Goal: Task Accomplishment & Management: Complete application form

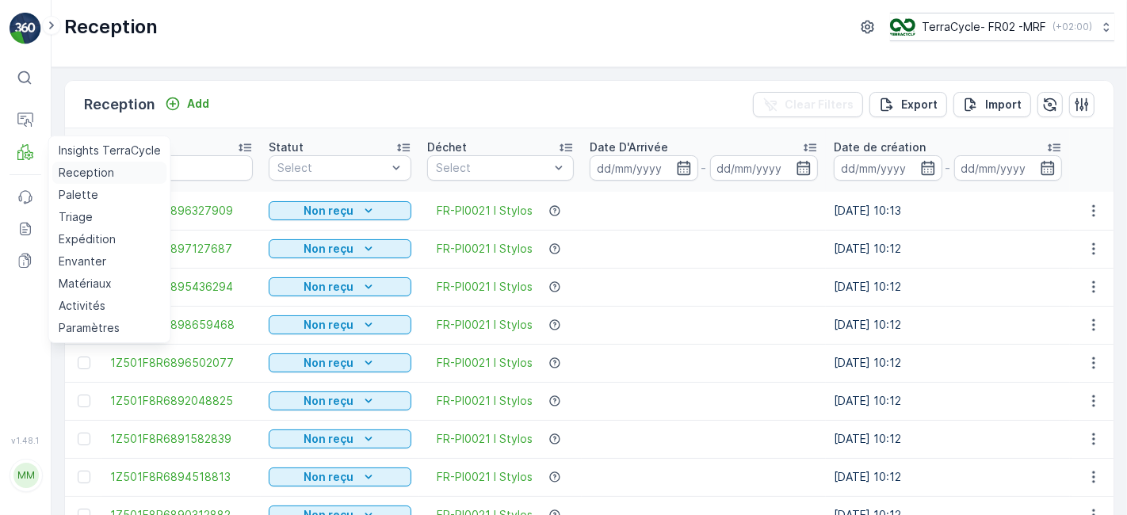
click at [67, 175] on p "Reception" at bounding box center [86, 173] width 55 height 16
click at [81, 171] on p "Reception" at bounding box center [86, 173] width 55 height 16
click at [94, 168] on p "Reception" at bounding box center [86, 173] width 55 height 16
click at [105, 170] on p "Reception" at bounding box center [86, 173] width 55 height 16
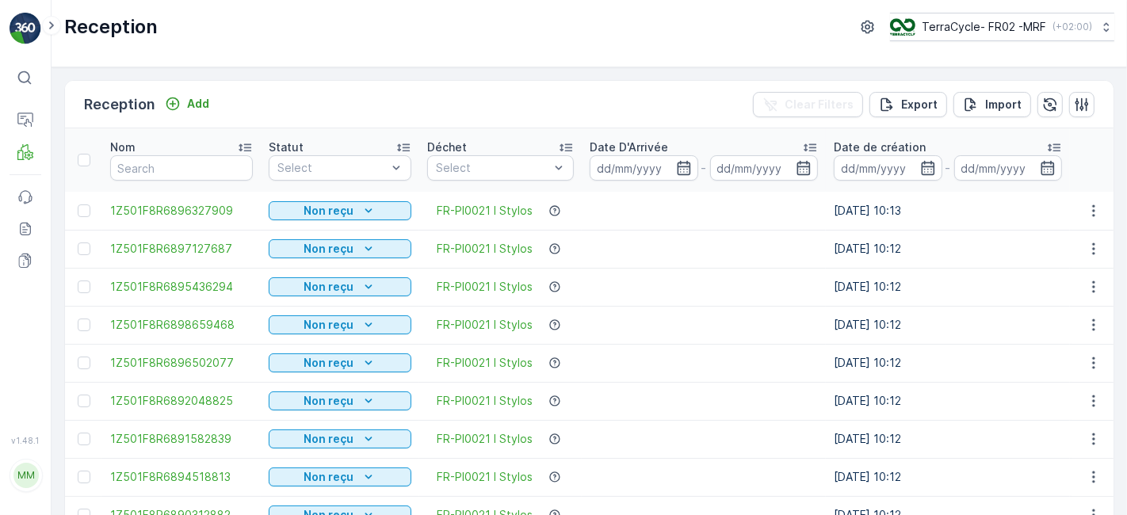
click at [193, 227] on td "1Z501F8R6896327909" at bounding box center [181, 211] width 159 height 38
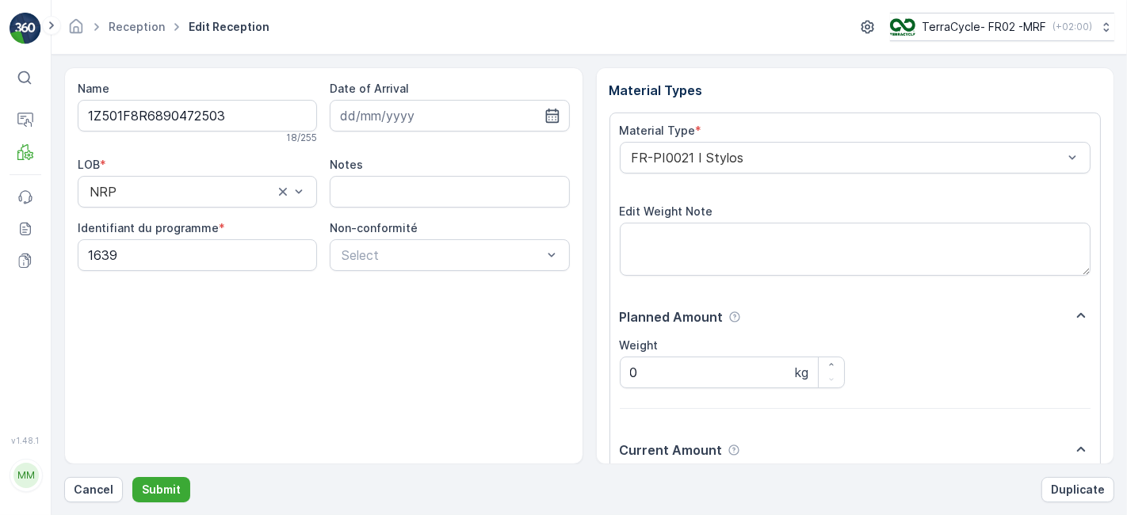
scroll to position [195, 0]
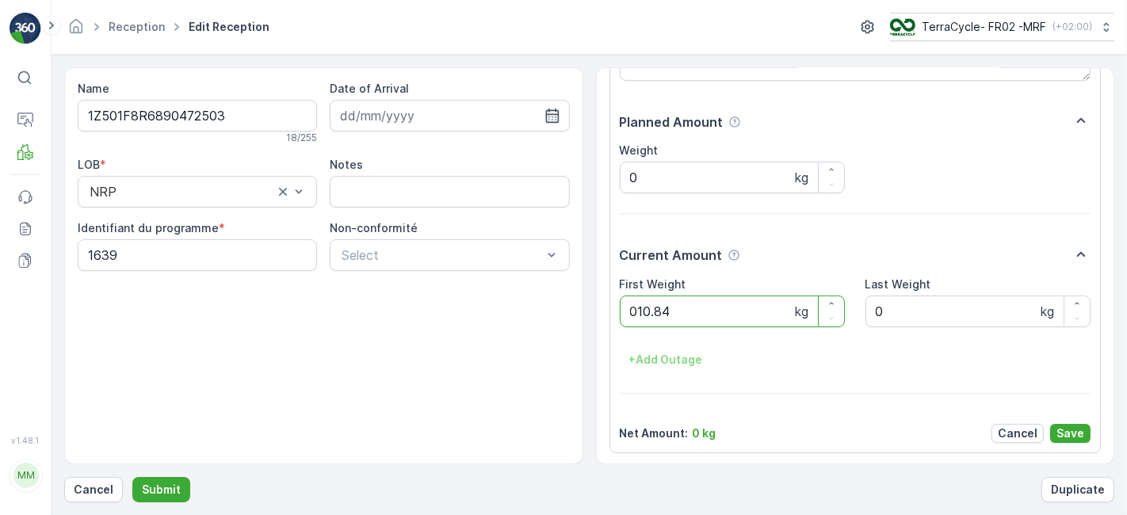
click at [132, 477] on button "Submit" at bounding box center [161, 489] width 58 height 25
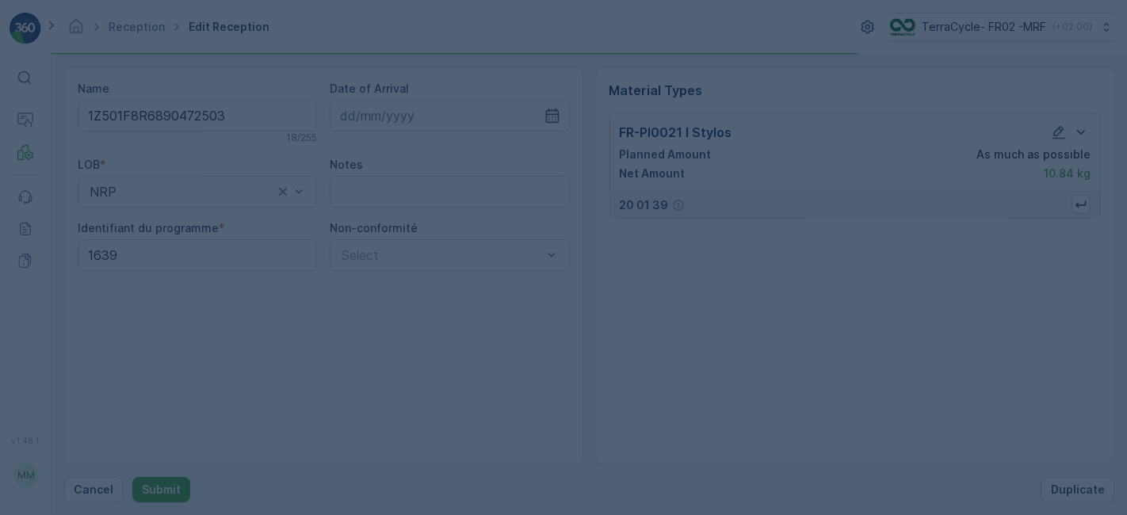
scroll to position [0, 0]
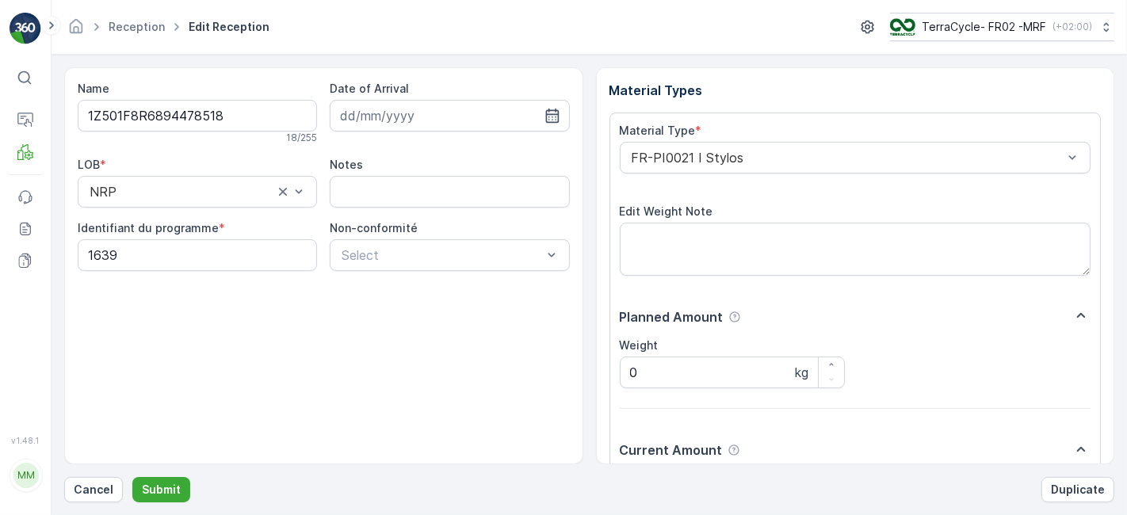
scroll to position [195, 0]
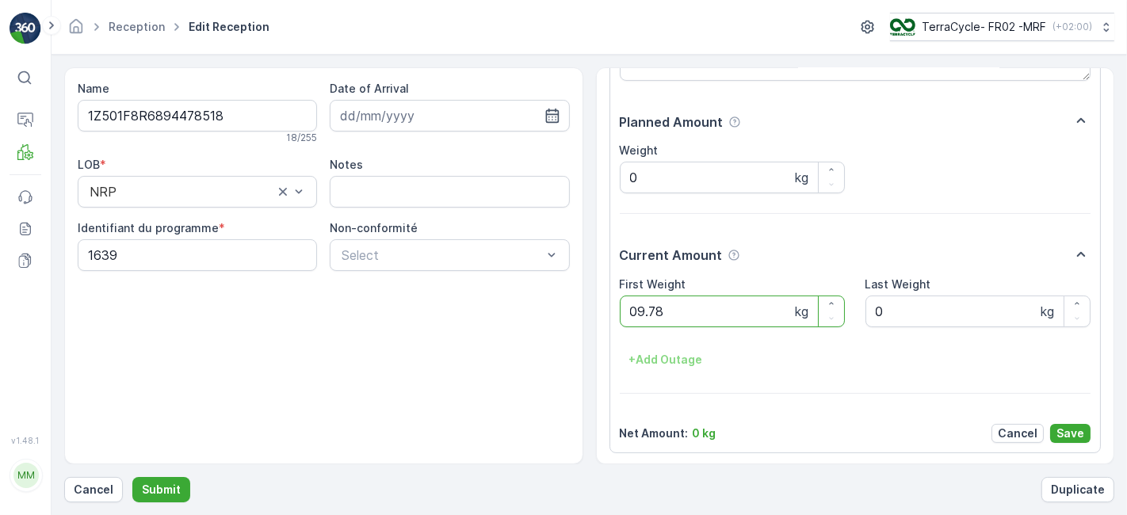
click at [132, 477] on button "Submit" at bounding box center [161, 489] width 58 height 25
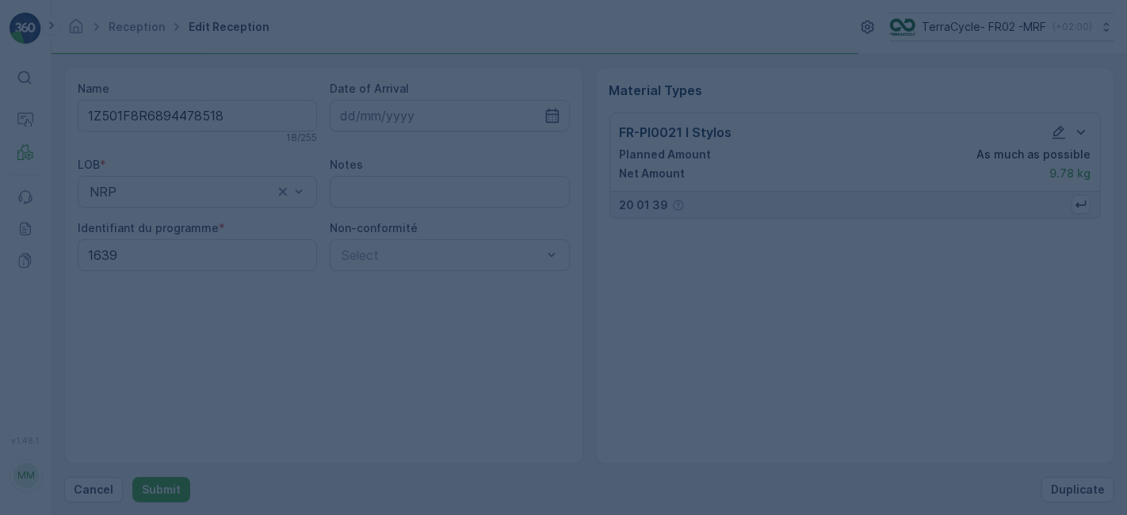
scroll to position [0, 0]
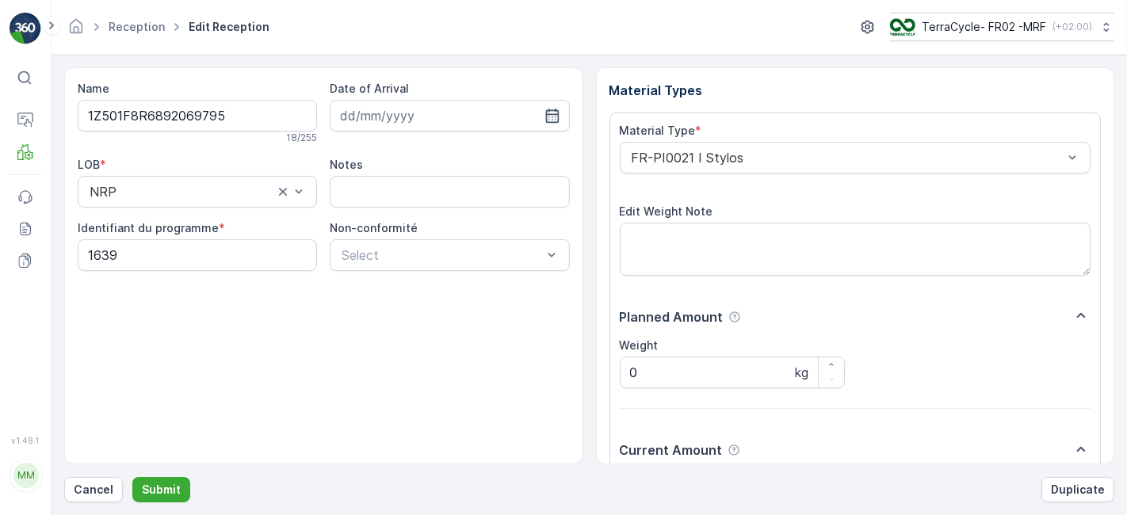
scroll to position [195, 0]
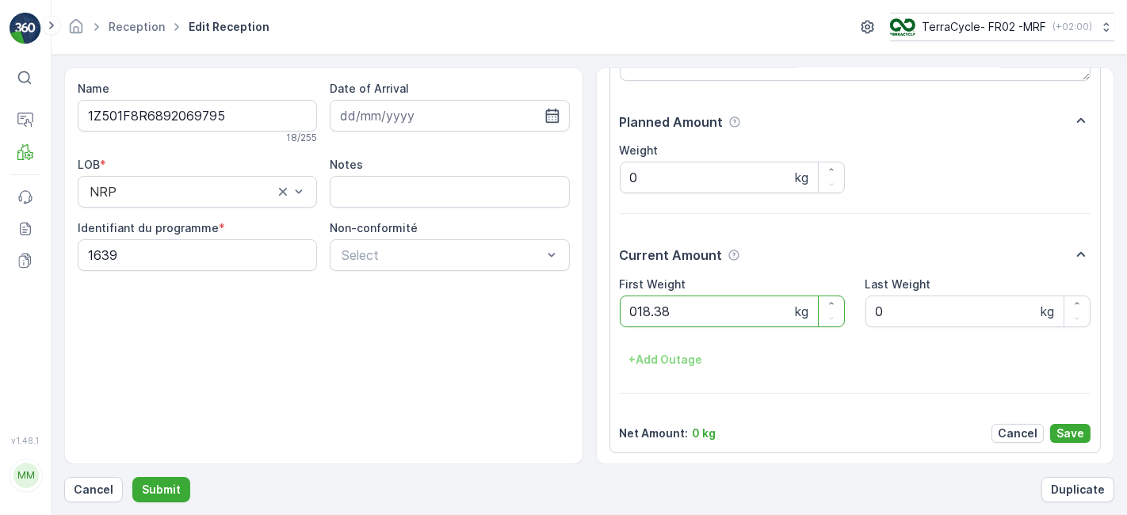
click at [132, 477] on button "Submit" at bounding box center [161, 489] width 58 height 25
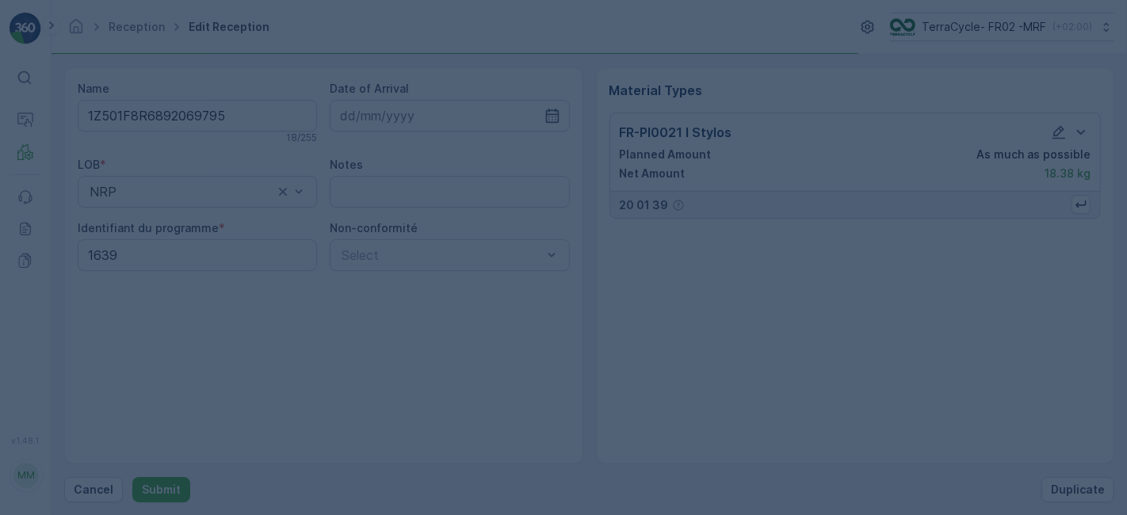
scroll to position [0, 0]
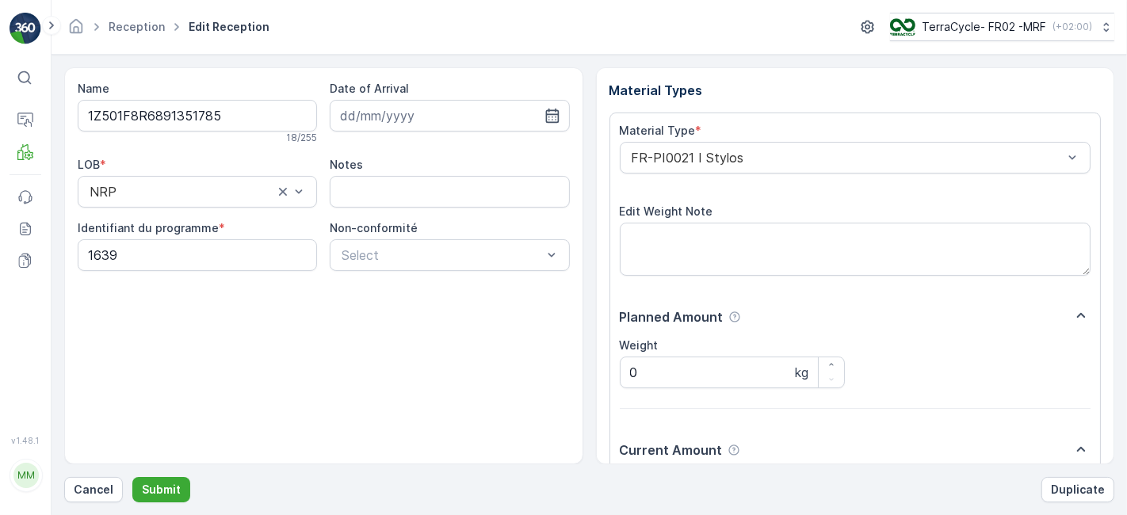
scroll to position [195, 0]
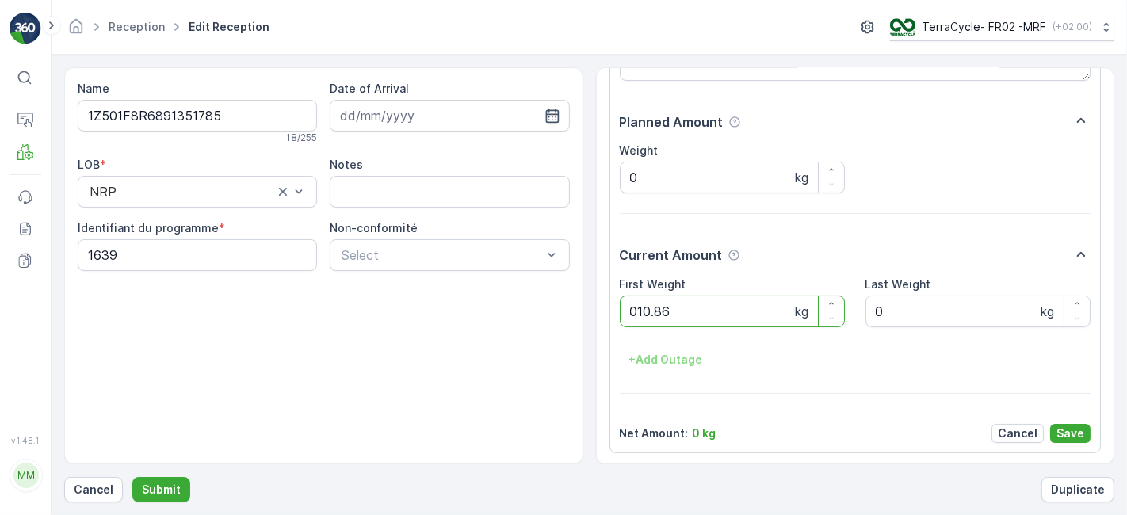
click at [132, 477] on button "Submit" at bounding box center [161, 489] width 58 height 25
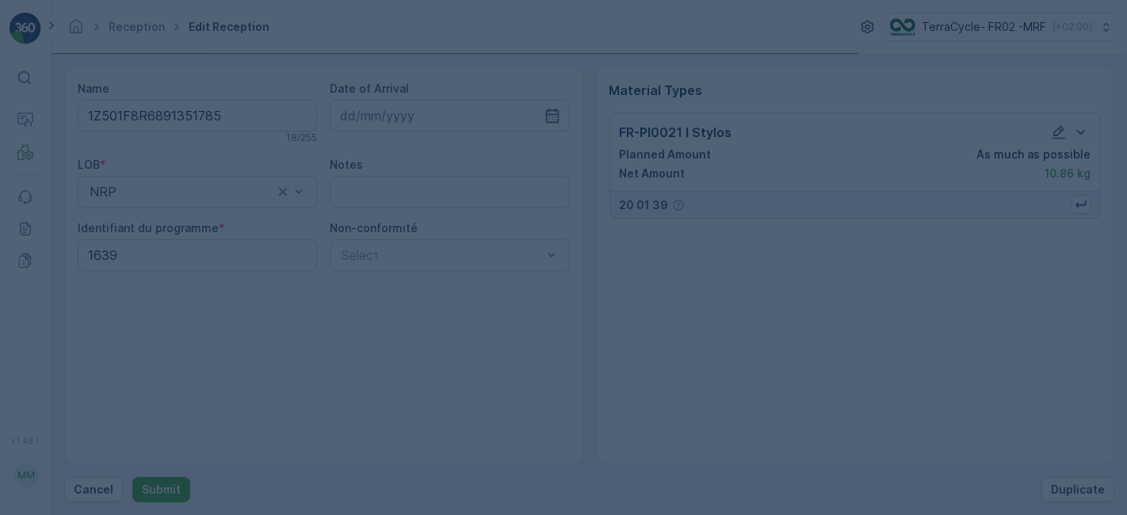
scroll to position [0, 0]
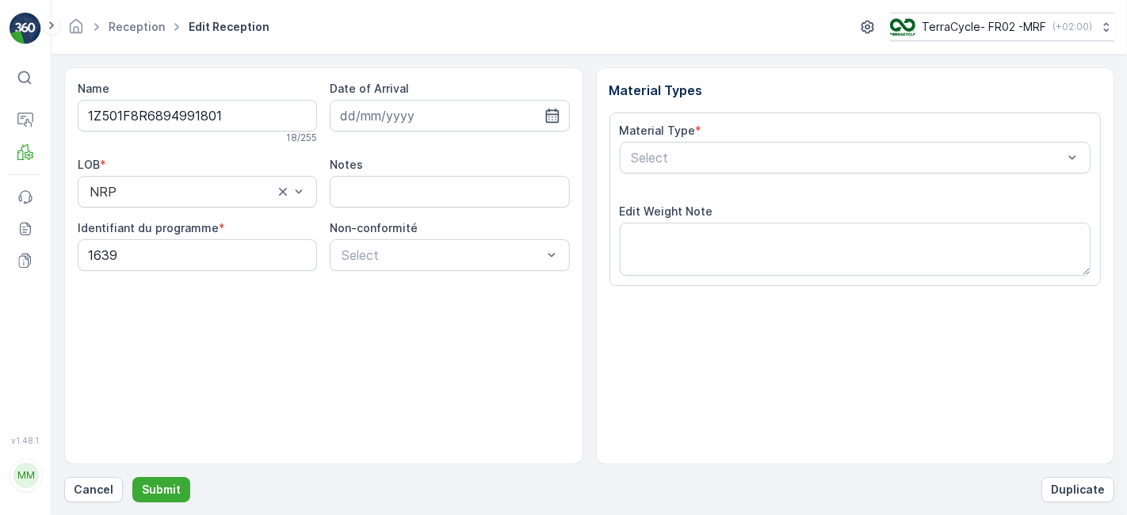
scroll to position [195, 0]
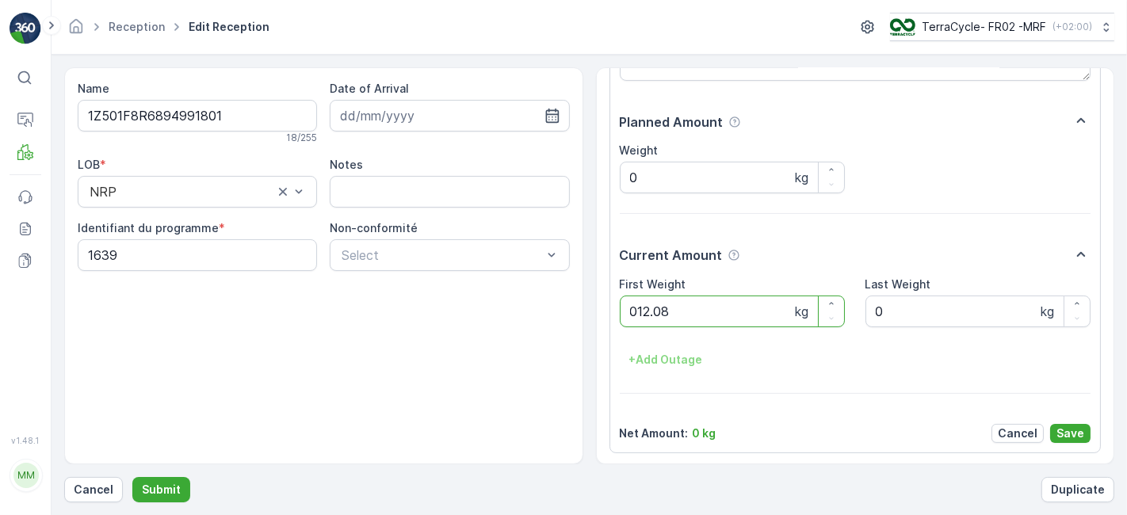
click at [132, 477] on button "Submit" at bounding box center [161, 489] width 58 height 25
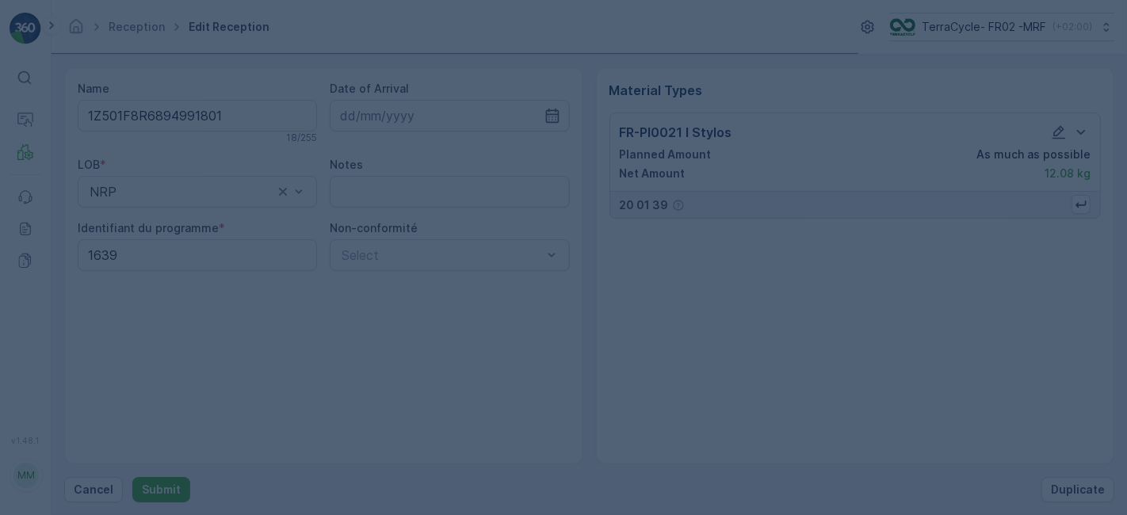
scroll to position [0, 0]
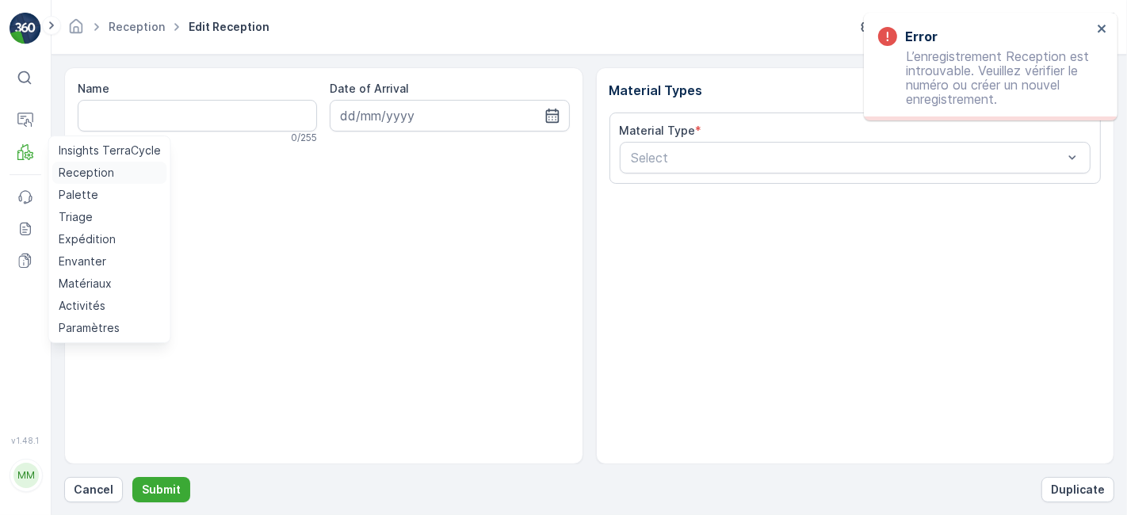
click at [75, 175] on p "Reception" at bounding box center [86, 173] width 55 height 16
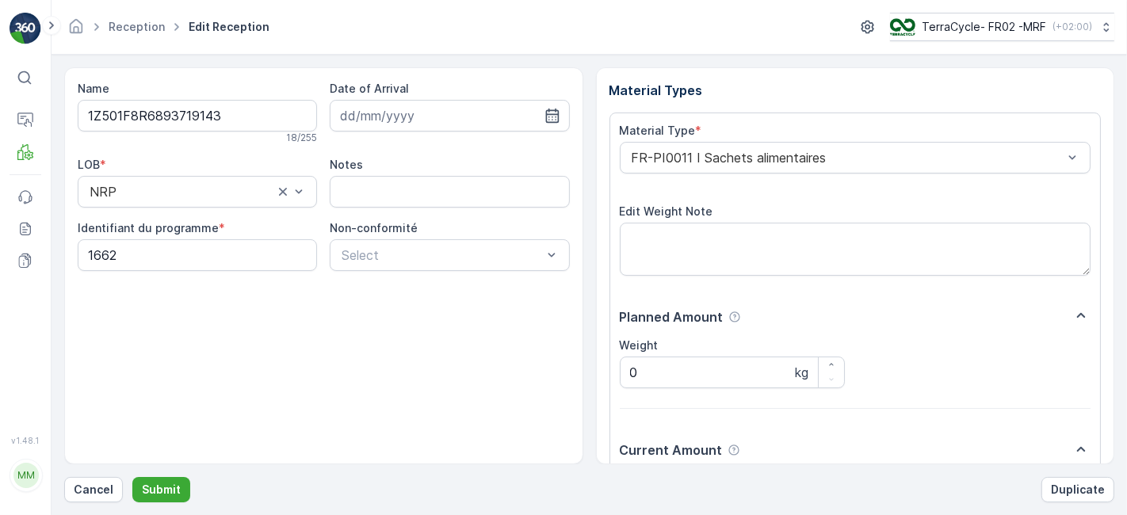
scroll to position [195, 0]
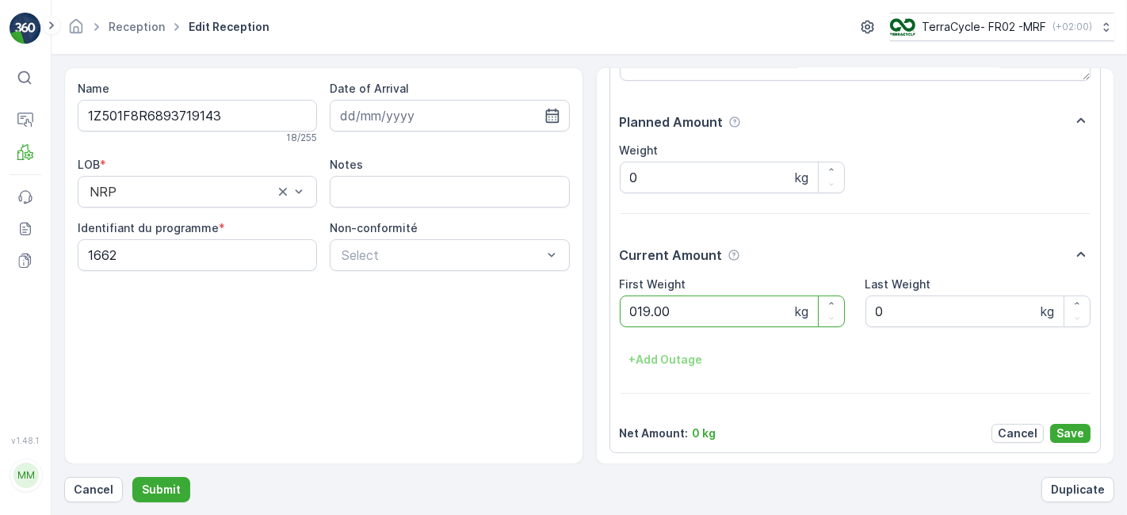
click at [132, 477] on button "Submit" at bounding box center [161, 489] width 58 height 25
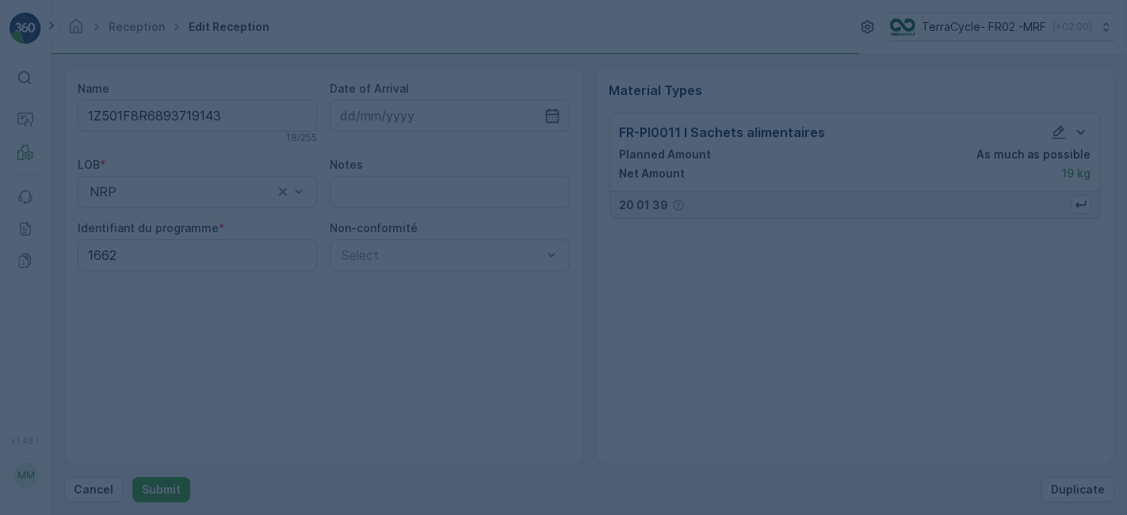
scroll to position [0, 0]
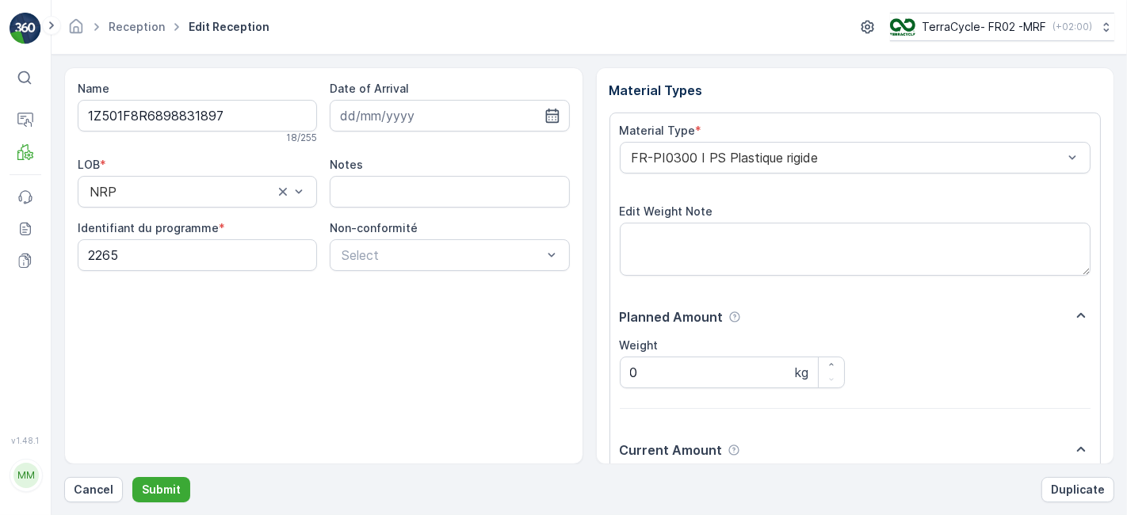
scroll to position [195, 0]
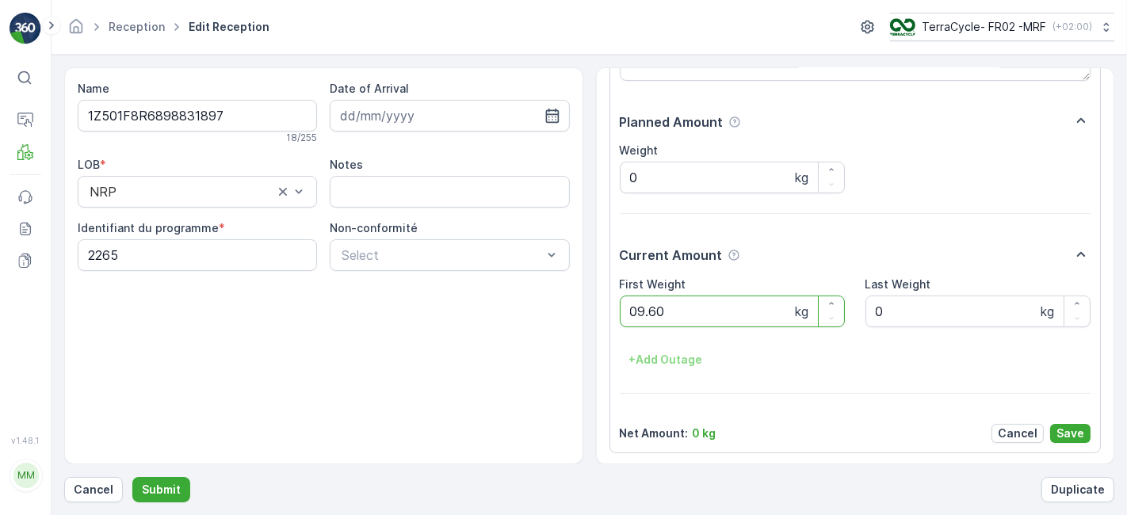
click at [132, 477] on button "Submit" at bounding box center [161, 489] width 58 height 25
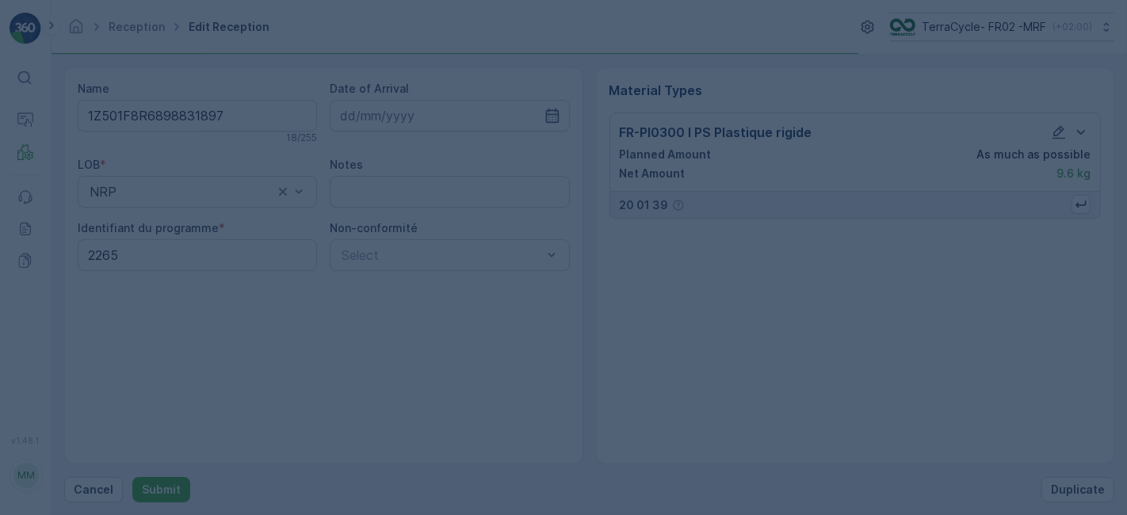
scroll to position [0, 0]
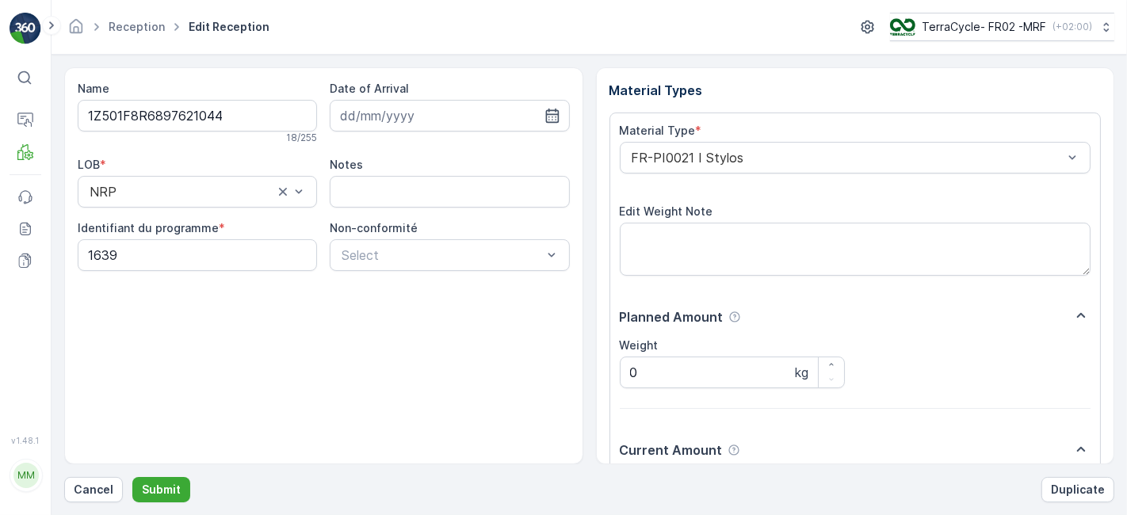
scroll to position [195, 0]
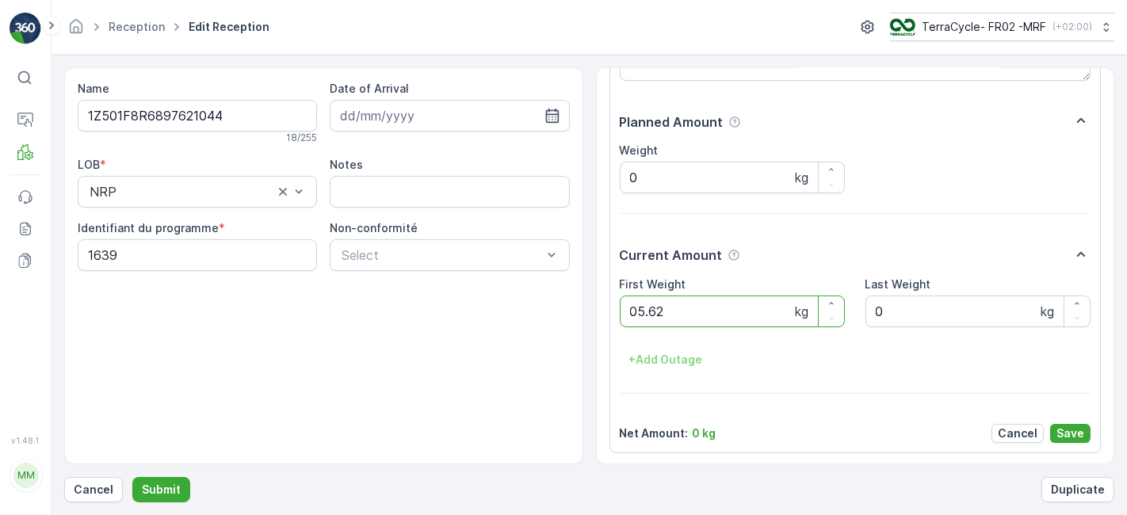
click at [132, 477] on button "Submit" at bounding box center [161, 489] width 58 height 25
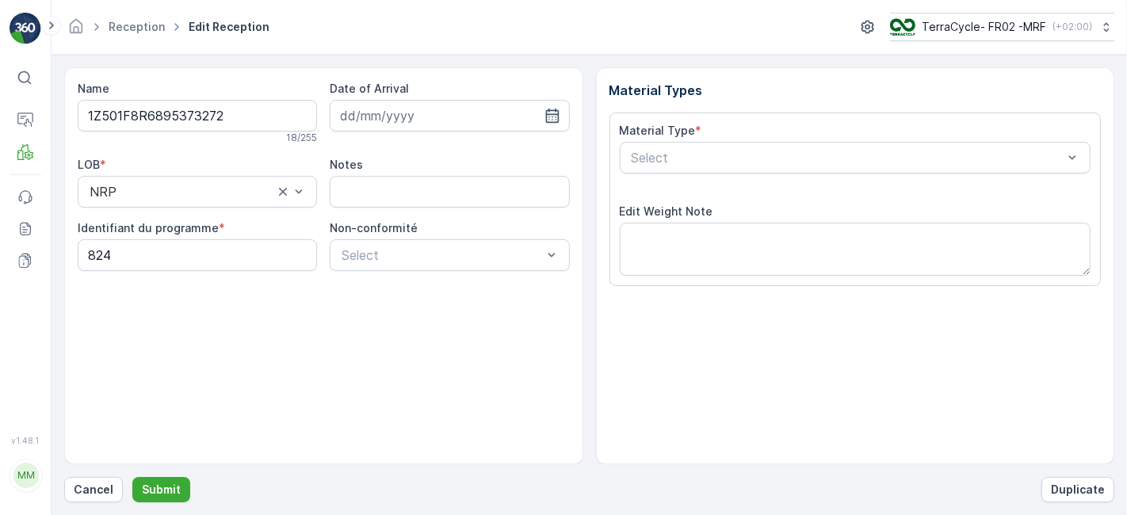
scroll to position [195, 0]
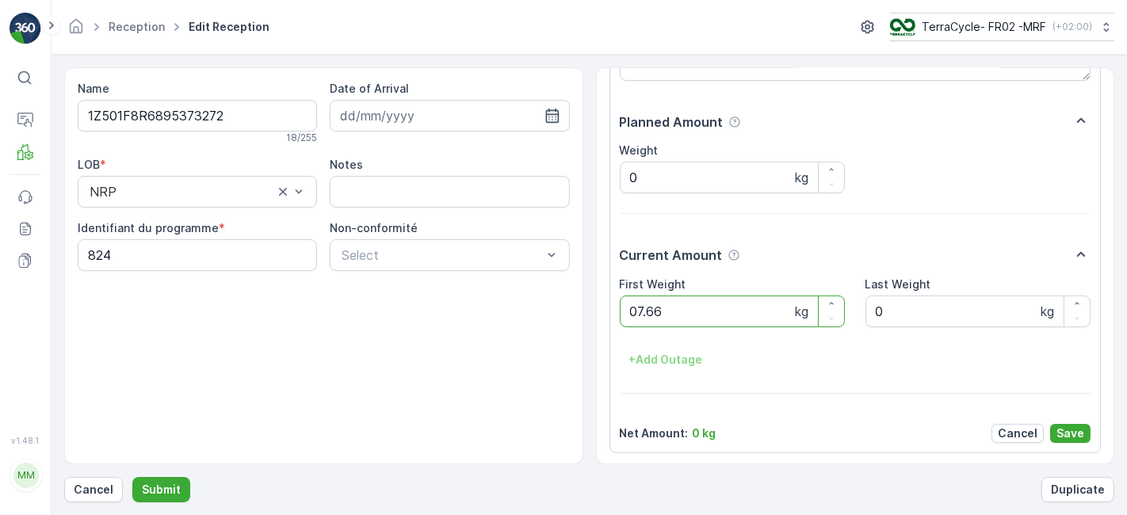
click at [132, 477] on button "Submit" at bounding box center [161, 489] width 58 height 25
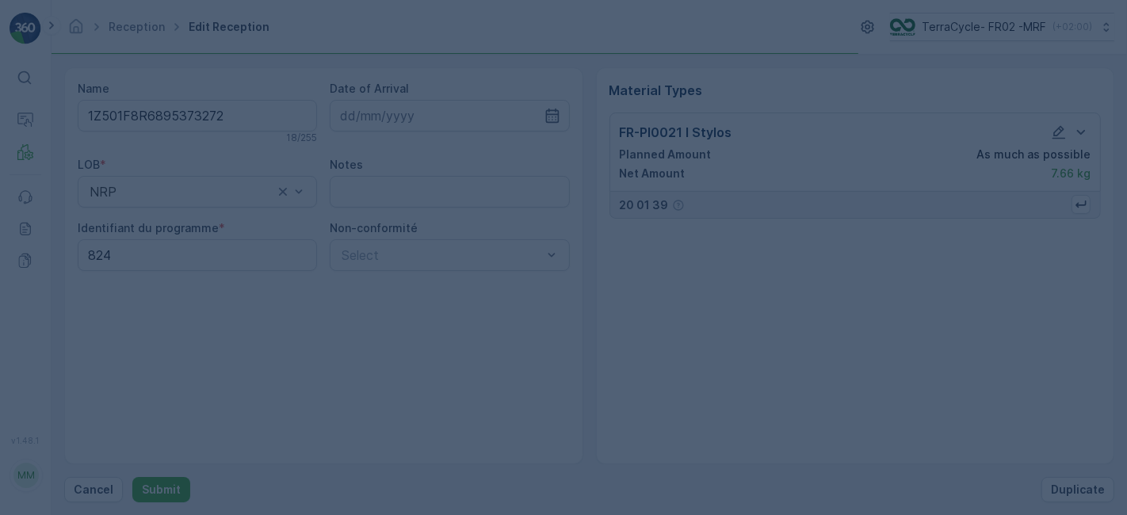
scroll to position [0, 0]
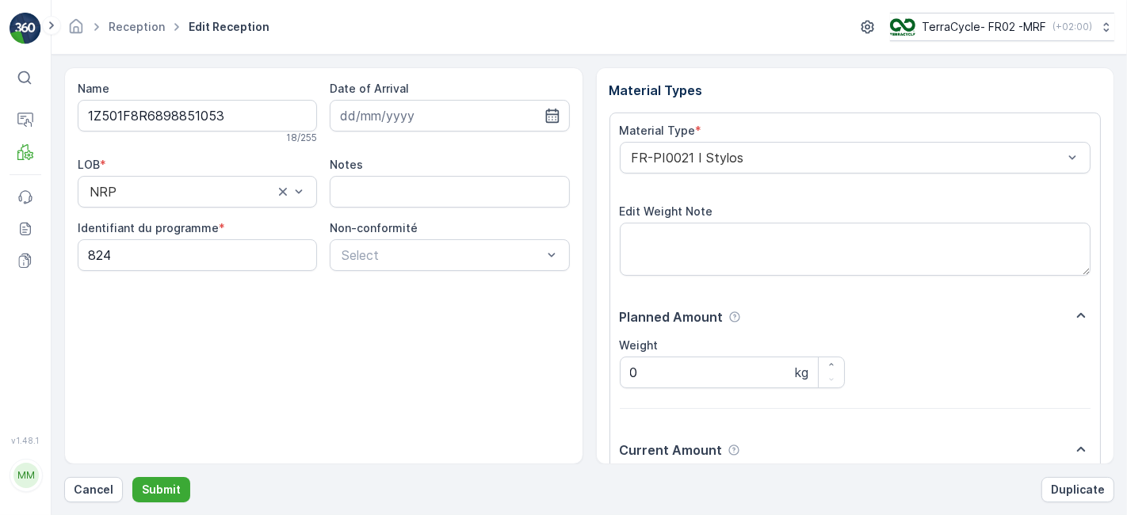
scroll to position [195, 0]
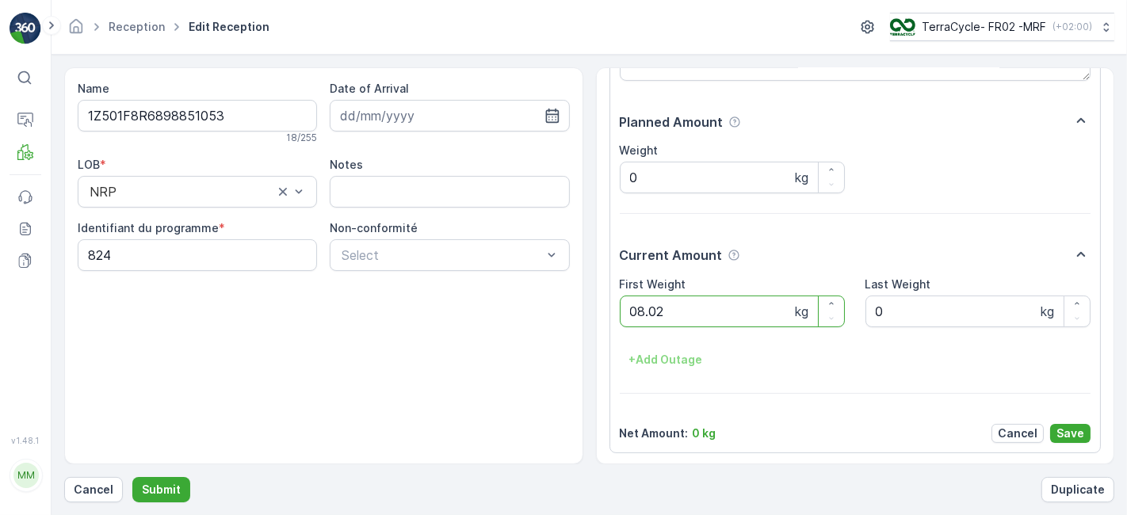
click at [132, 477] on button "Submit" at bounding box center [161, 489] width 58 height 25
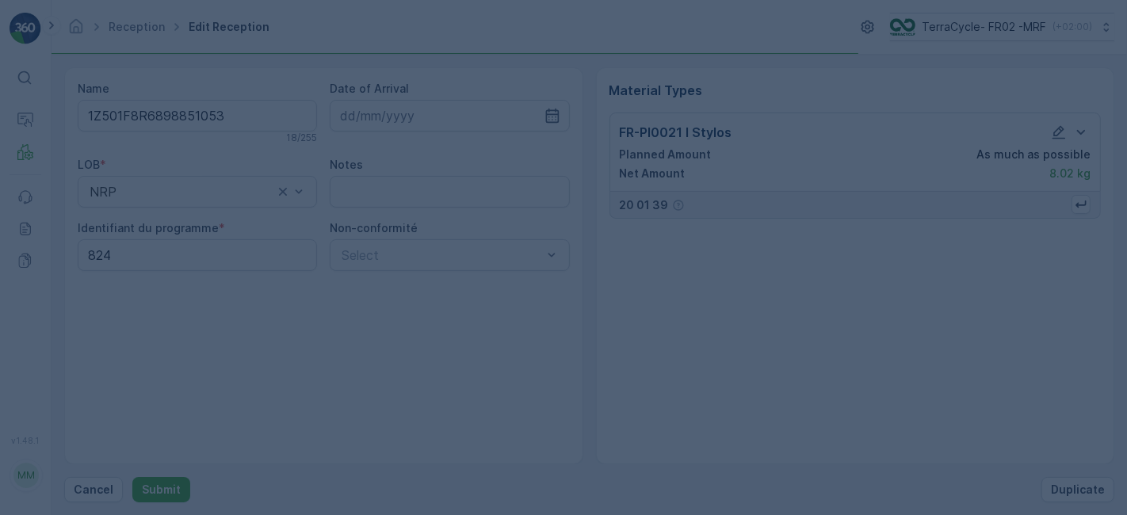
scroll to position [0, 0]
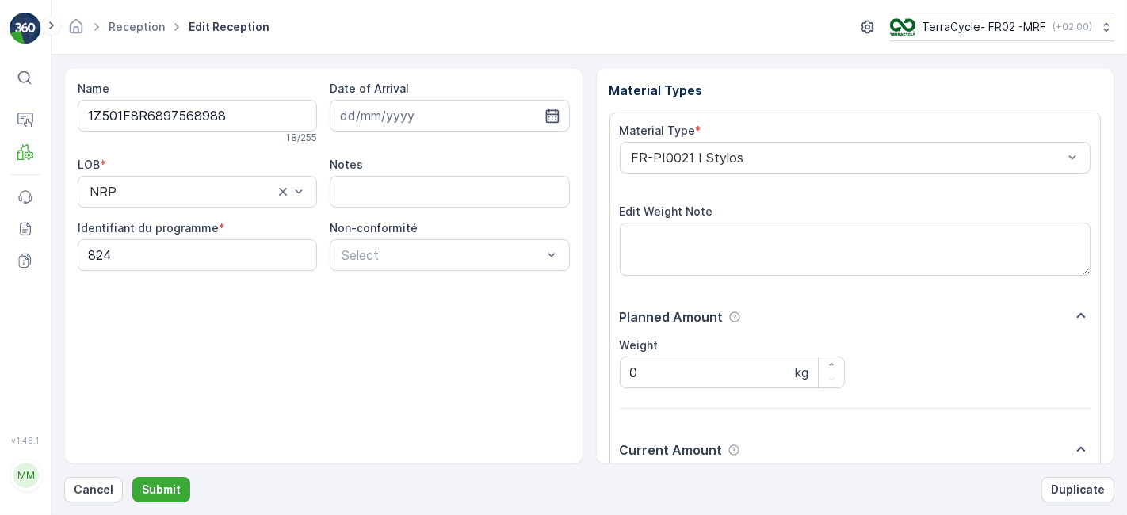
scroll to position [195, 0]
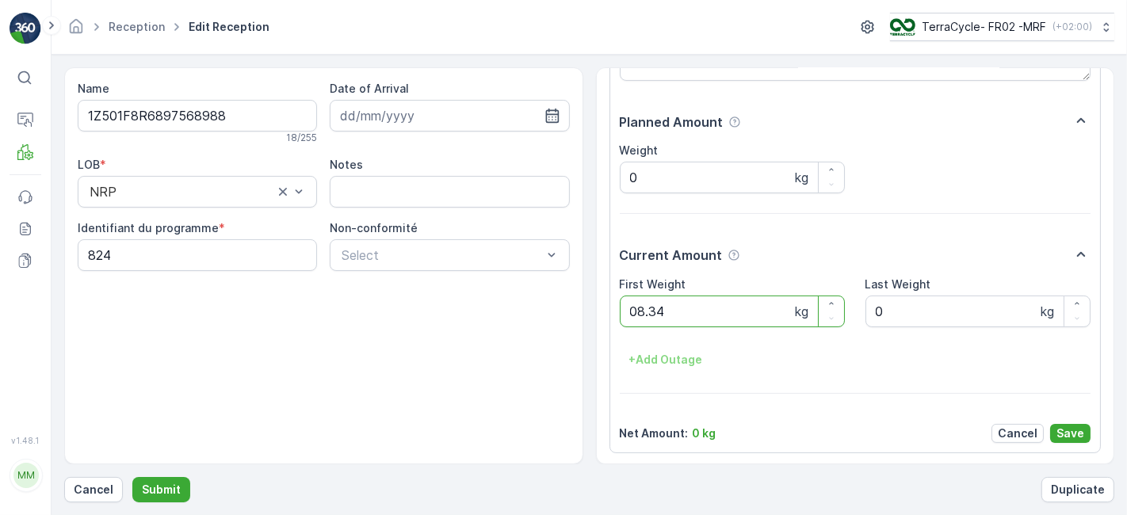
click at [132, 477] on button "Submit" at bounding box center [161, 489] width 58 height 25
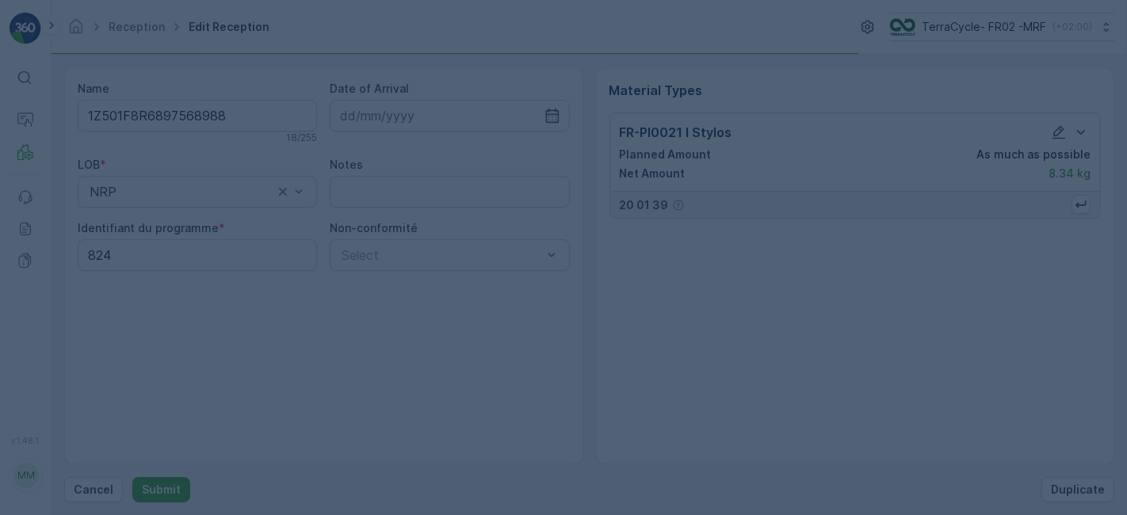
scroll to position [0, 0]
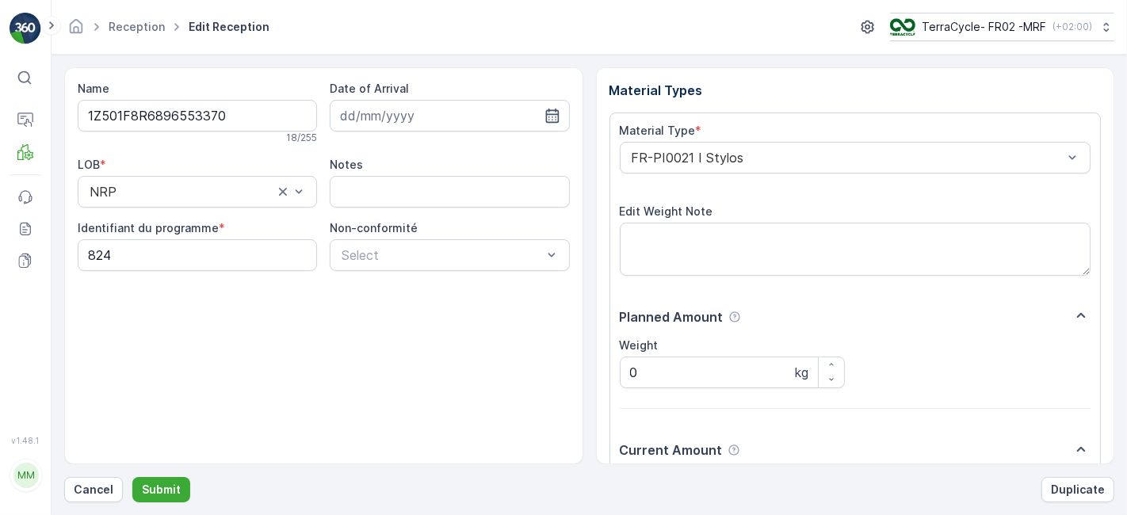
scroll to position [195, 0]
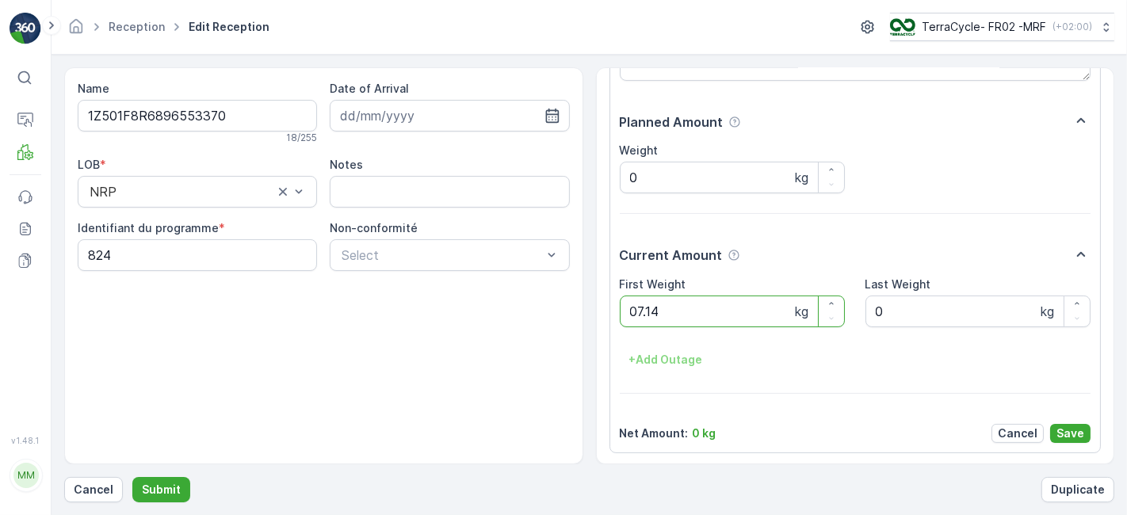
click at [132, 477] on button "Submit" at bounding box center [161, 489] width 58 height 25
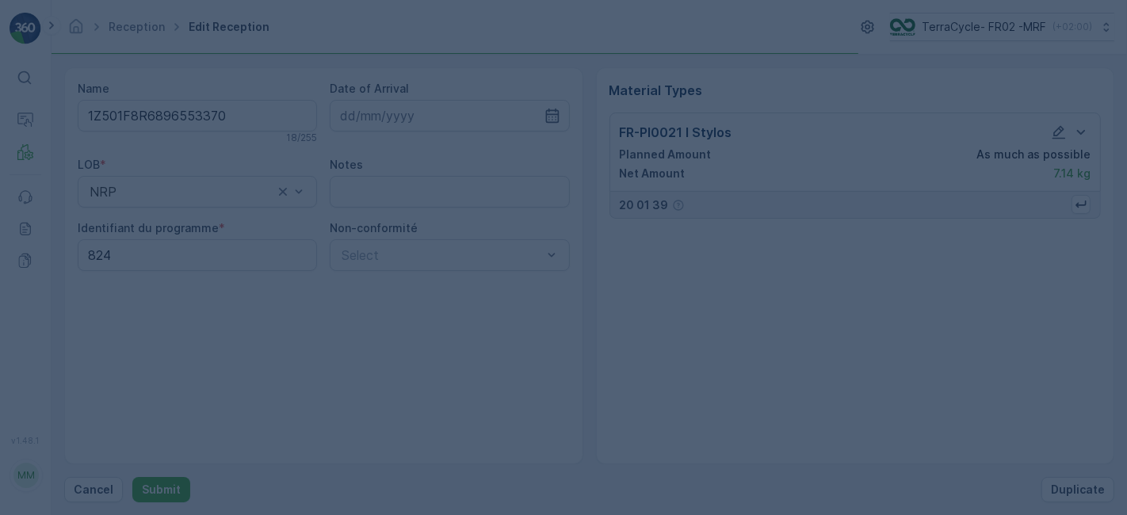
scroll to position [0, 0]
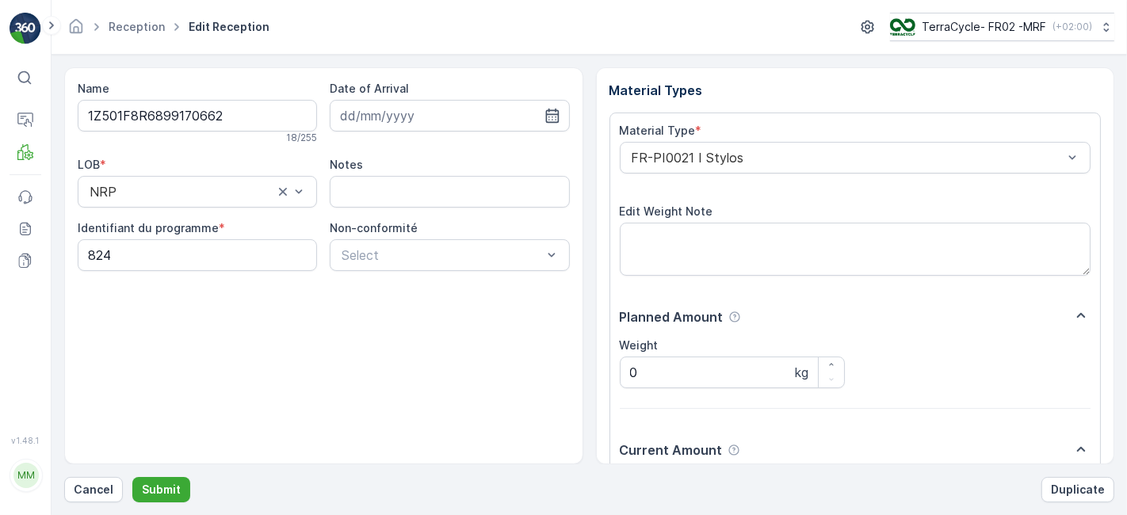
scroll to position [195, 0]
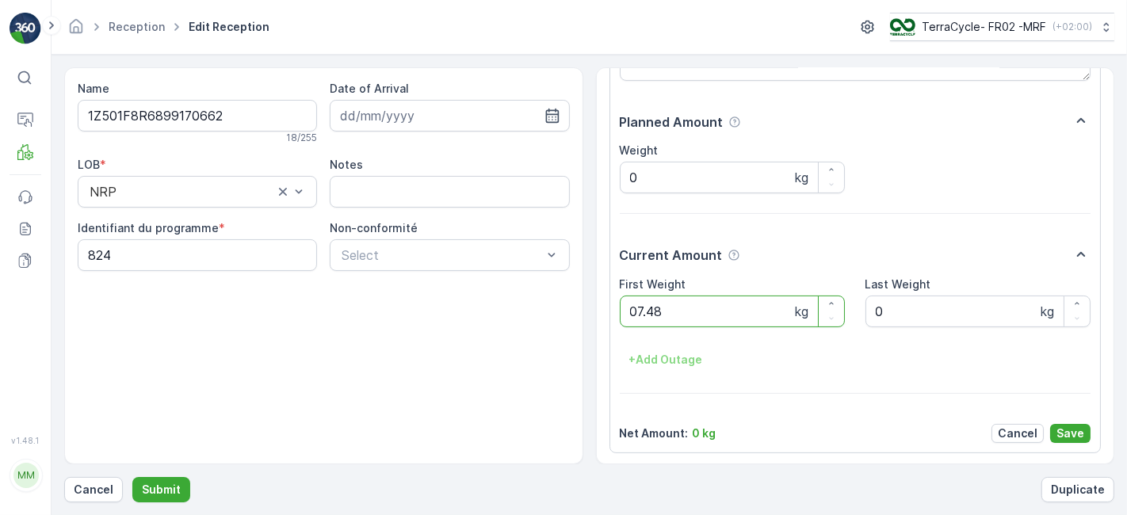
click at [132, 477] on button "Submit" at bounding box center [161, 489] width 58 height 25
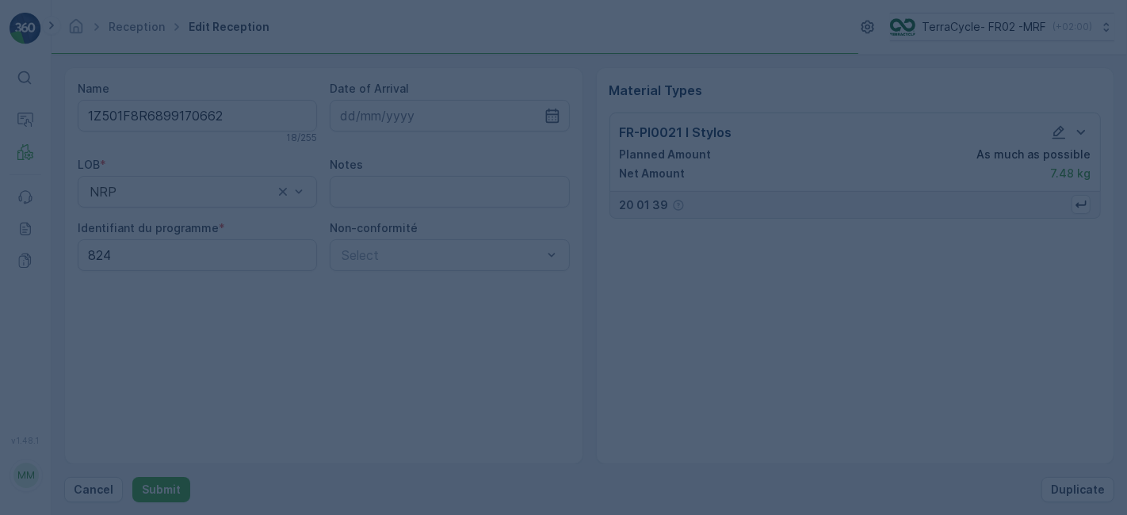
scroll to position [0, 0]
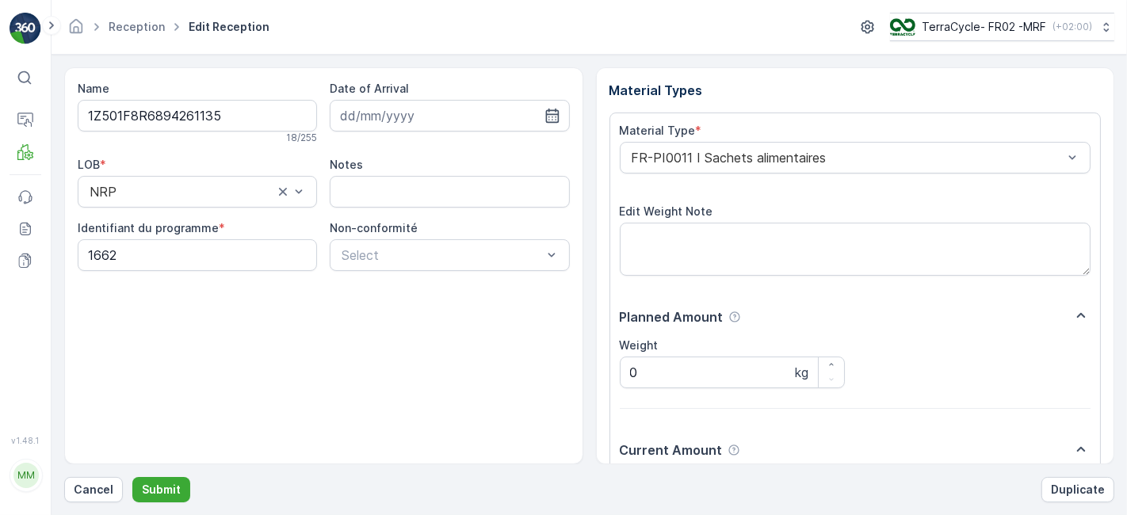
scroll to position [195, 0]
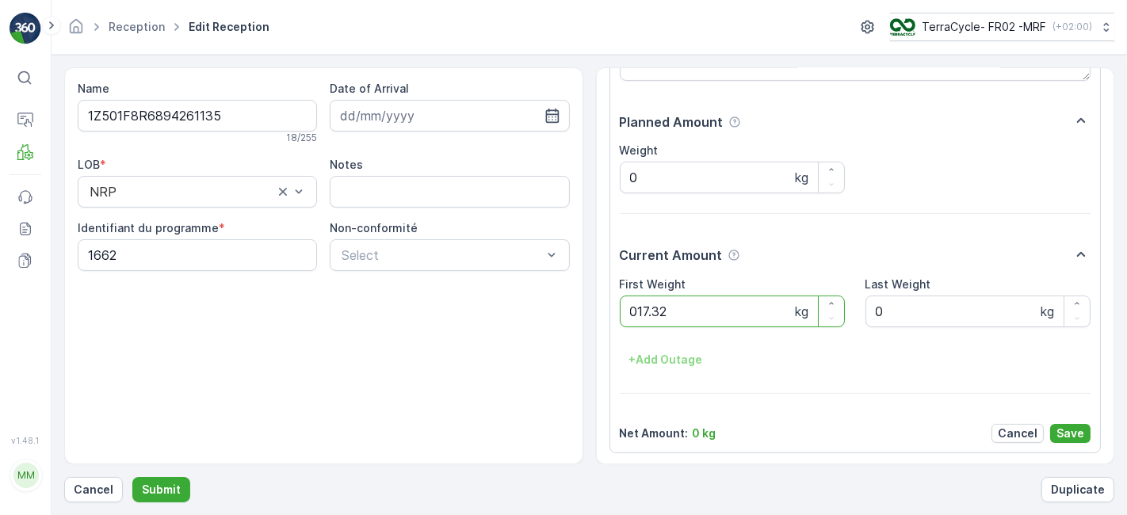
click at [132, 477] on button "Submit" at bounding box center [161, 489] width 58 height 25
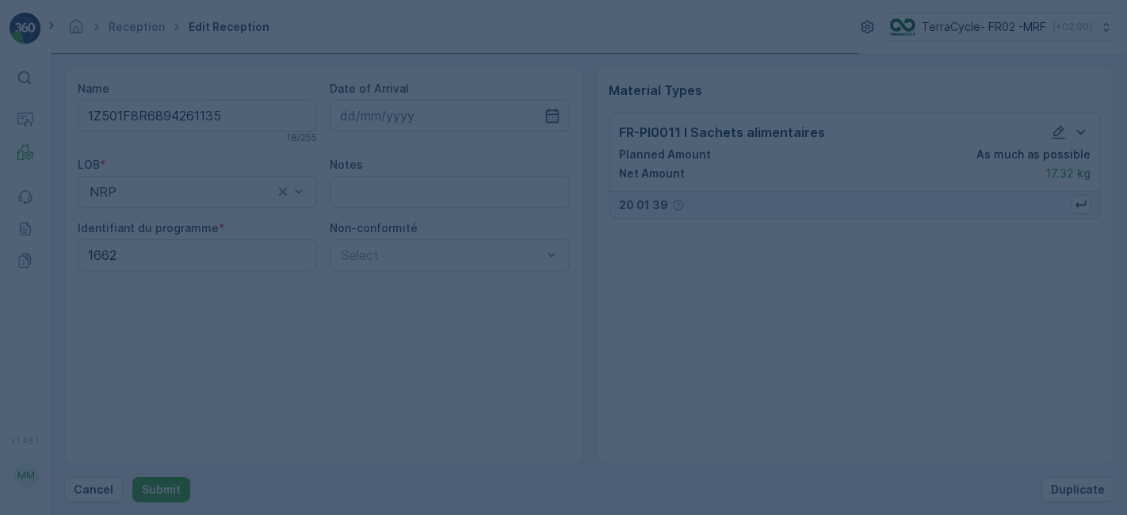
scroll to position [0, 0]
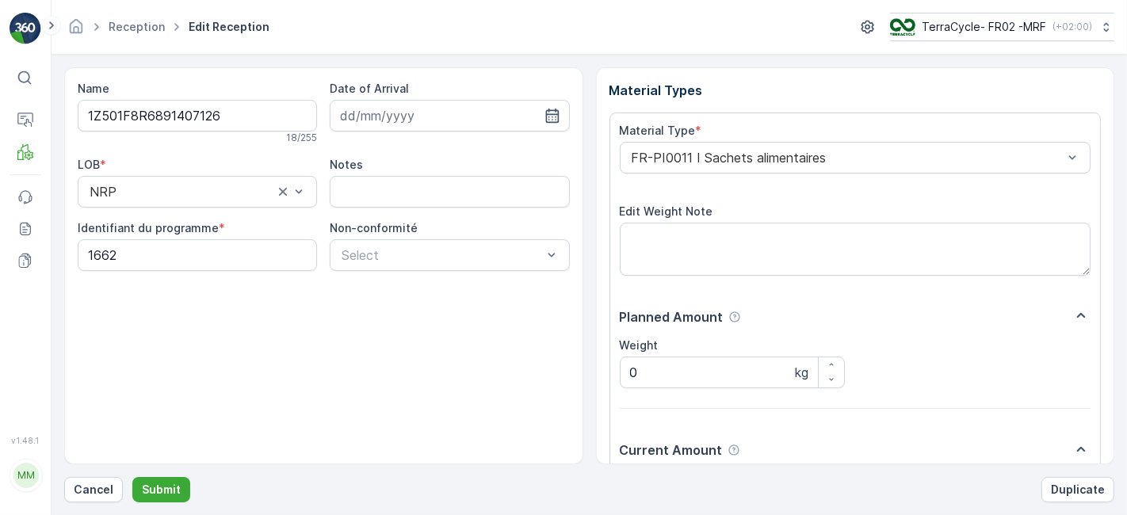
scroll to position [195, 0]
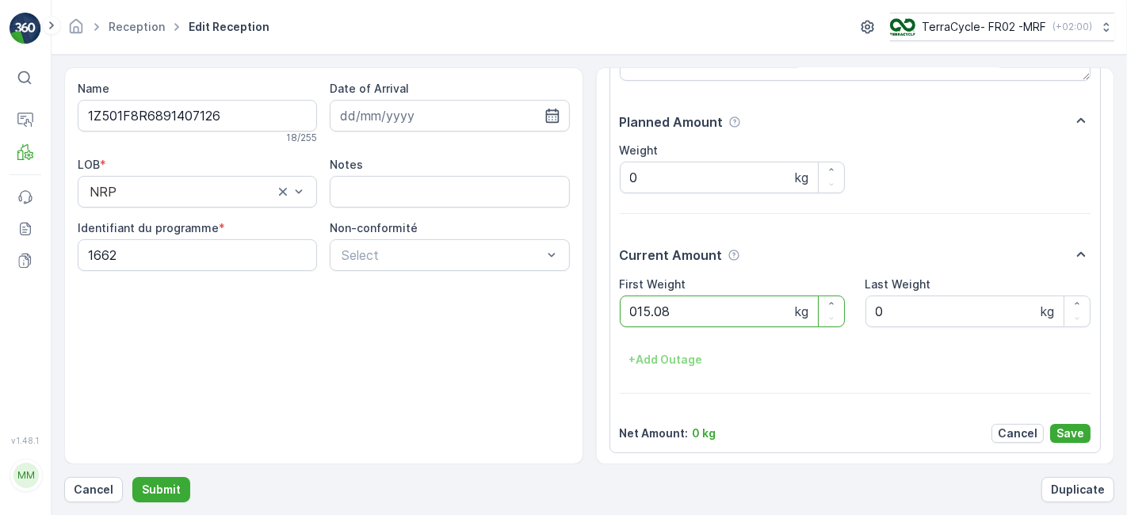
click at [132, 477] on button "Submit" at bounding box center [161, 489] width 58 height 25
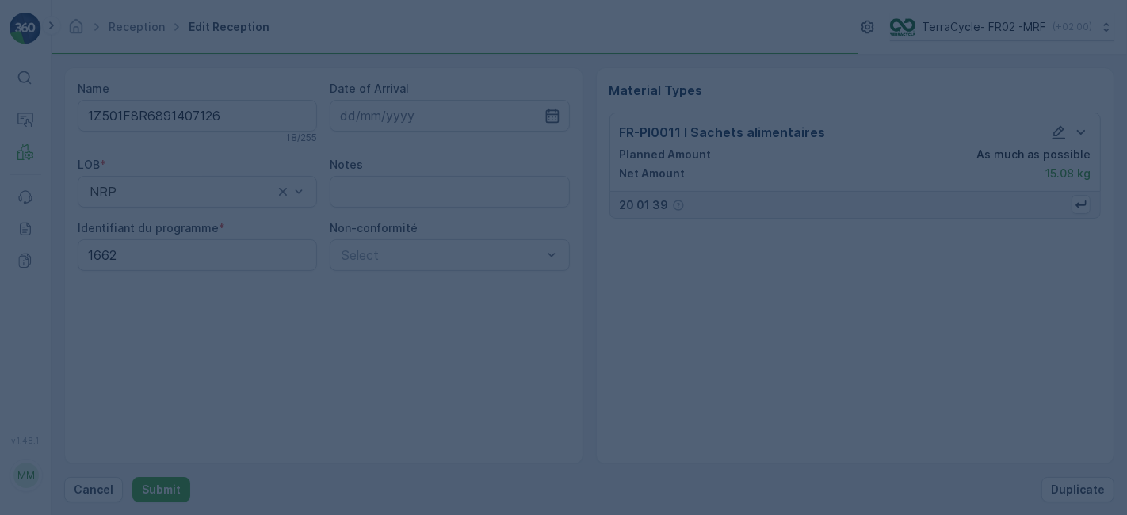
scroll to position [0, 0]
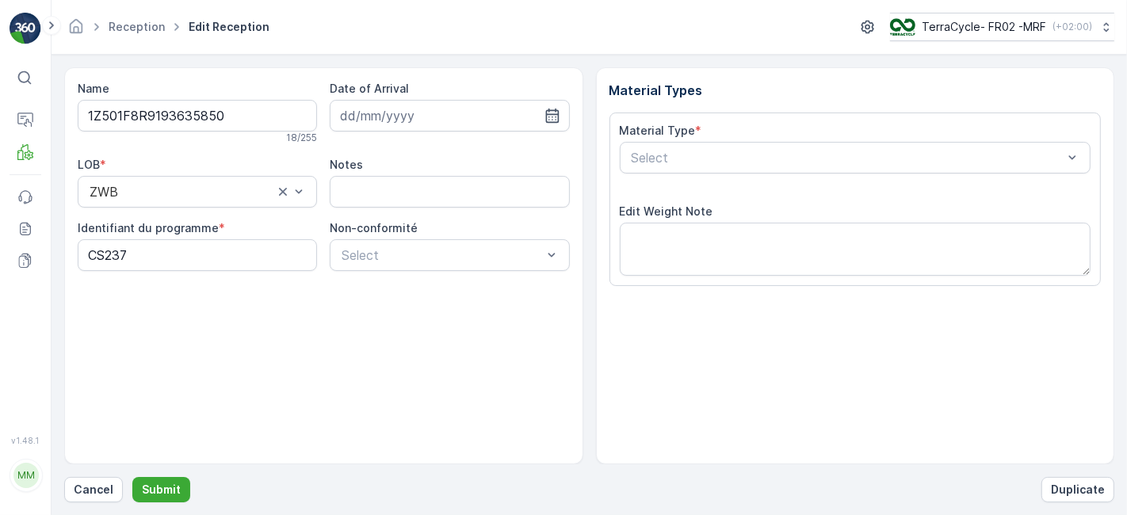
scroll to position [195, 0]
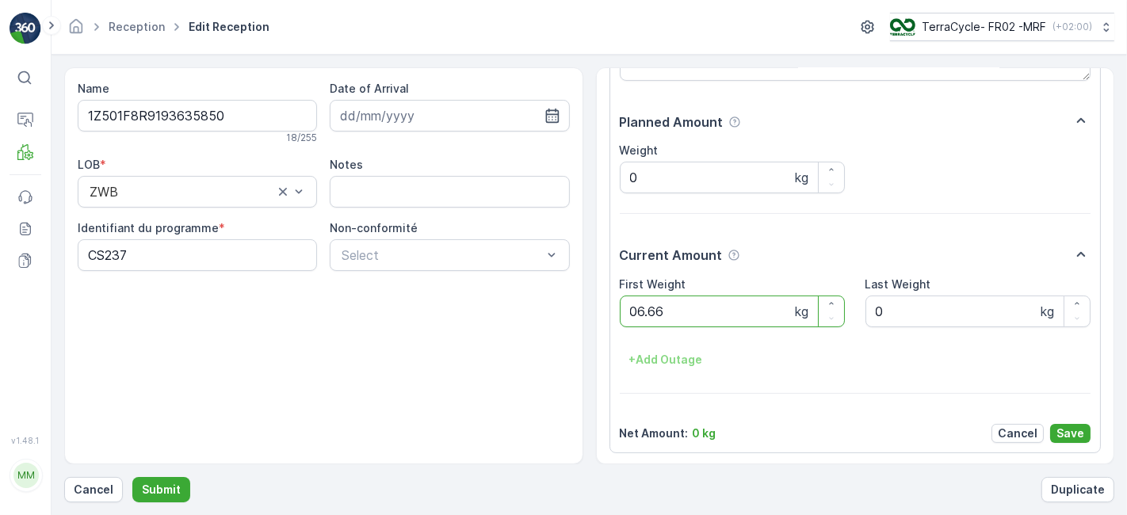
click at [132, 477] on button "Submit" at bounding box center [161, 489] width 58 height 25
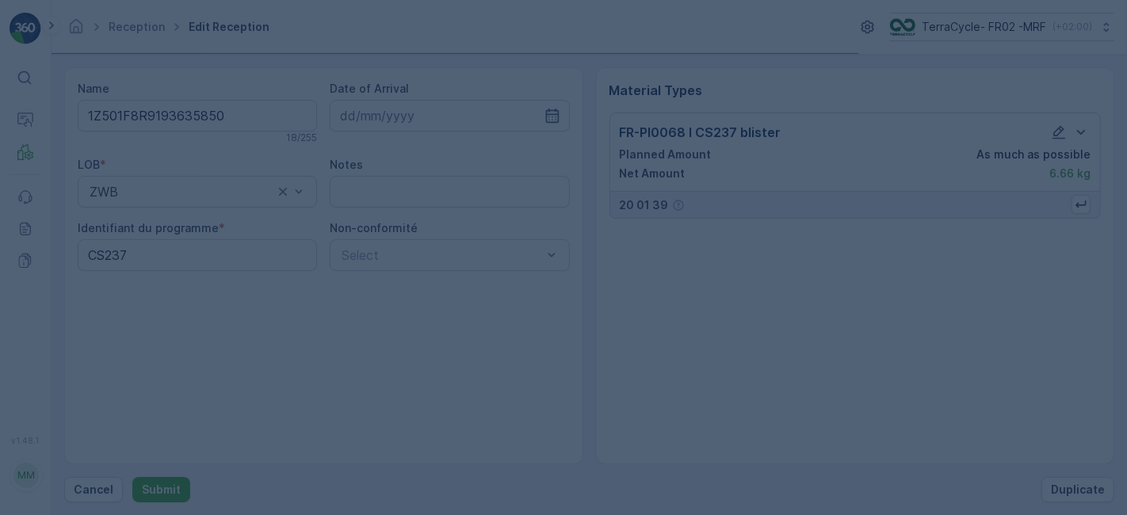
scroll to position [0, 0]
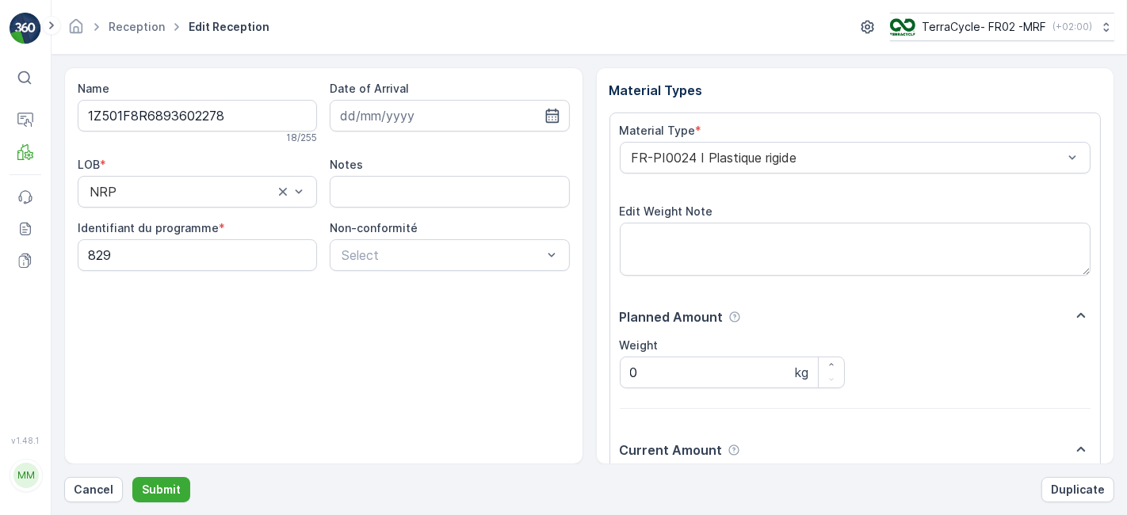
scroll to position [195, 0]
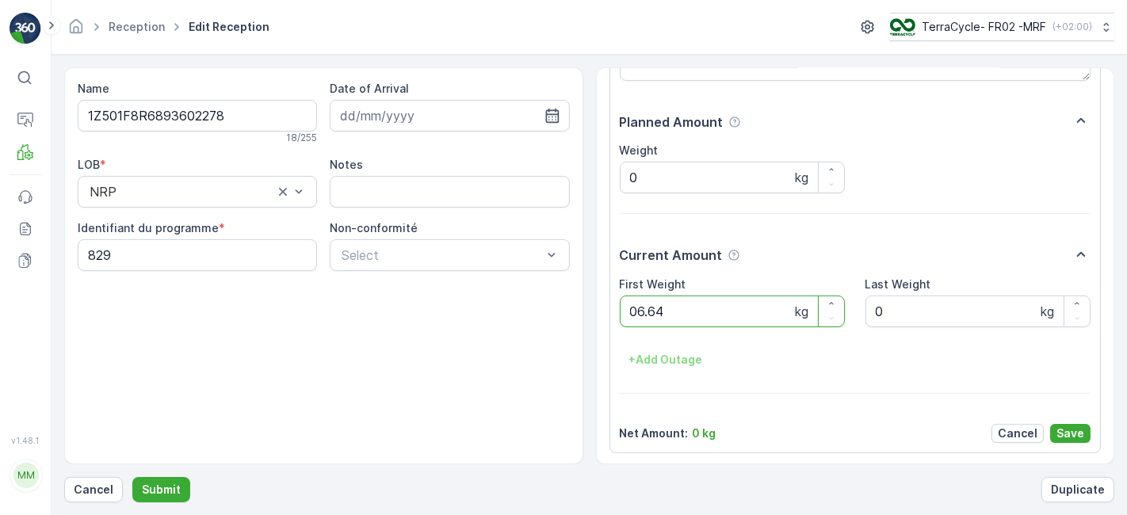
click at [132, 477] on button "Submit" at bounding box center [161, 489] width 58 height 25
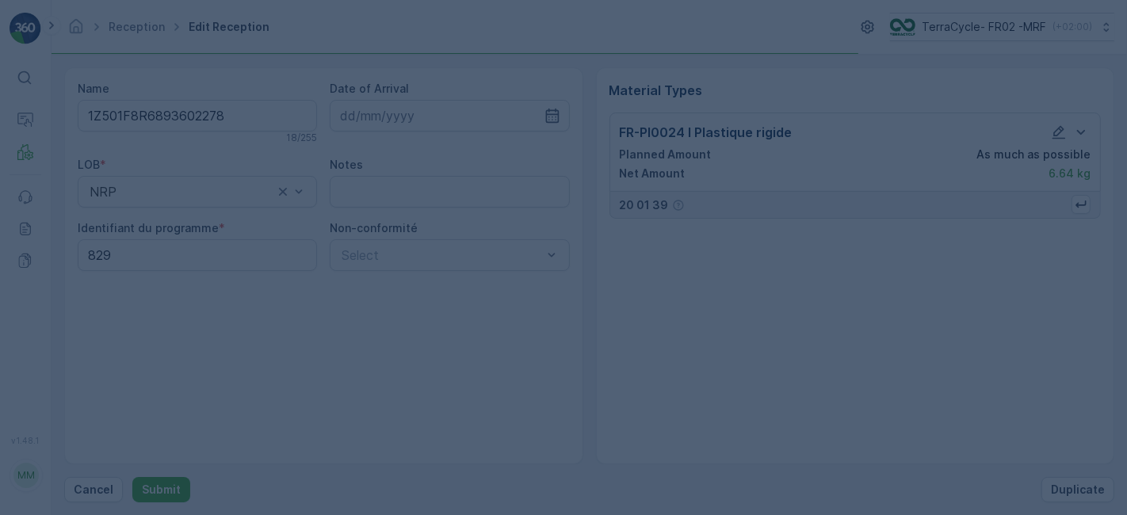
scroll to position [0, 0]
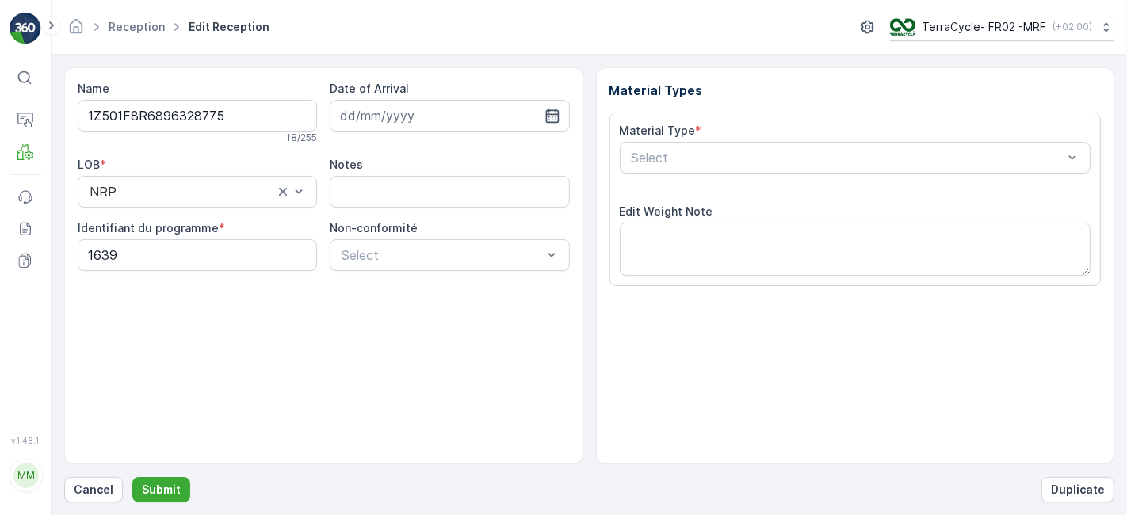
scroll to position [195, 0]
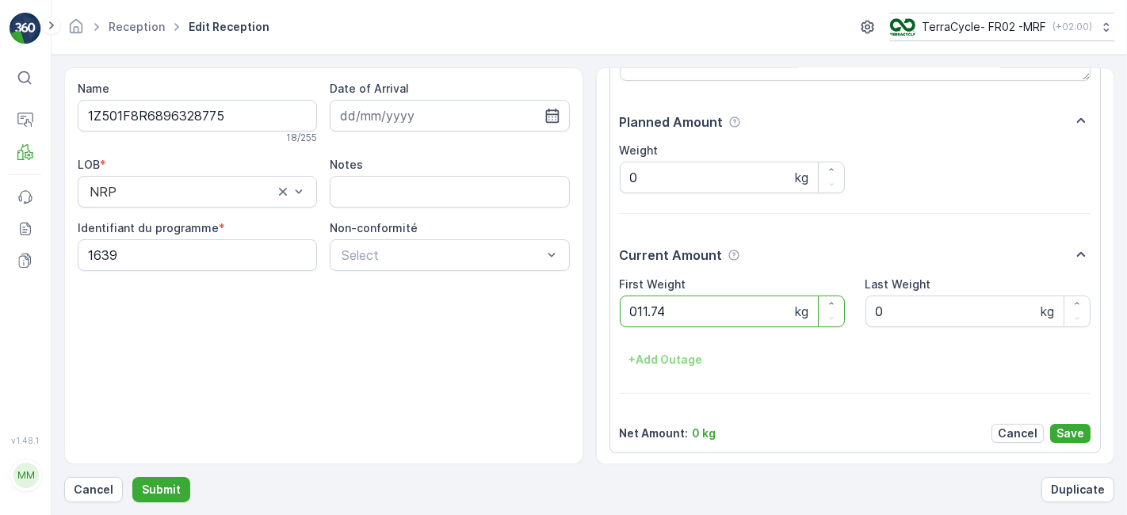
click at [132, 477] on button "Submit" at bounding box center [161, 489] width 58 height 25
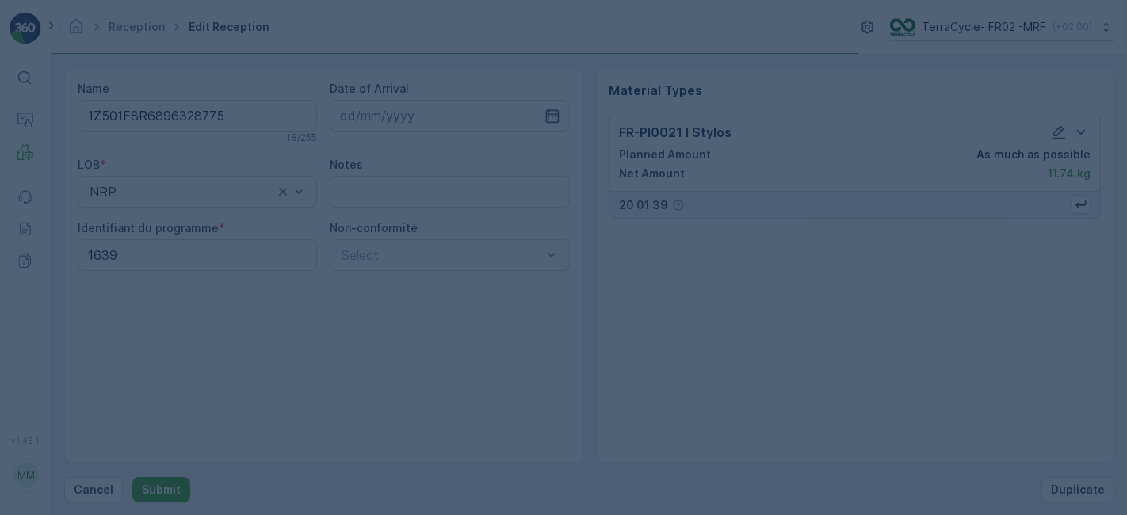
scroll to position [0, 0]
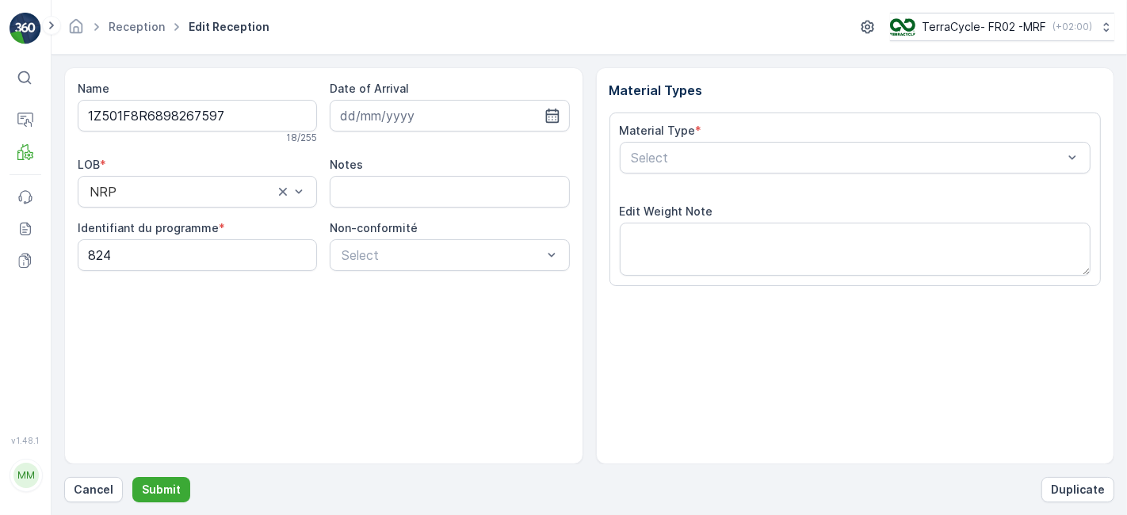
scroll to position [195, 0]
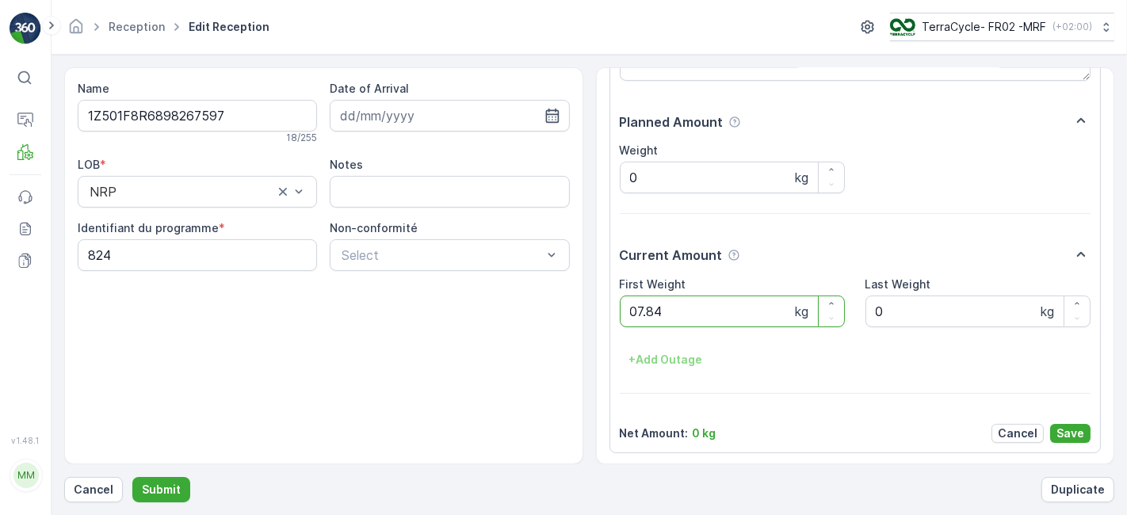
click at [132, 477] on button "Submit" at bounding box center [161, 489] width 58 height 25
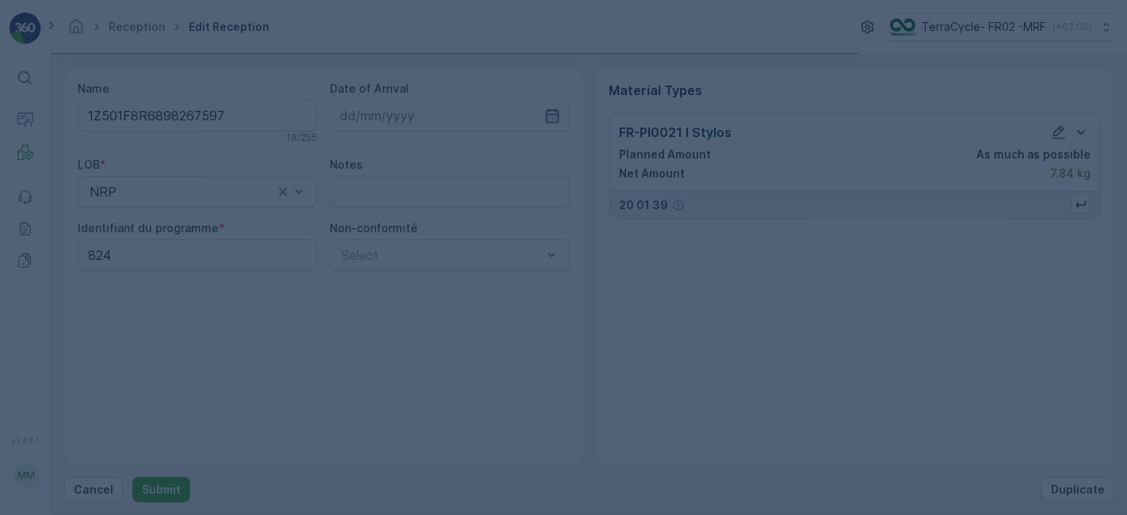
scroll to position [0, 0]
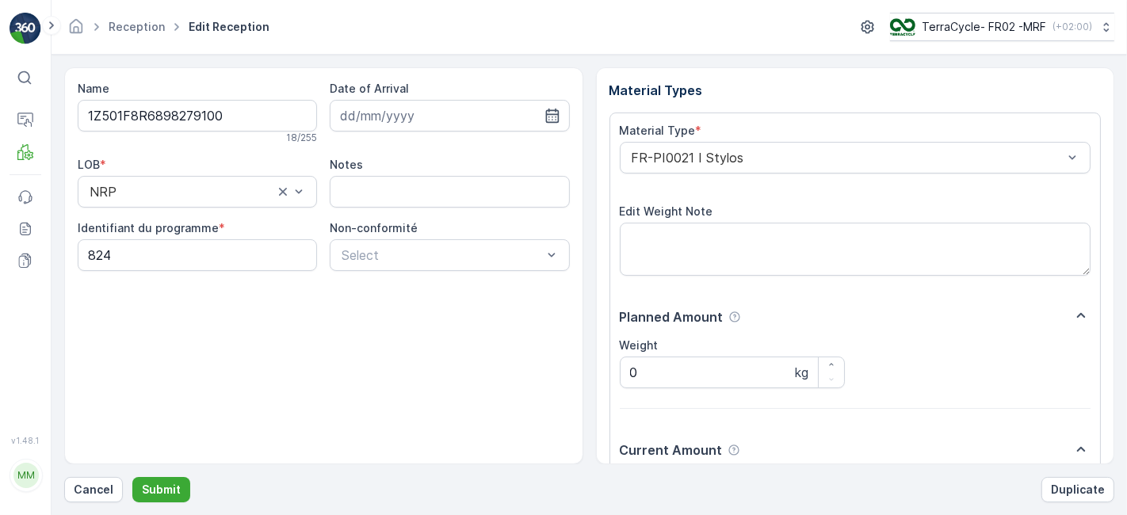
scroll to position [195, 0]
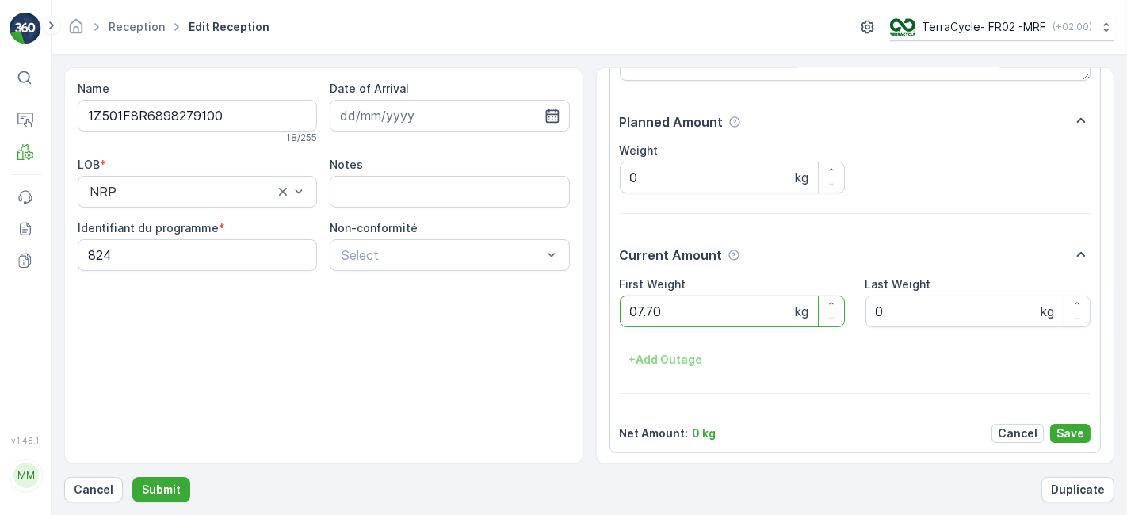
click at [132, 477] on button "Submit" at bounding box center [161, 489] width 58 height 25
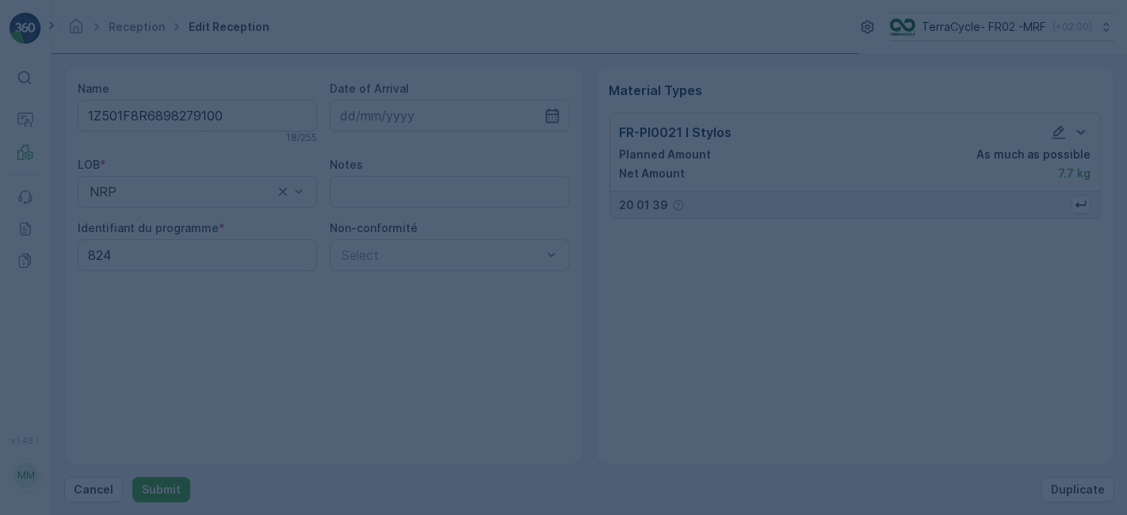
scroll to position [0, 0]
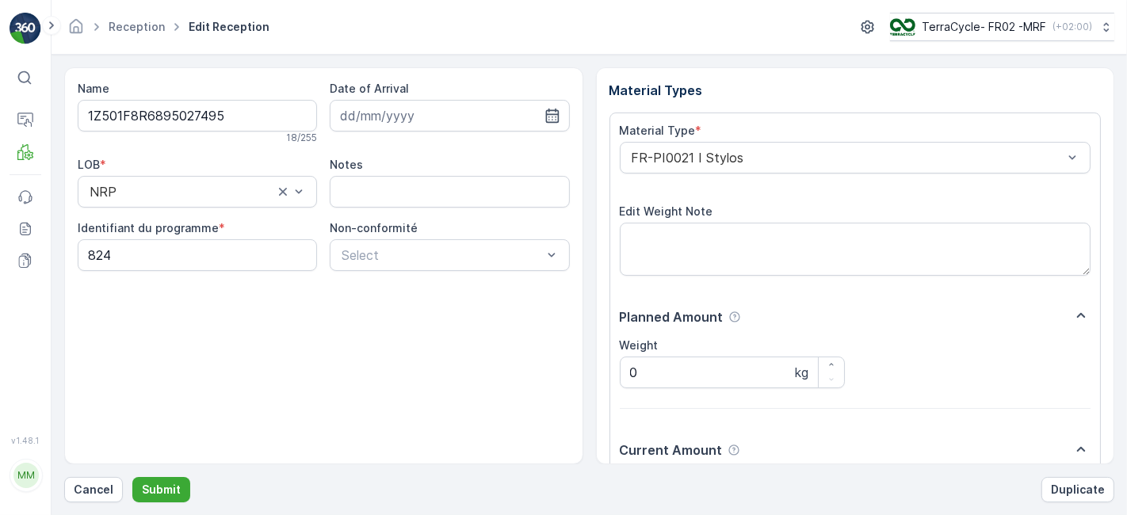
scroll to position [195, 0]
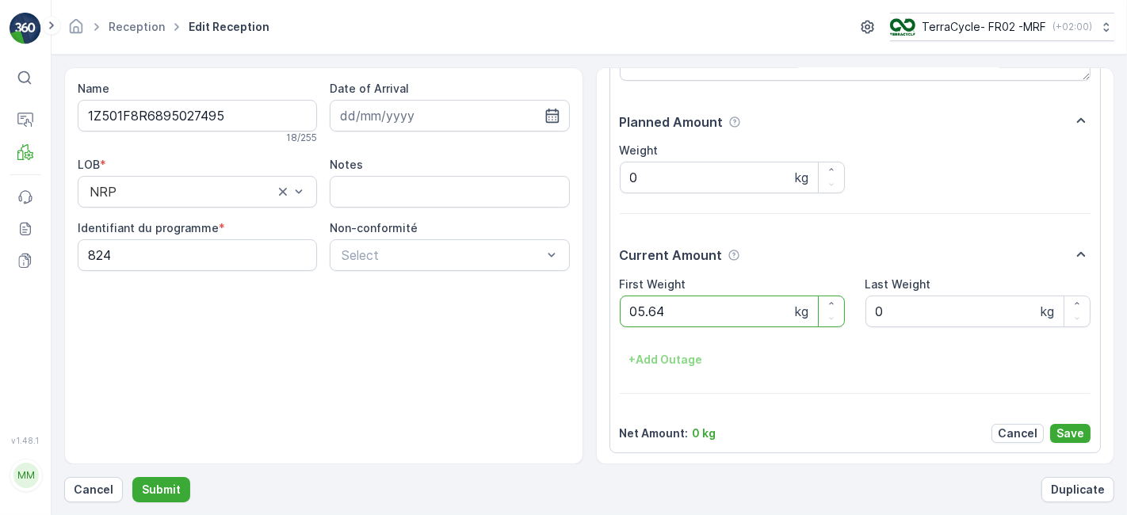
click at [132, 477] on button "Submit" at bounding box center [161, 489] width 58 height 25
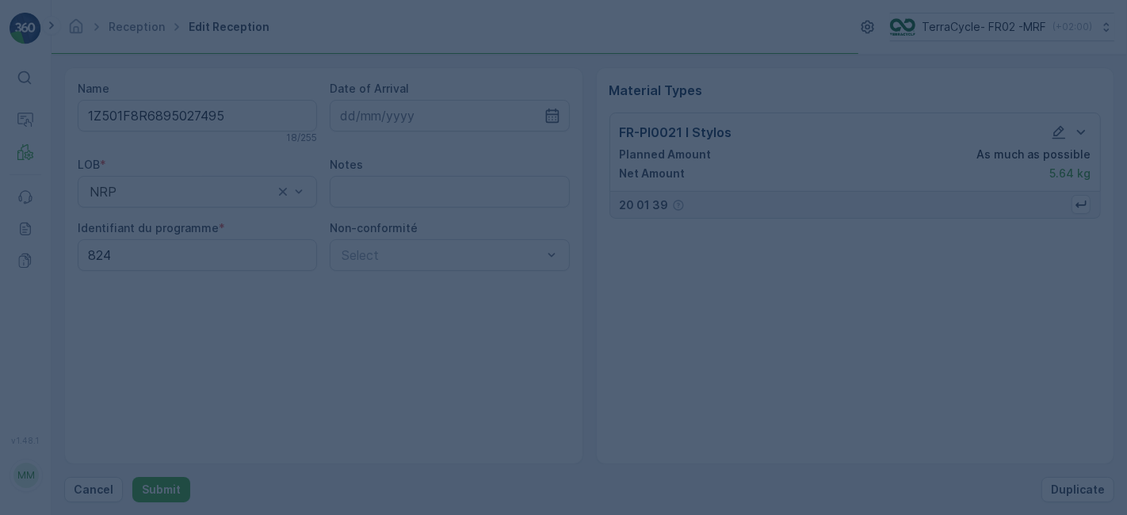
scroll to position [0, 0]
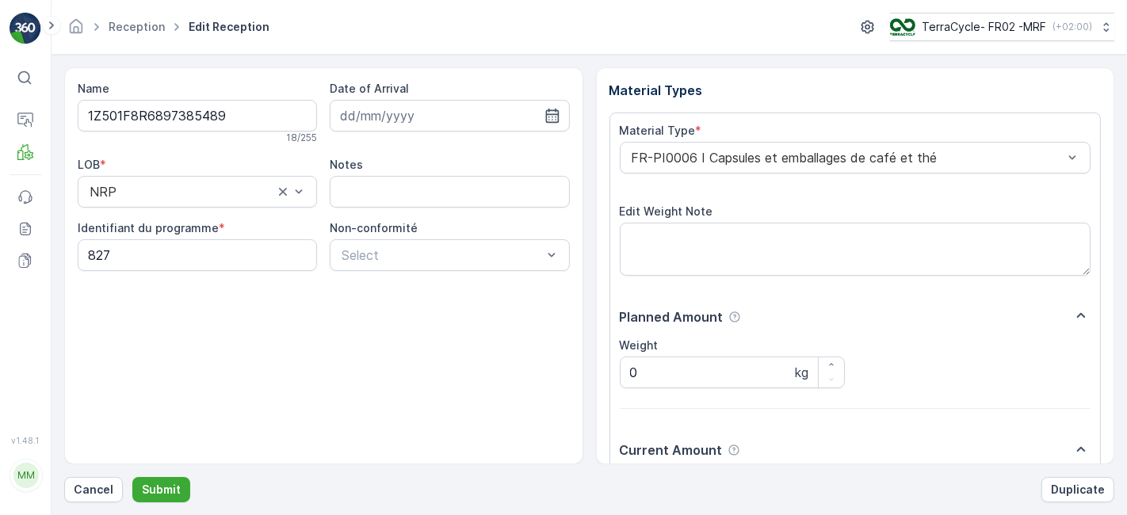
scroll to position [195, 0]
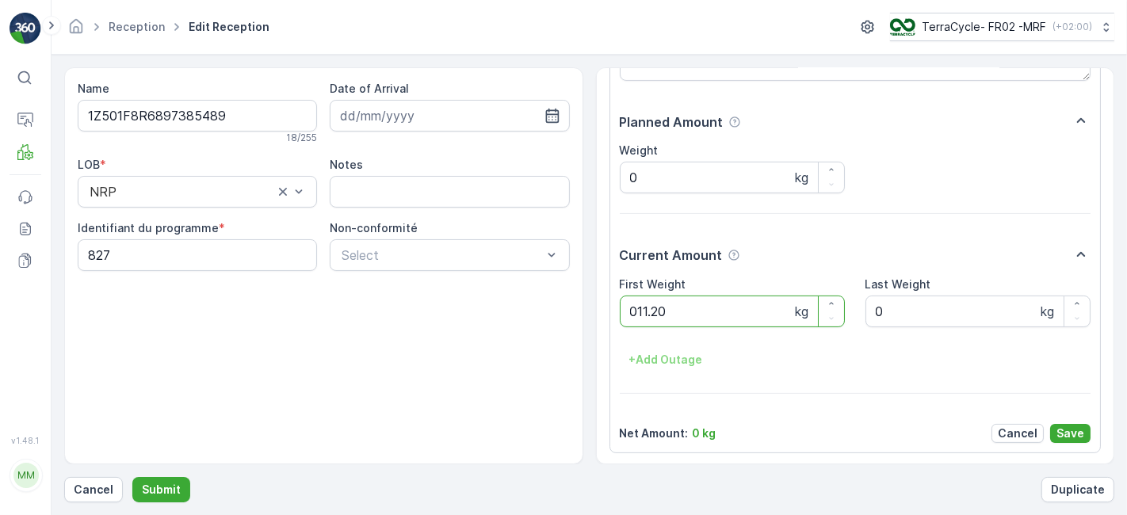
click at [132, 477] on button "Submit" at bounding box center [161, 489] width 58 height 25
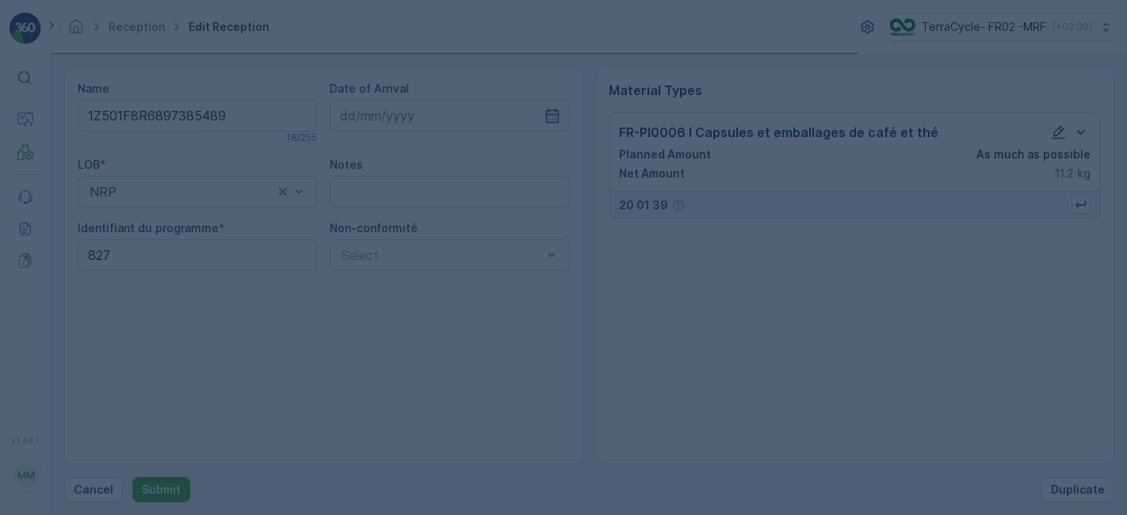
scroll to position [0, 0]
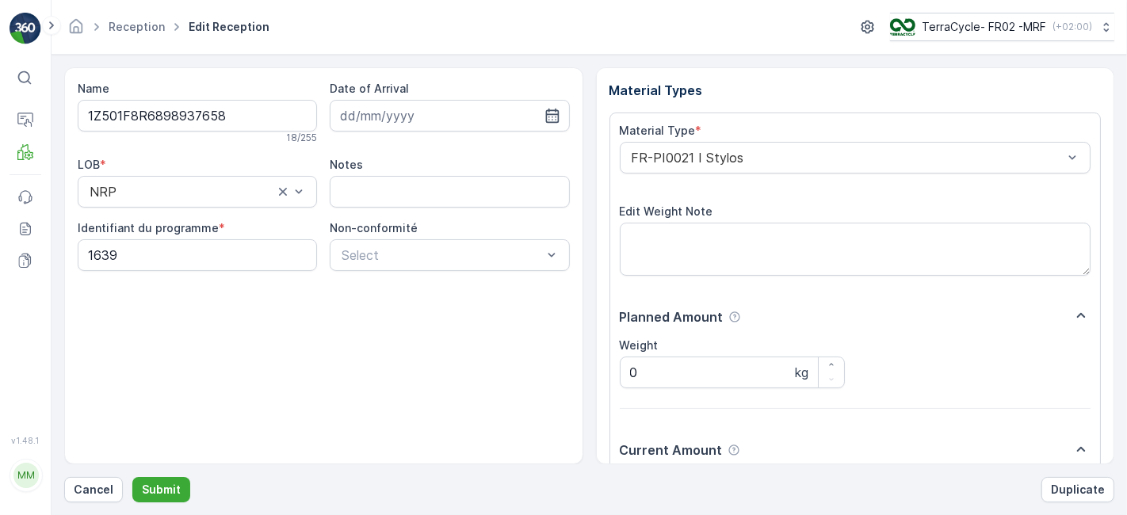
scroll to position [195, 0]
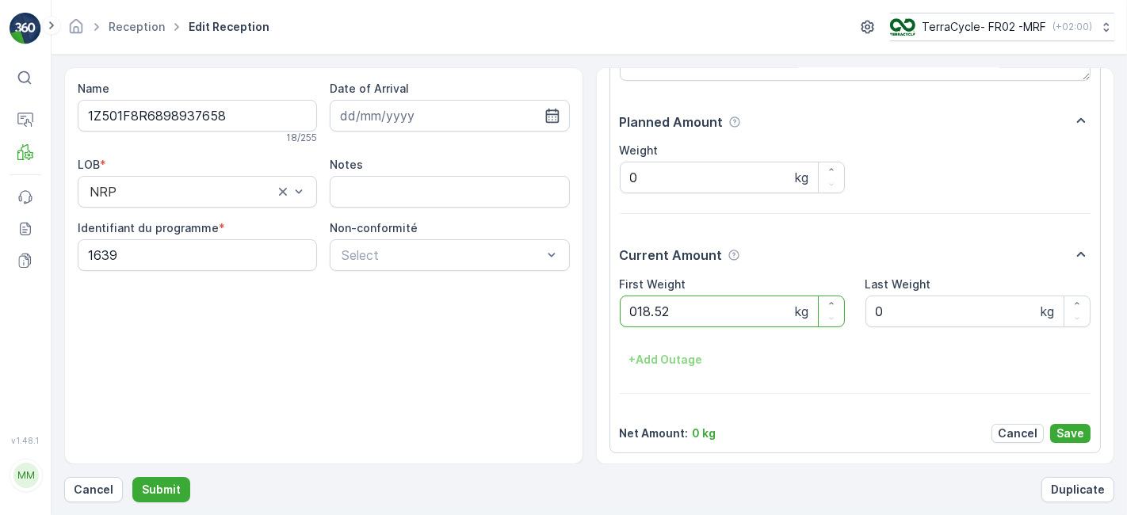
click at [132, 477] on button "Submit" at bounding box center [161, 489] width 58 height 25
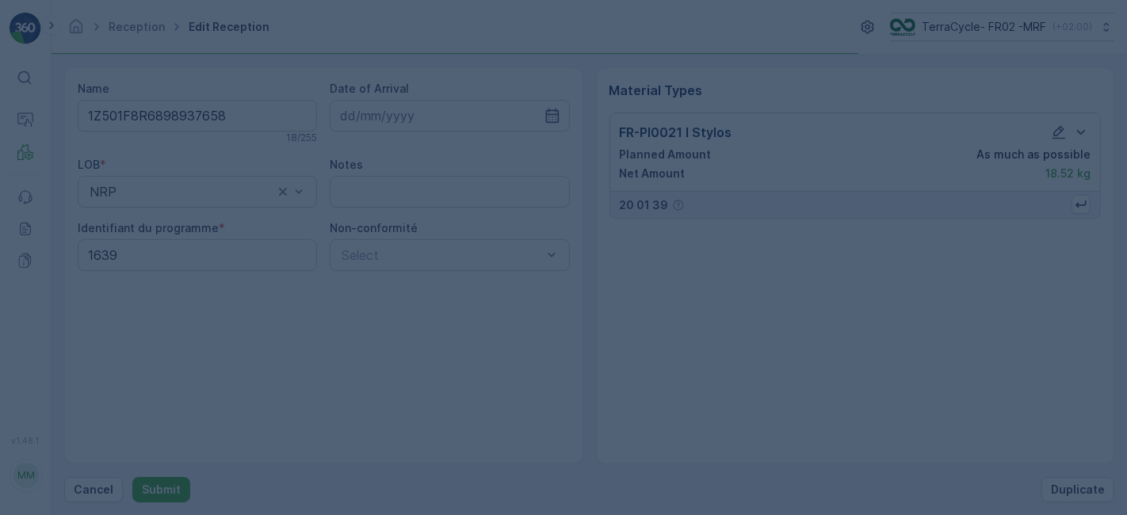
scroll to position [0, 0]
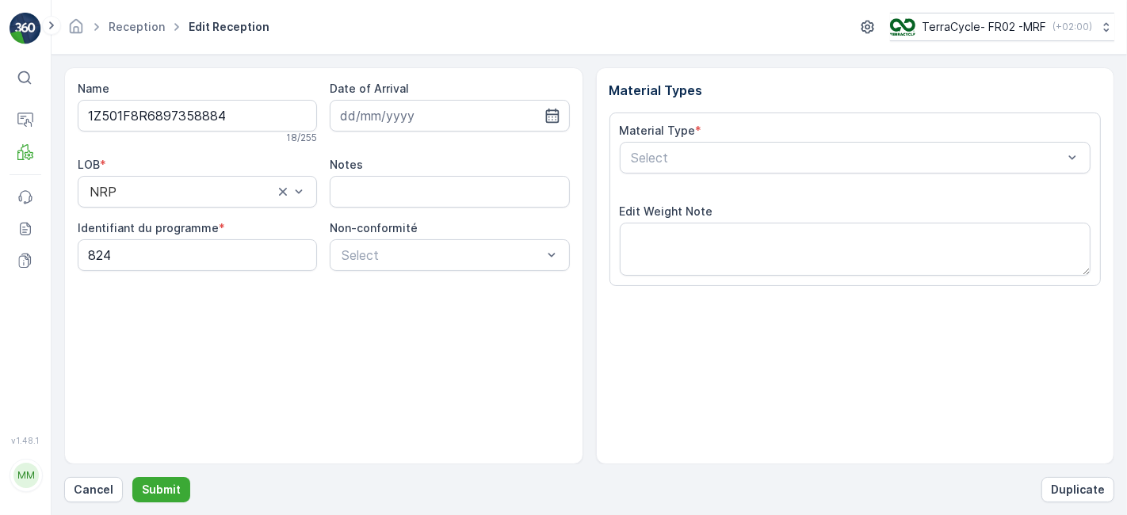
scroll to position [195, 0]
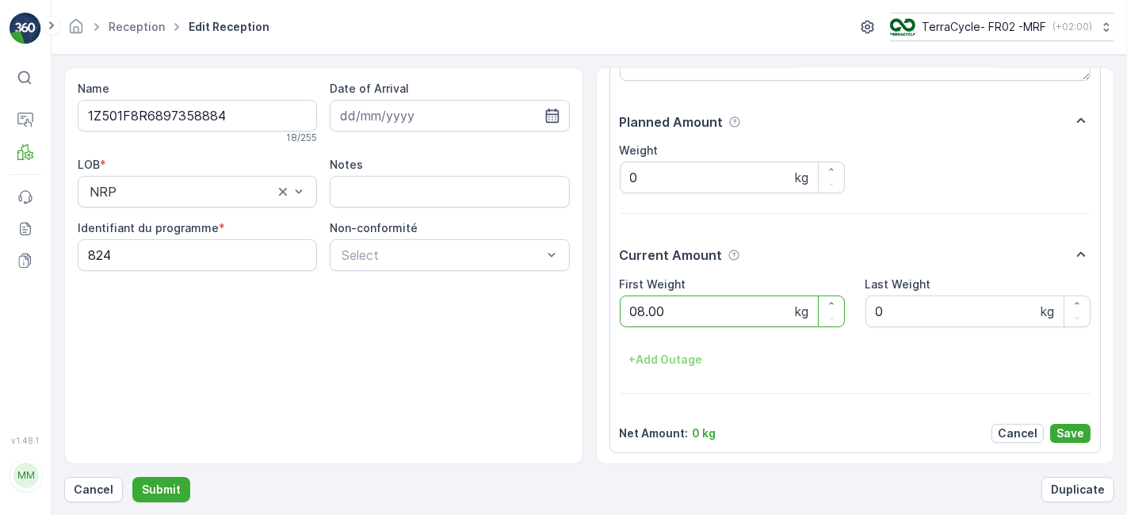
click at [132, 477] on button "Submit" at bounding box center [161, 489] width 58 height 25
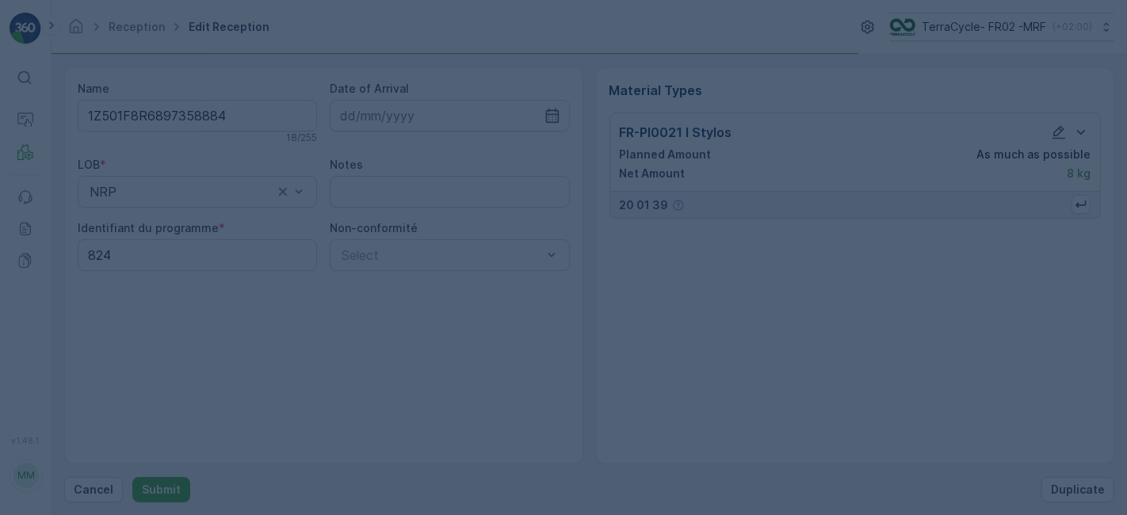
scroll to position [0, 0]
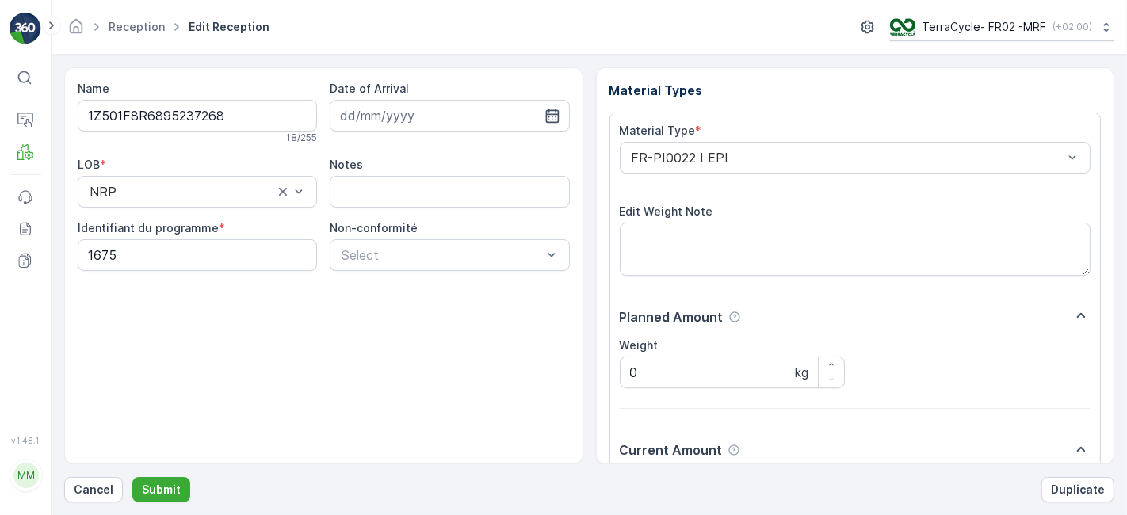
scroll to position [195, 0]
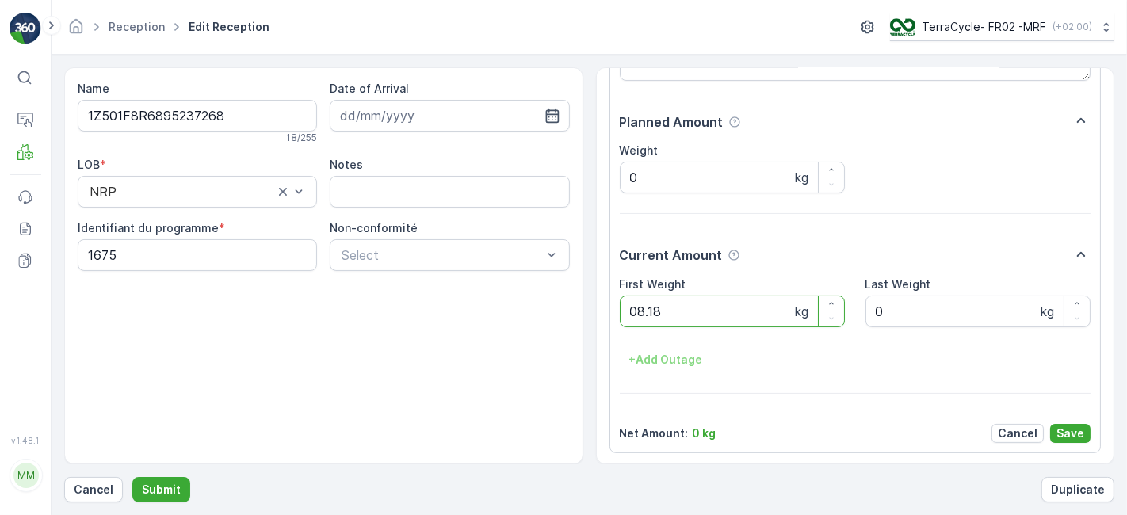
click at [132, 477] on button "Submit" at bounding box center [161, 489] width 58 height 25
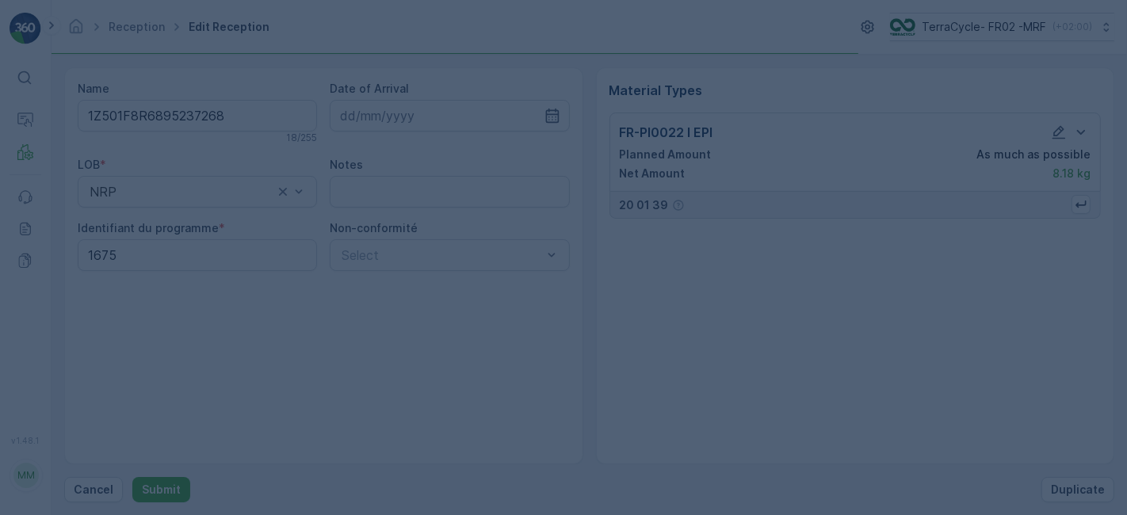
scroll to position [0, 0]
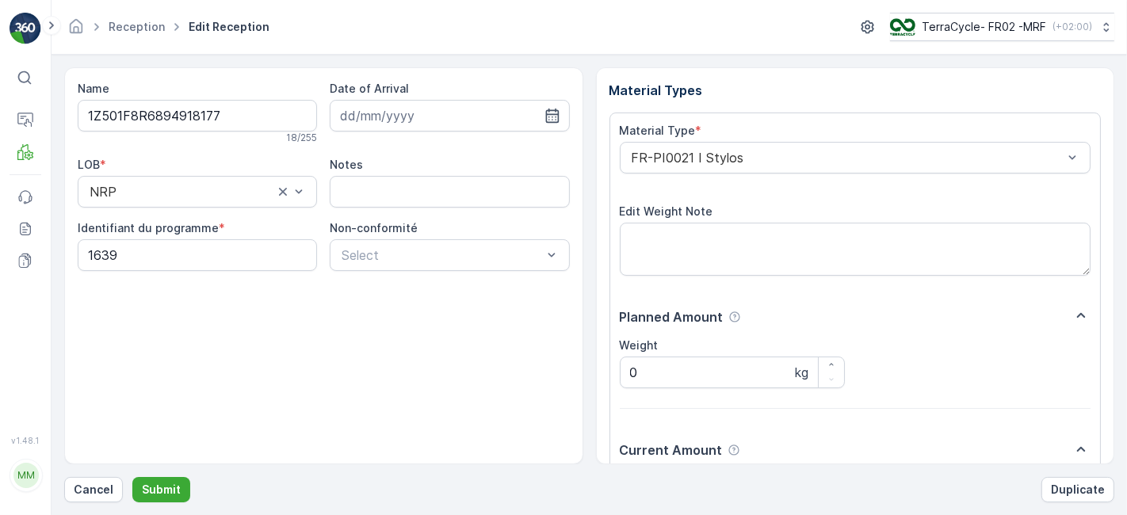
scroll to position [195, 0]
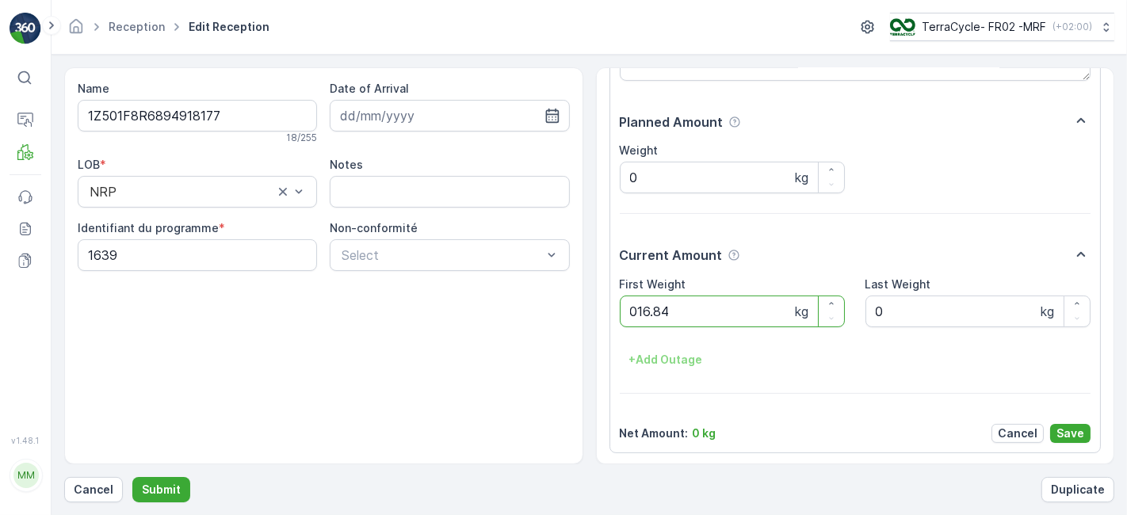
click at [132, 477] on button "Submit" at bounding box center [161, 489] width 58 height 25
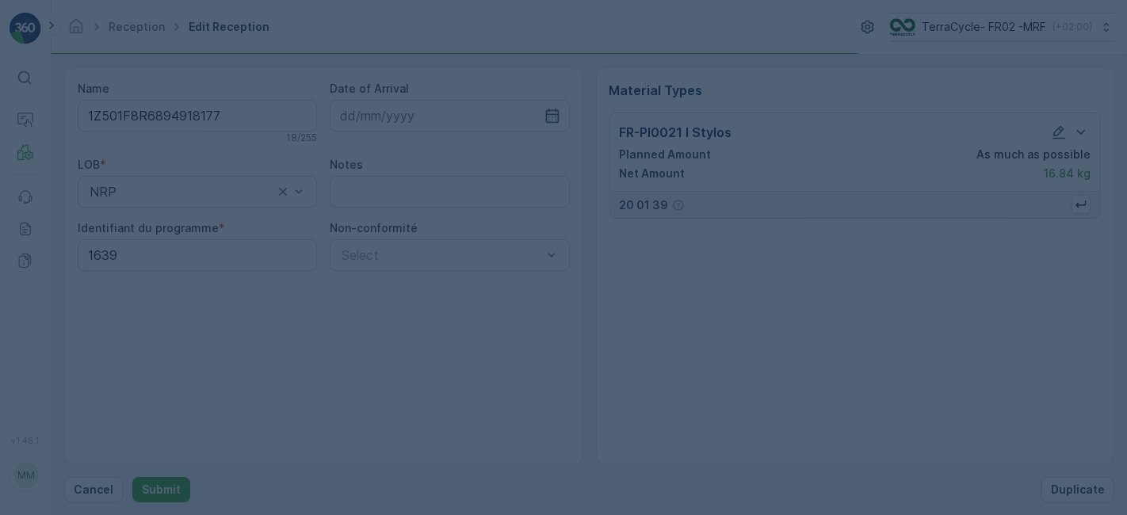
scroll to position [0, 0]
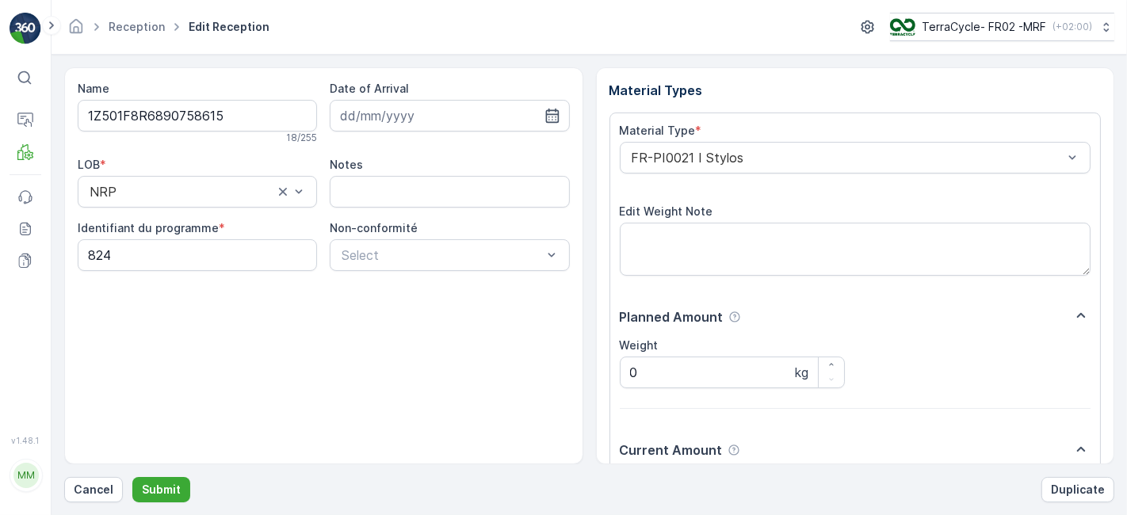
scroll to position [195, 0]
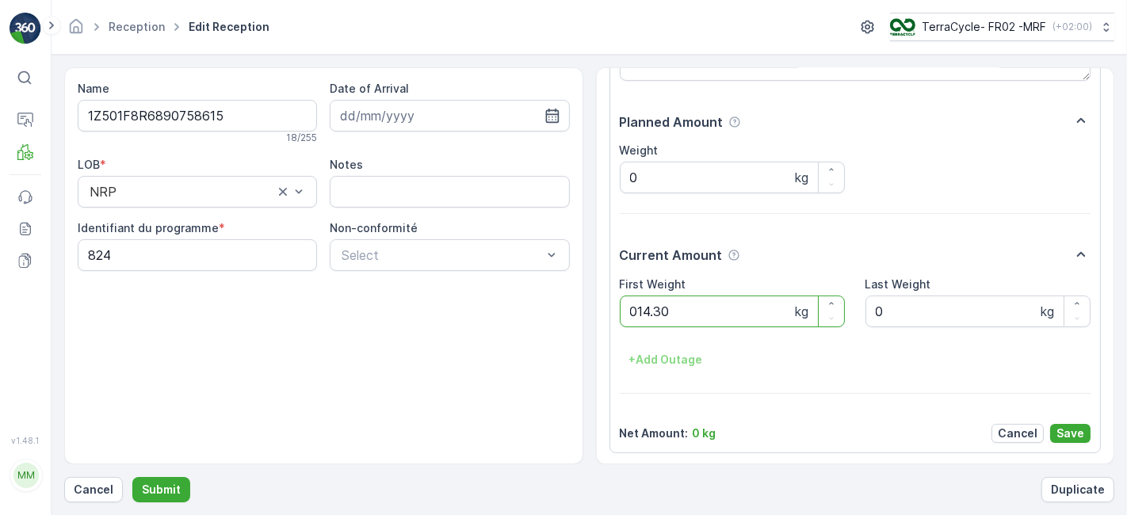
click at [132, 477] on button "Submit" at bounding box center [161, 489] width 58 height 25
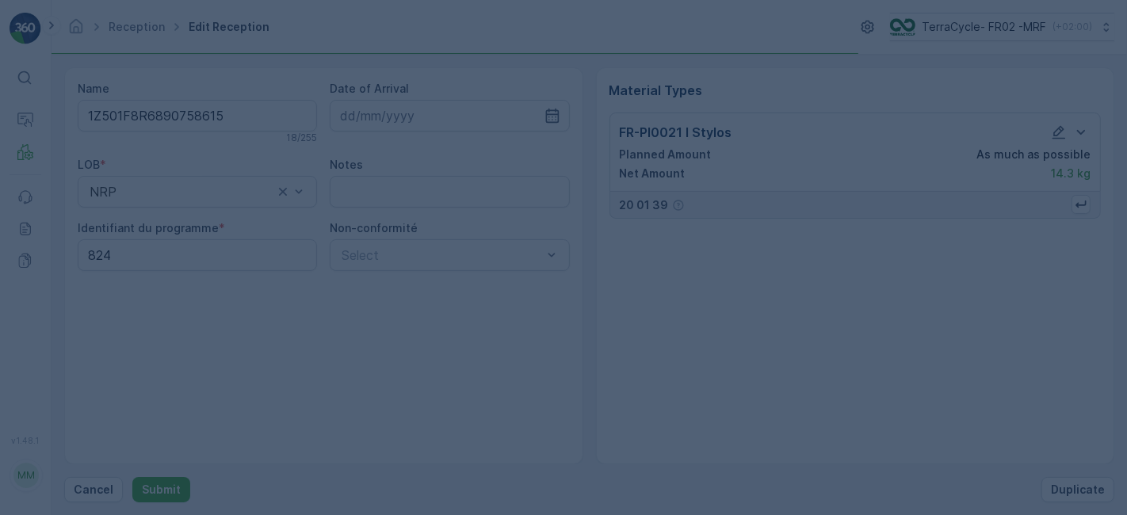
scroll to position [0, 0]
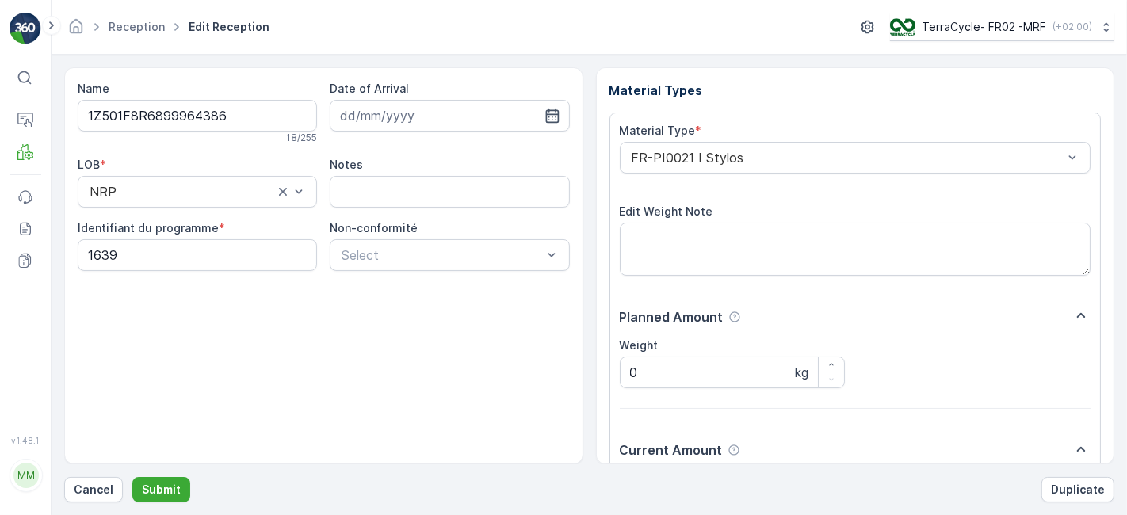
scroll to position [195, 0]
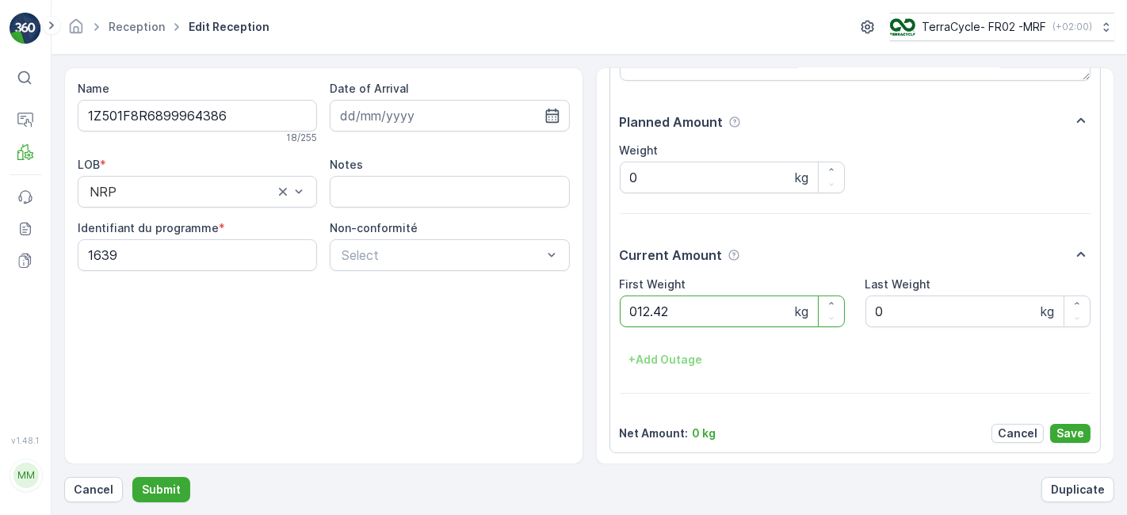
click at [132, 477] on button "Submit" at bounding box center [161, 489] width 58 height 25
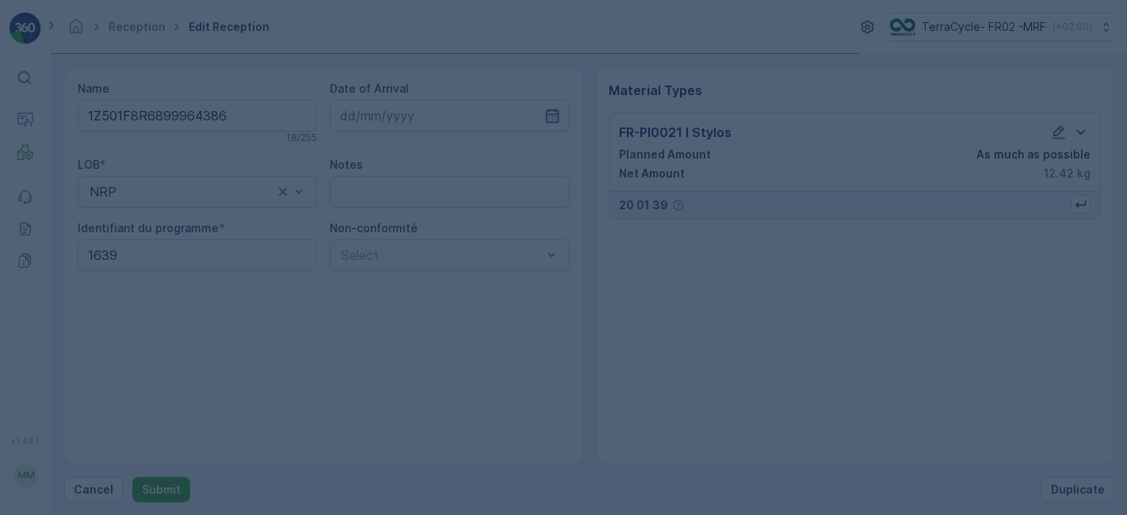
scroll to position [0, 0]
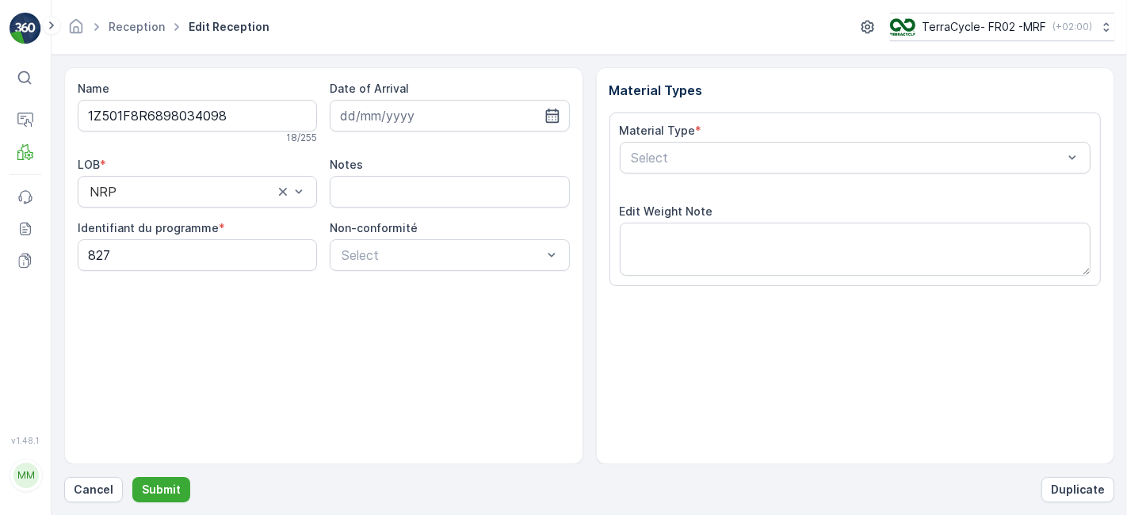
scroll to position [195, 0]
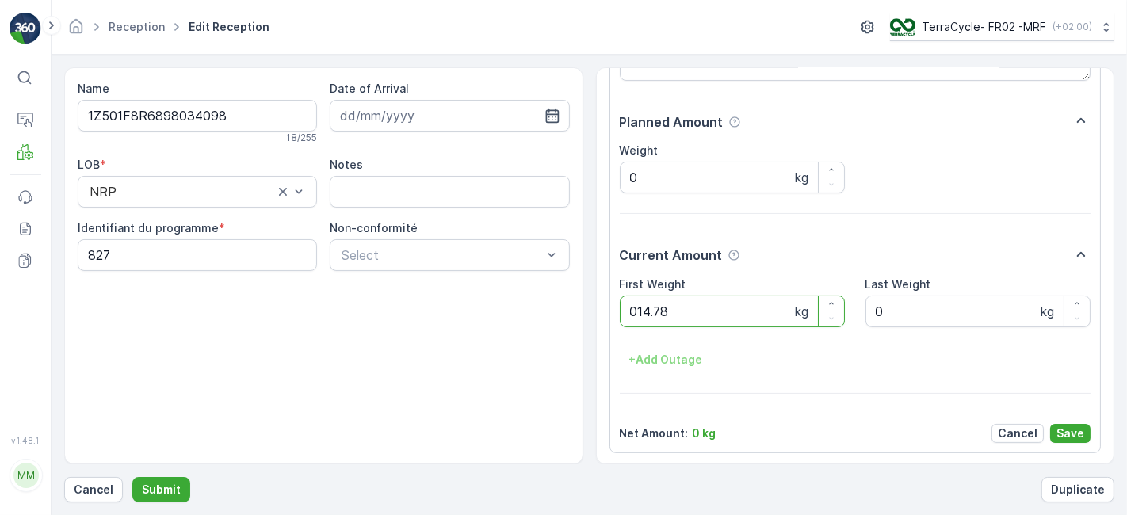
click at [132, 477] on button "Submit" at bounding box center [161, 489] width 58 height 25
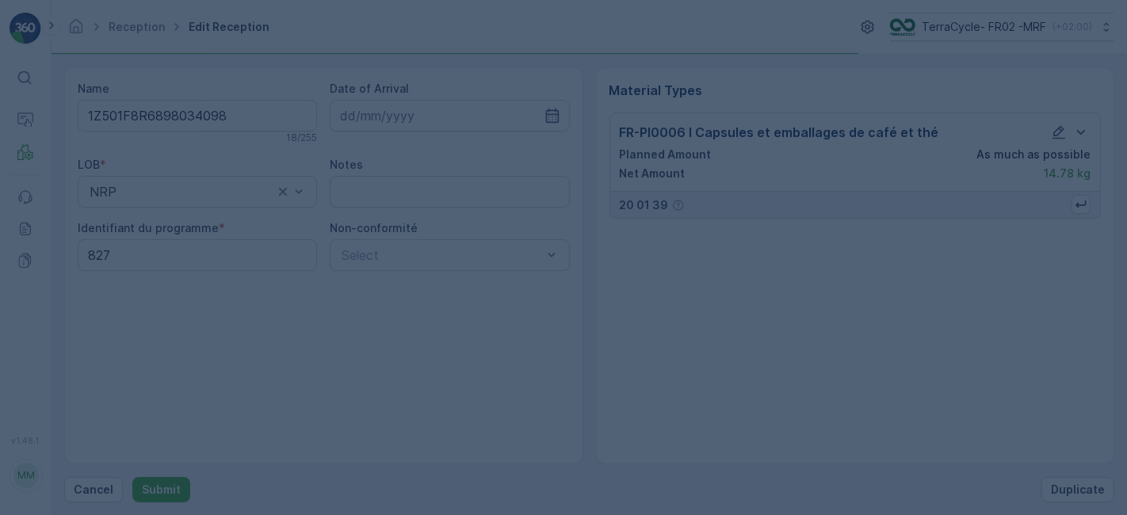
scroll to position [0, 0]
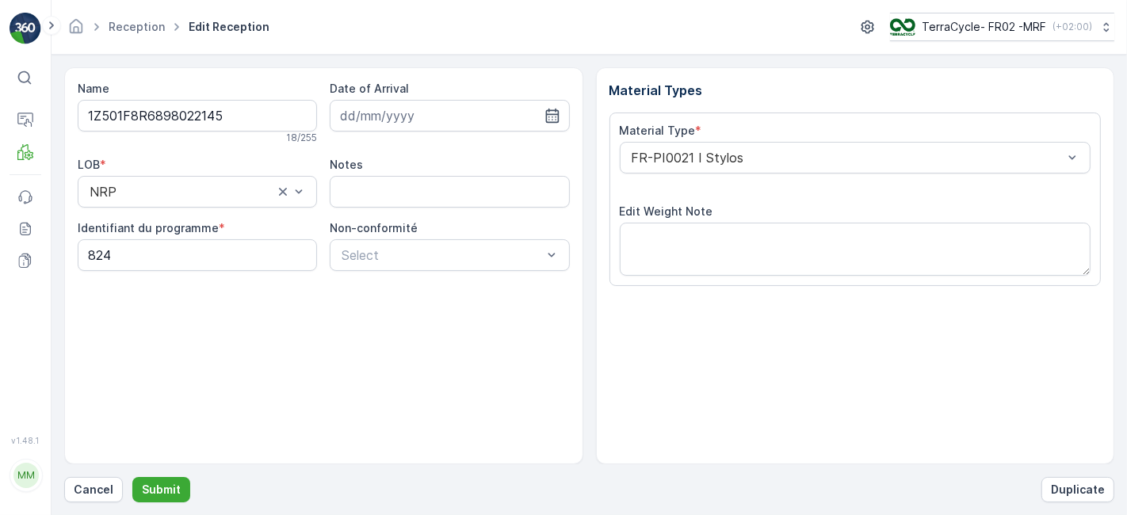
click at [132, 477] on button "Submit" at bounding box center [161, 489] width 58 height 25
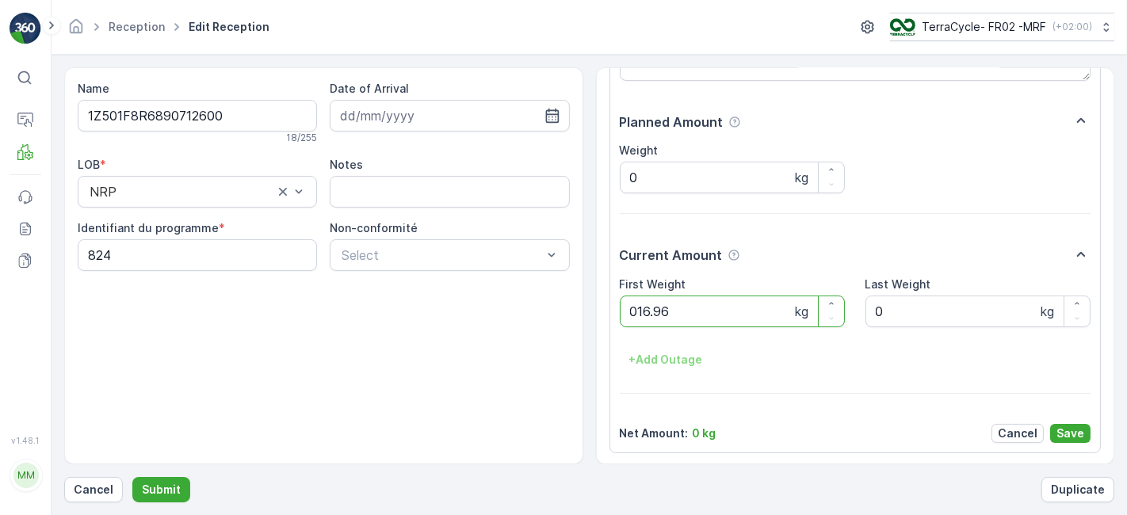
click at [132, 477] on button "Submit" at bounding box center [161, 489] width 58 height 25
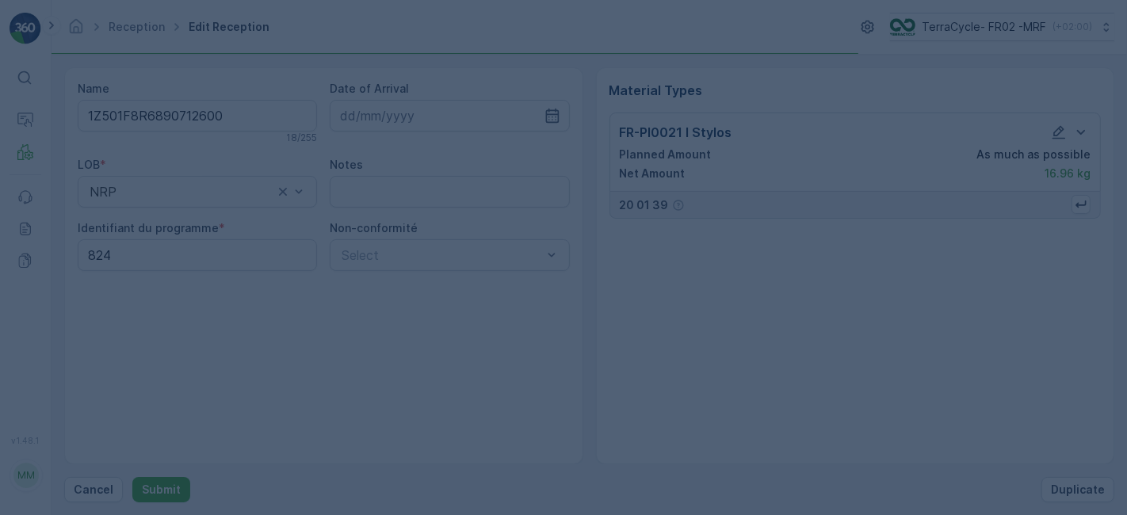
scroll to position [0, 0]
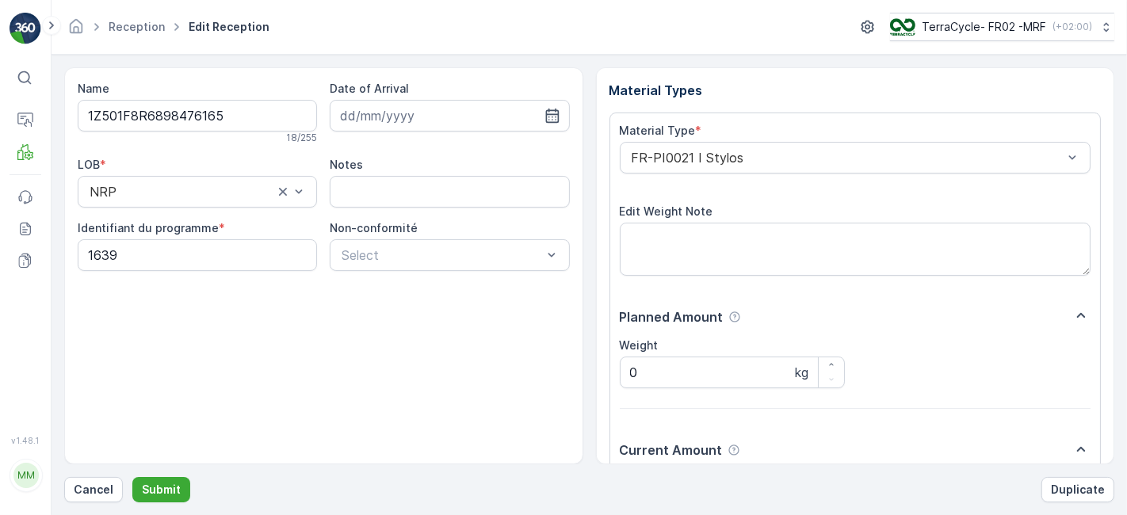
scroll to position [195, 0]
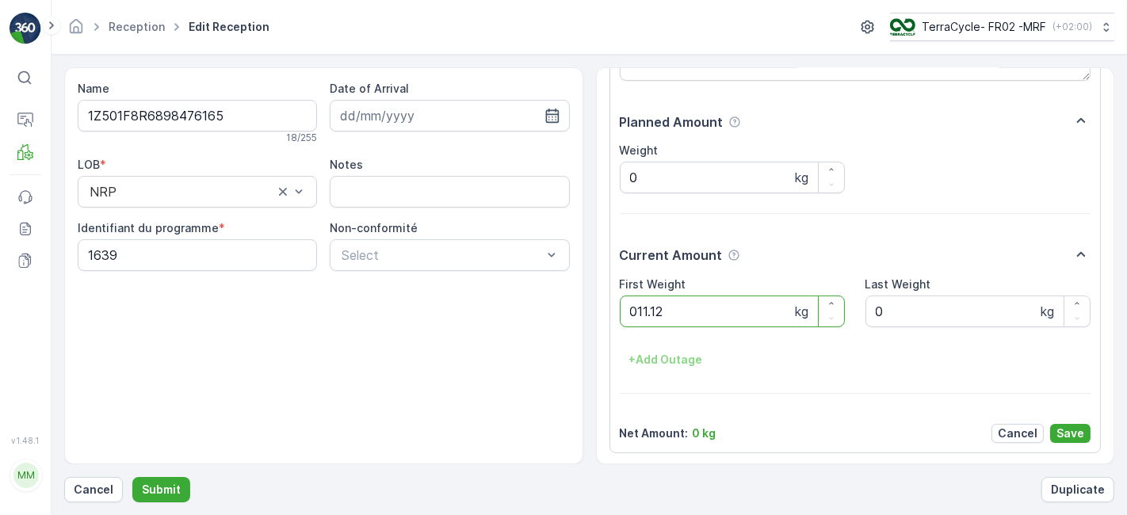
click at [132, 477] on button "Submit" at bounding box center [161, 489] width 58 height 25
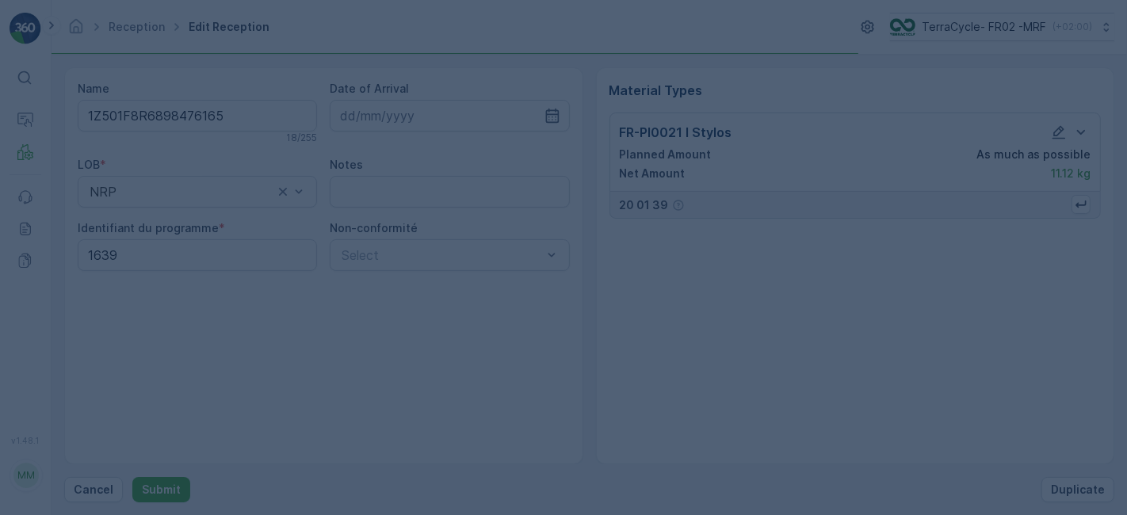
scroll to position [0, 0]
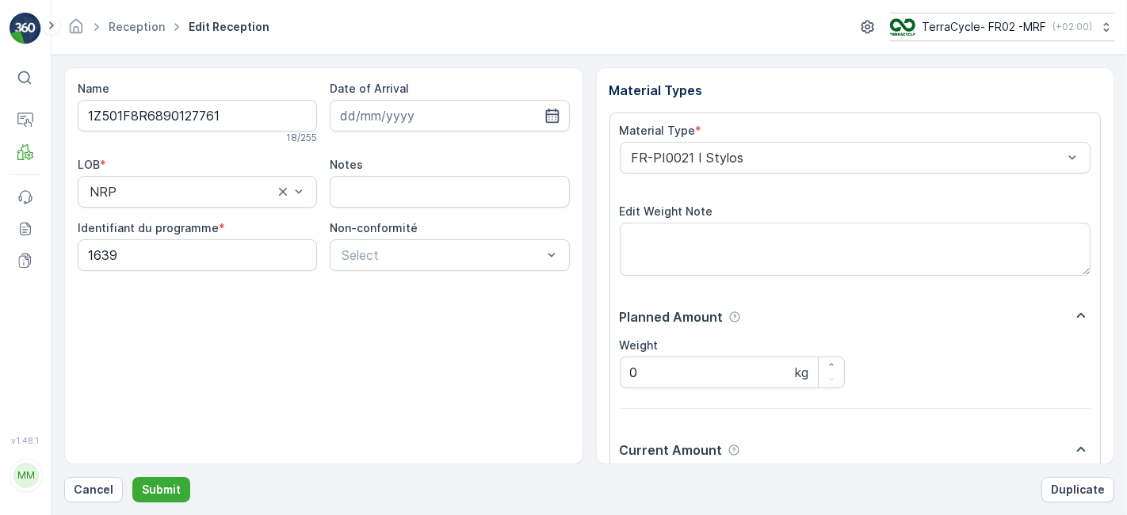
scroll to position [195, 0]
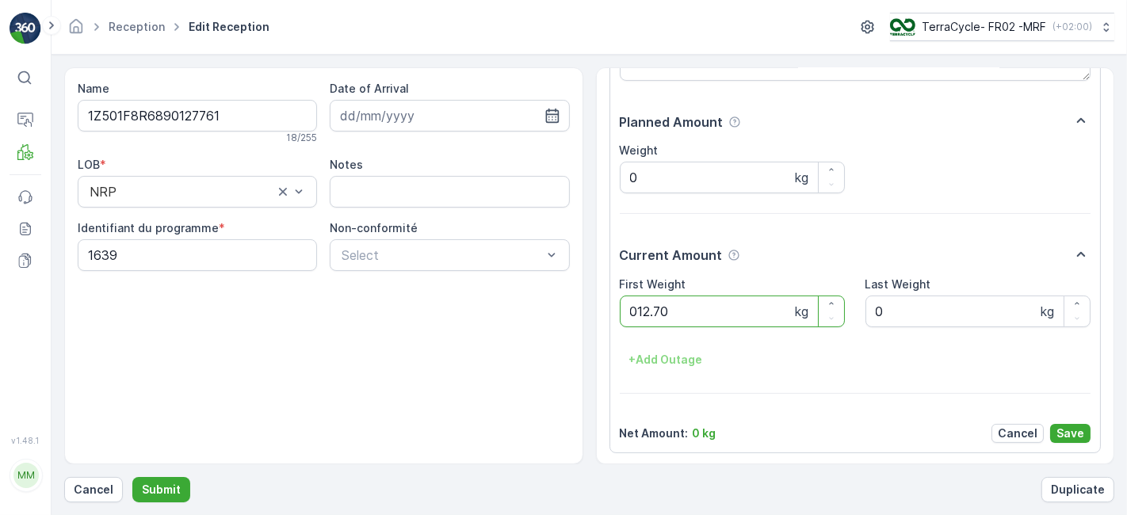
click at [132, 477] on button "Submit" at bounding box center [161, 489] width 58 height 25
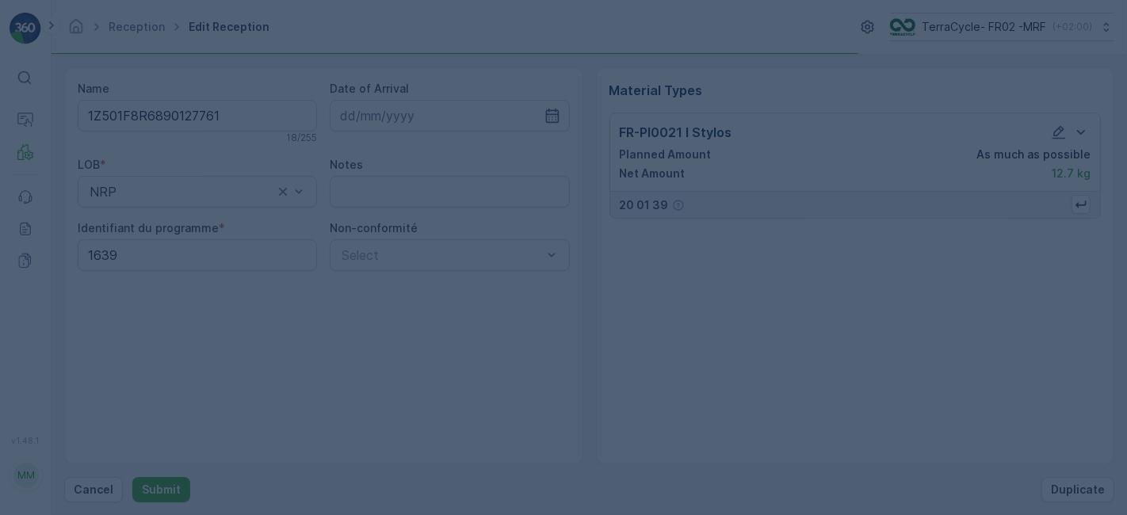
scroll to position [0, 0]
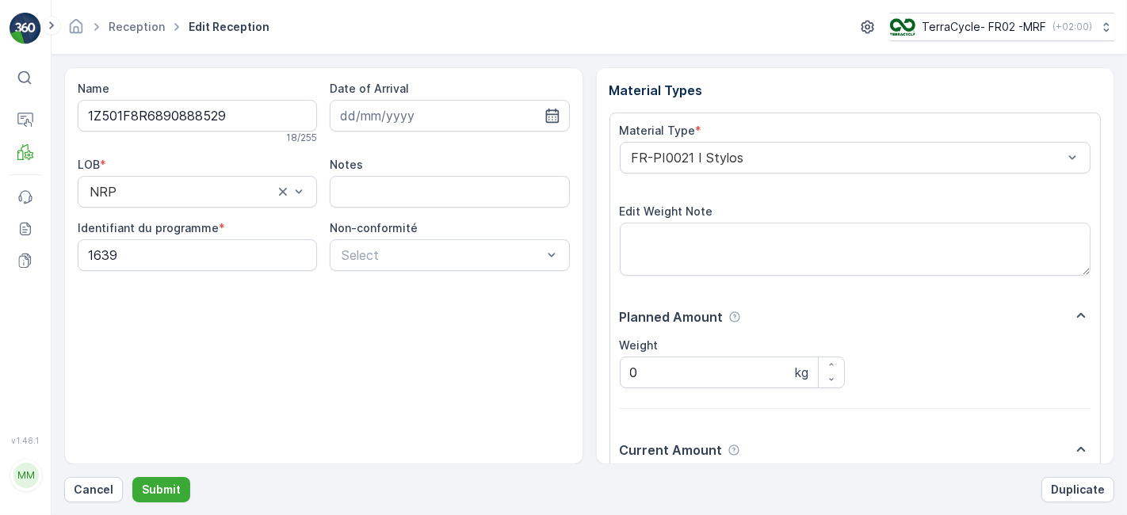
scroll to position [195, 0]
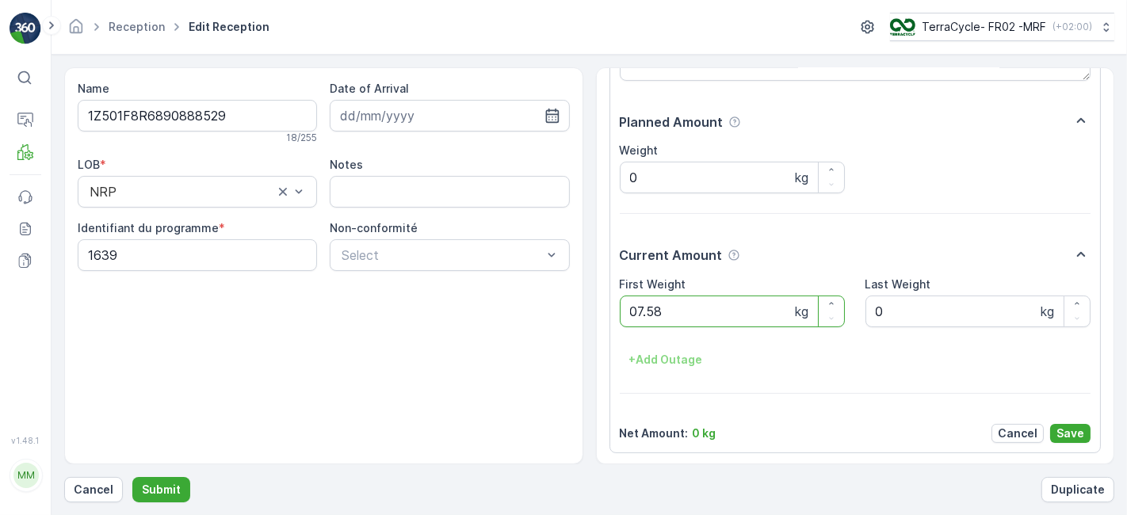
click at [132, 477] on button "Submit" at bounding box center [161, 489] width 58 height 25
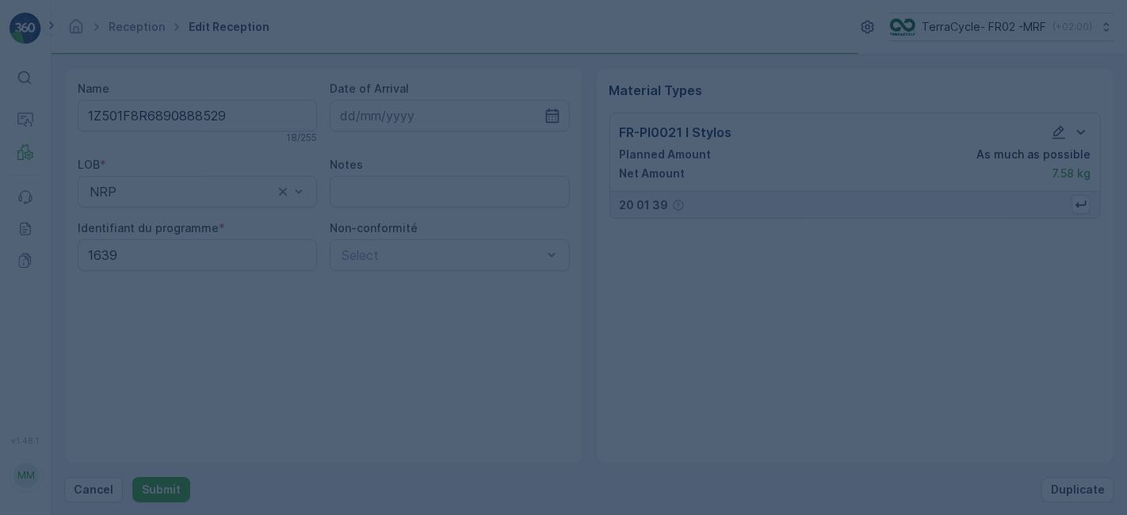
scroll to position [0, 0]
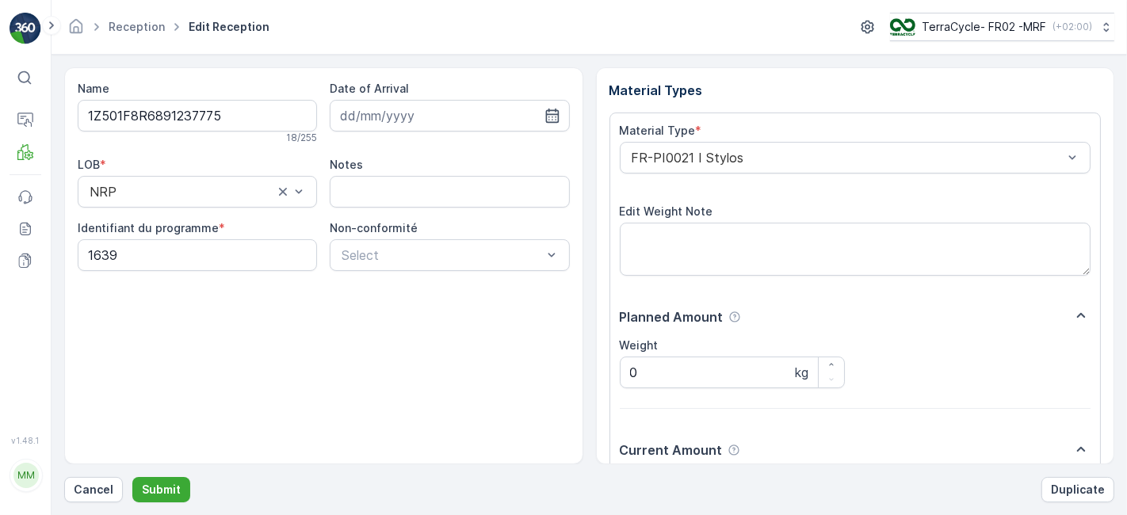
scroll to position [195, 0]
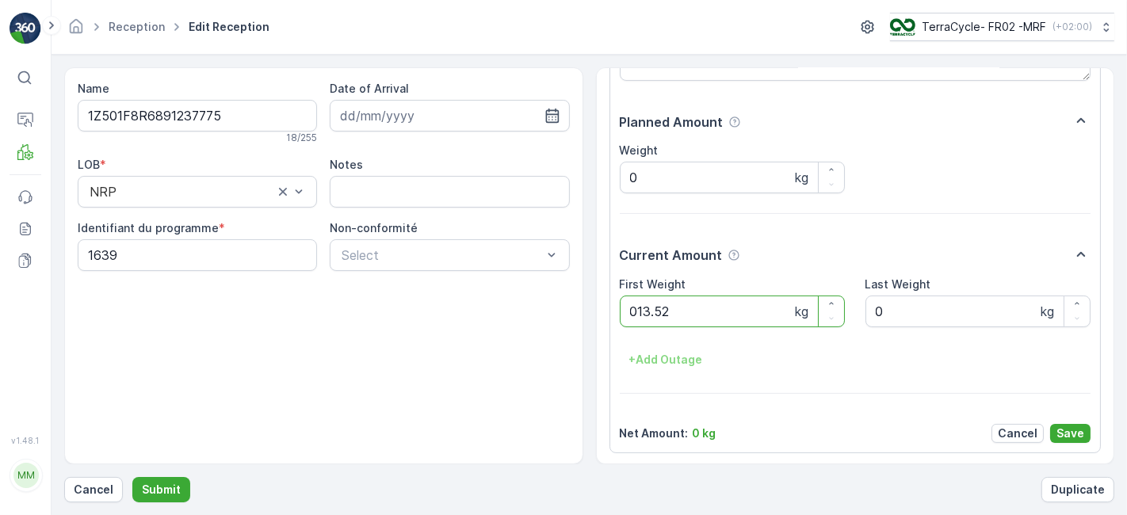
click at [132, 477] on button "Submit" at bounding box center [161, 489] width 58 height 25
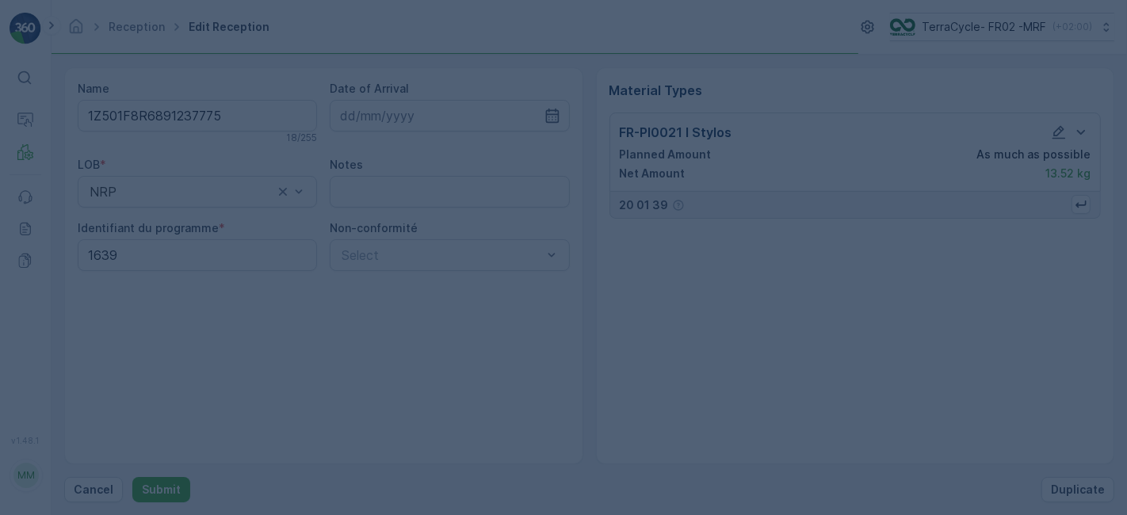
scroll to position [0, 0]
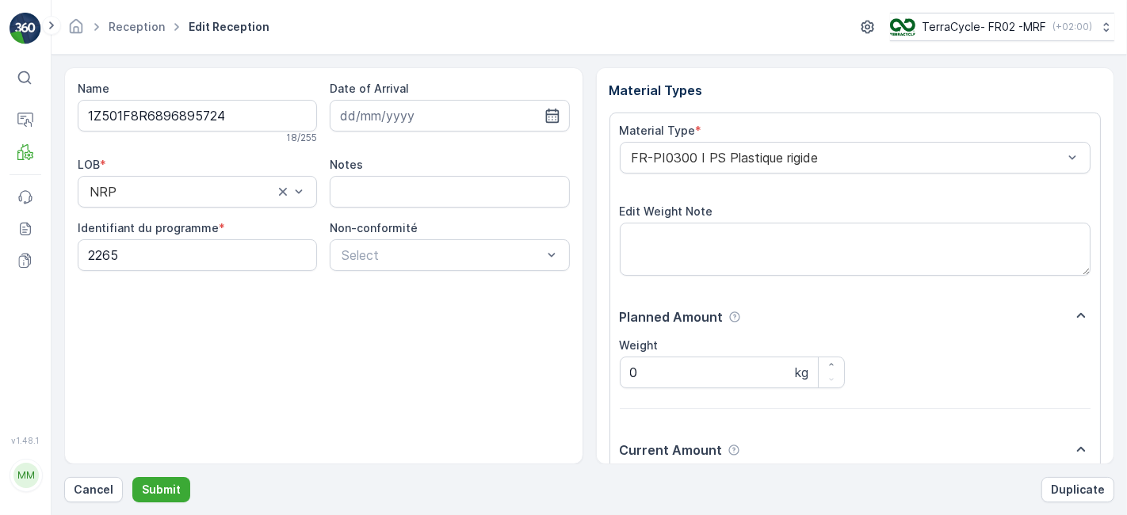
scroll to position [195, 0]
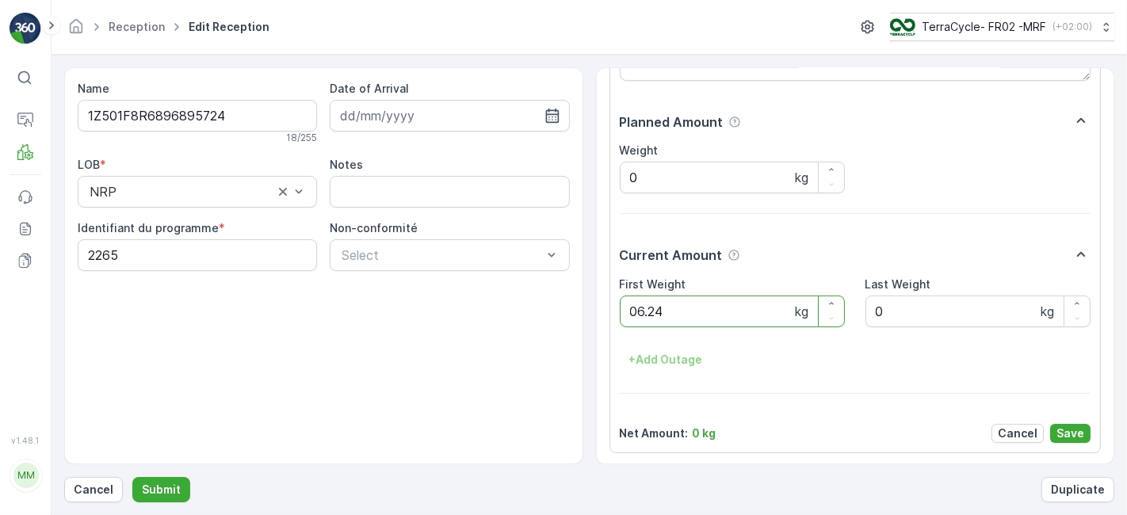
click at [132, 477] on button "Submit" at bounding box center [161, 489] width 58 height 25
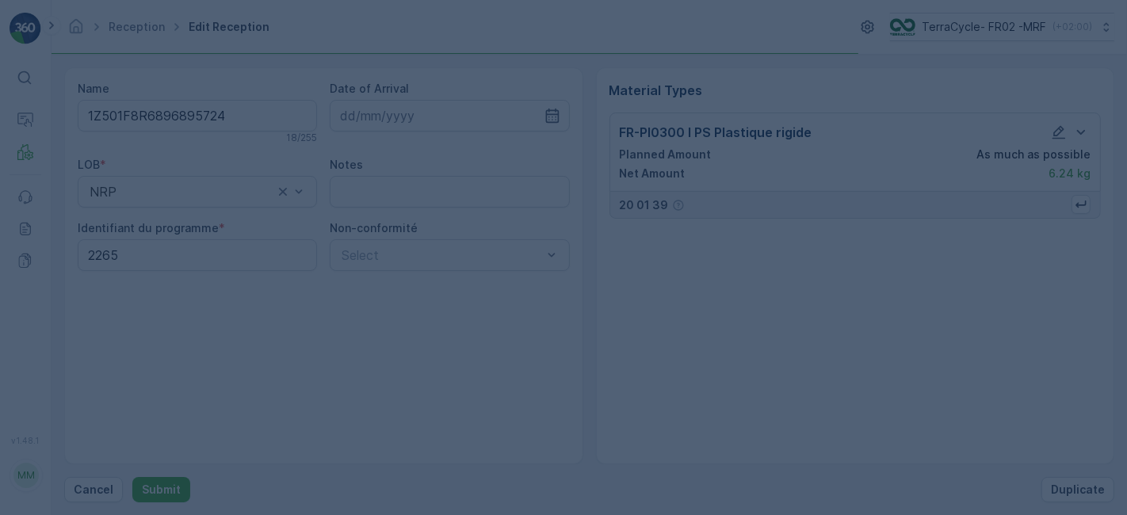
scroll to position [0, 0]
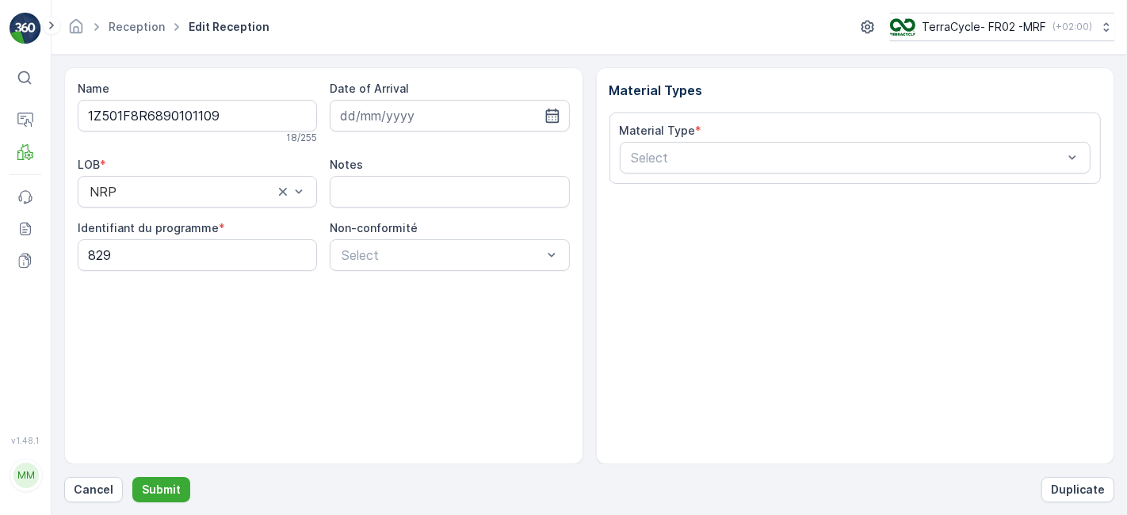
scroll to position [195, 0]
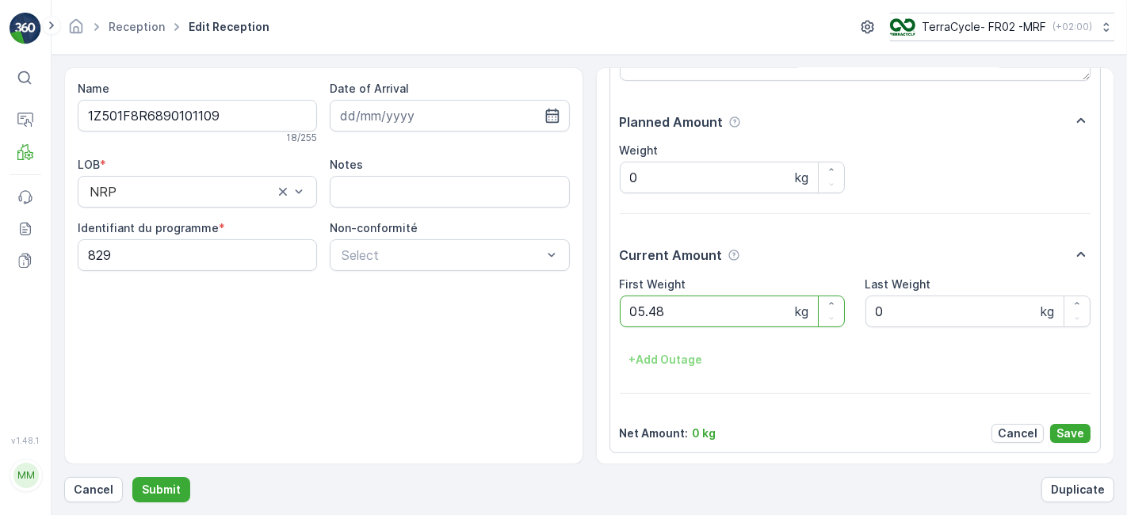
click at [132, 477] on button "Submit" at bounding box center [161, 489] width 58 height 25
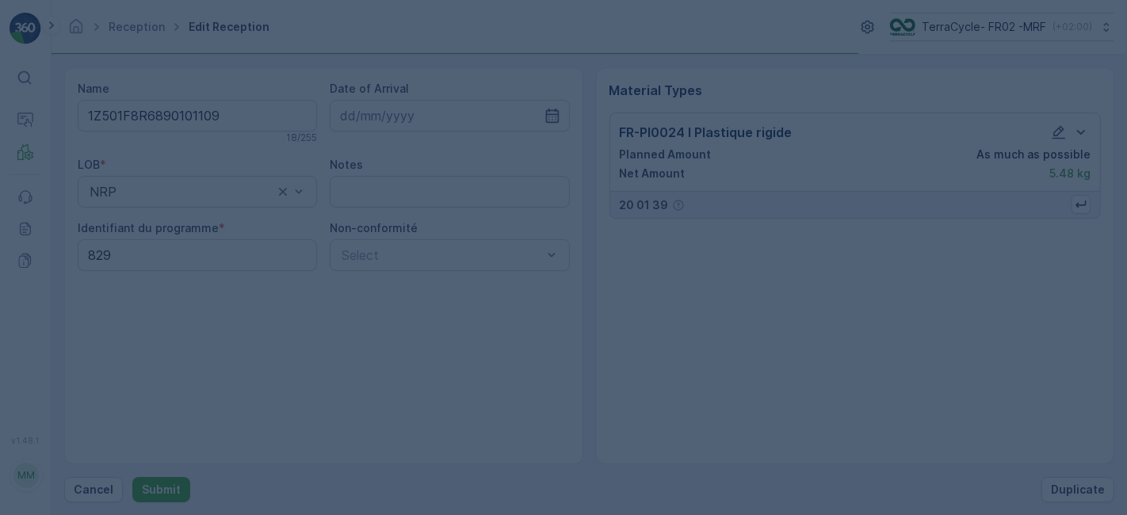
scroll to position [0, 0]
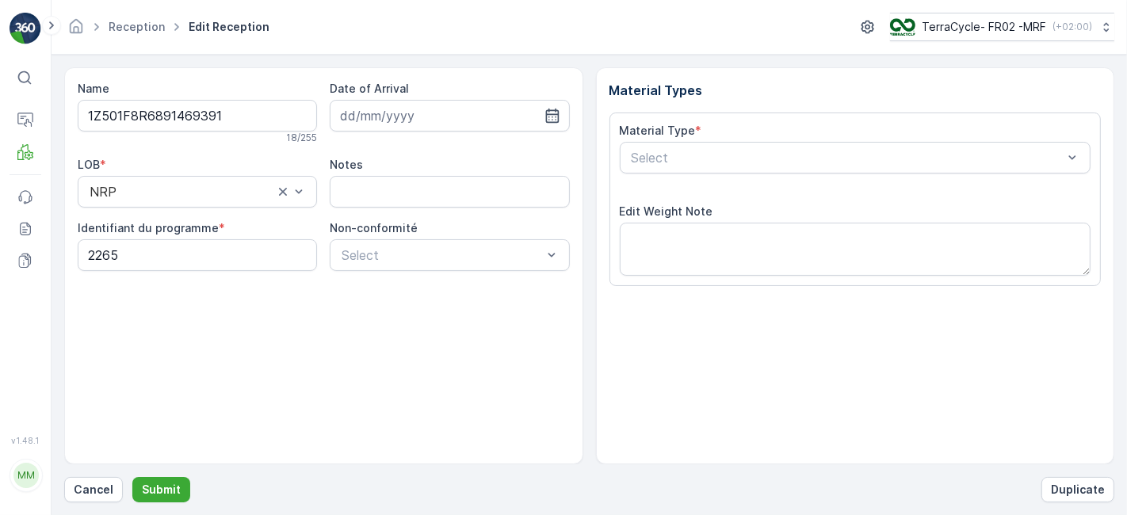
scroll to position [195, 0]
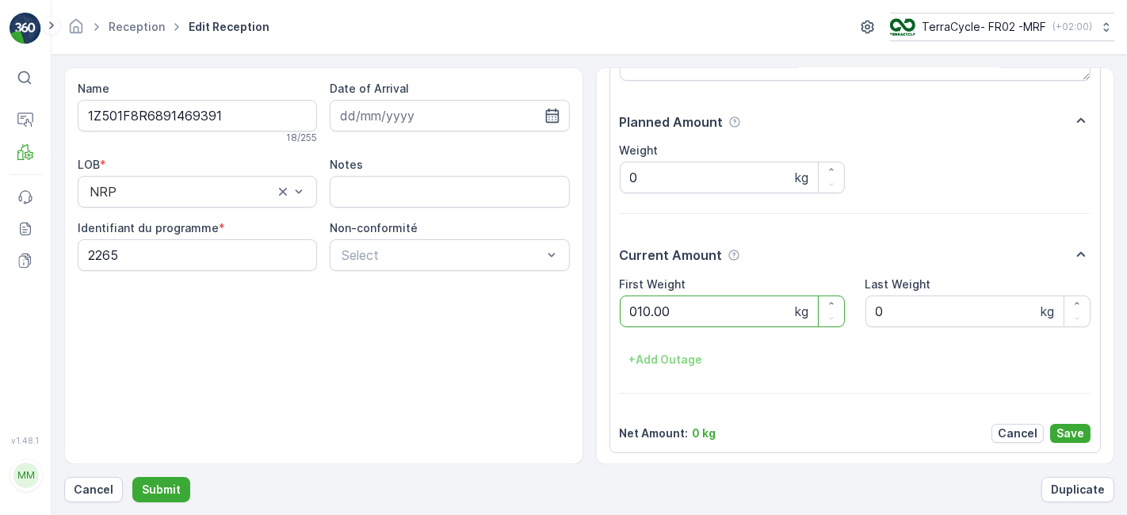
click at [132, 477] on button "Submit" at bounding box center [161, 489] width 58 height 25
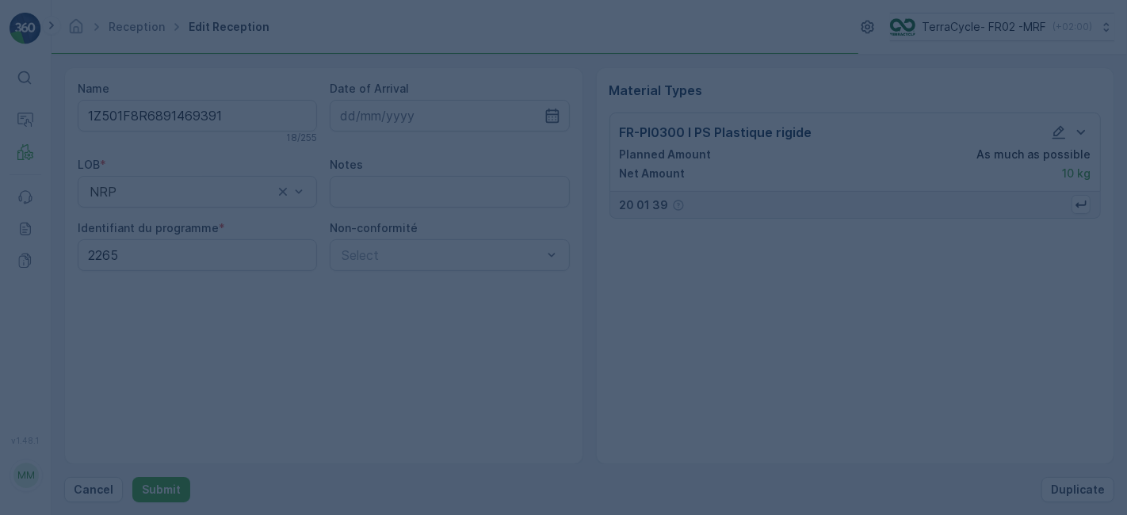
scroll to position [0, 0]
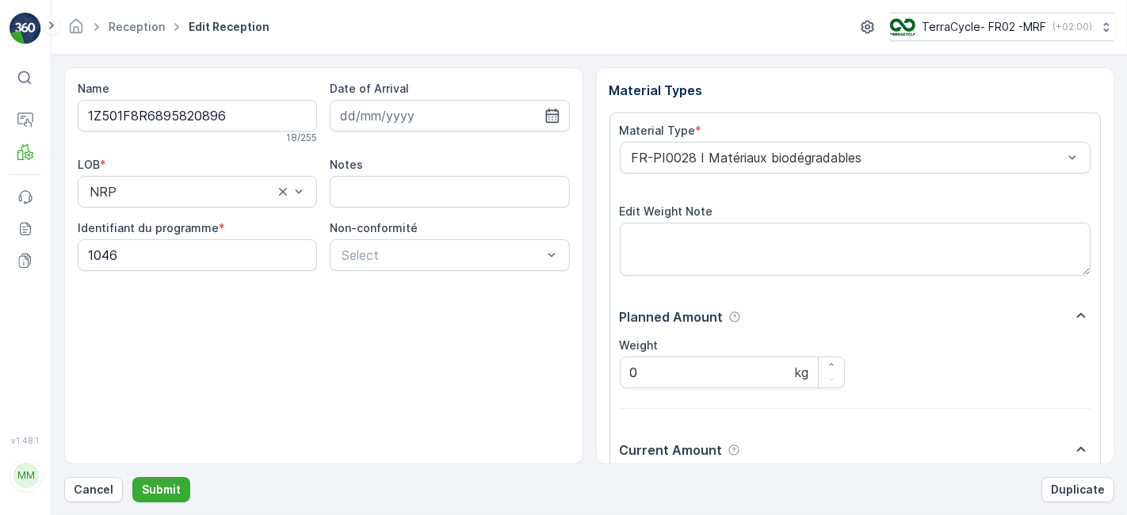
scroll to position [195, 0]
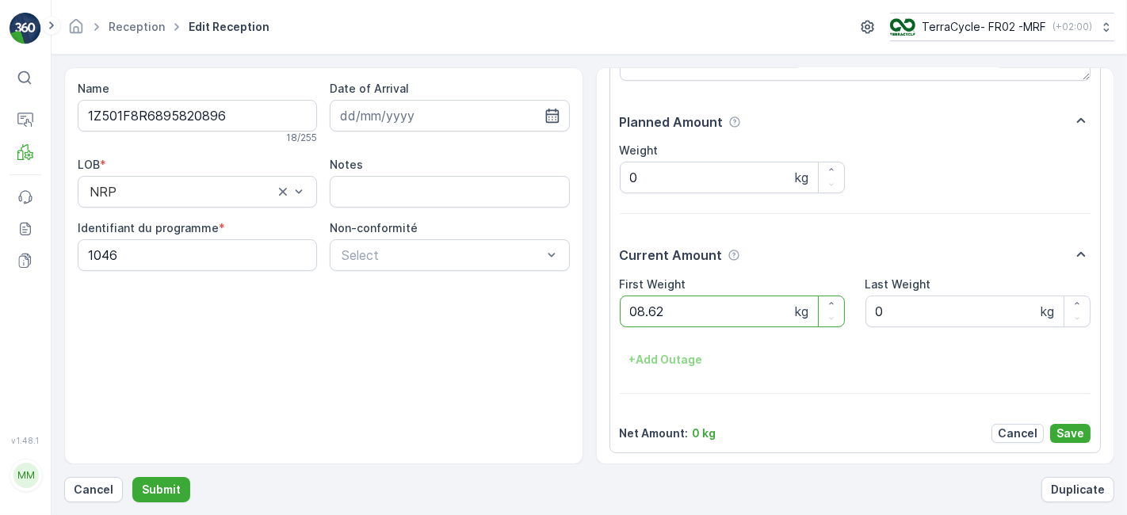
click at [132, 477] on button "Submit" at bounding box center [161, 489] width 58 height 25
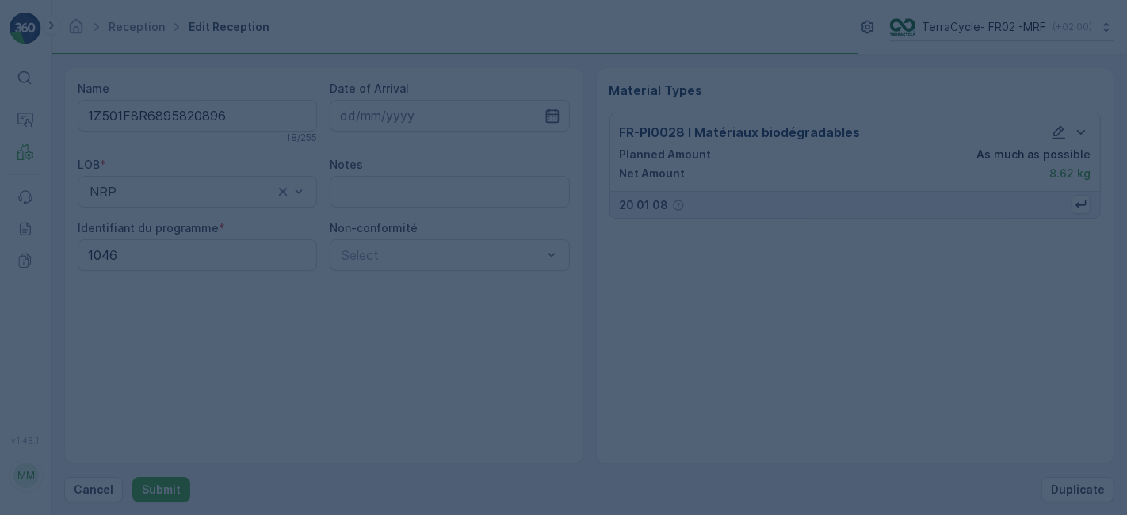
scroll to position [0, 0]
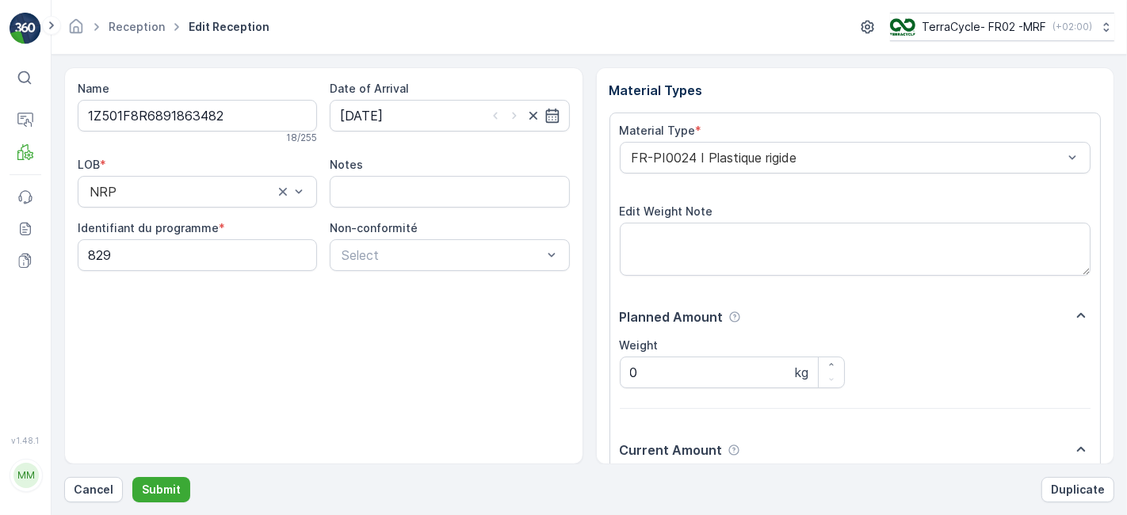
scroll to position [195, 0]
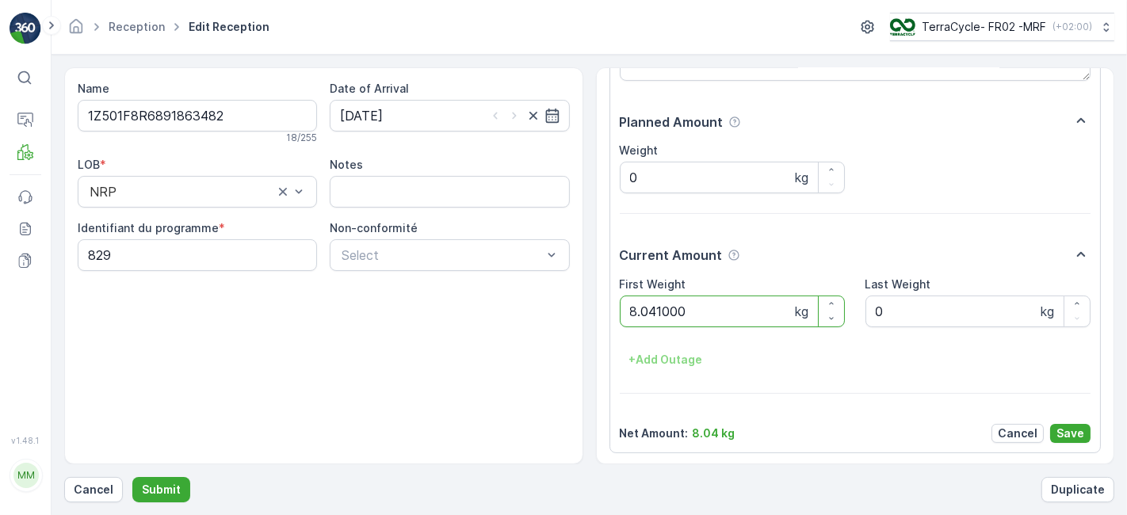
click at [132, 477] on button "Submit" at bounding box center [161, 489] width 58 height 25
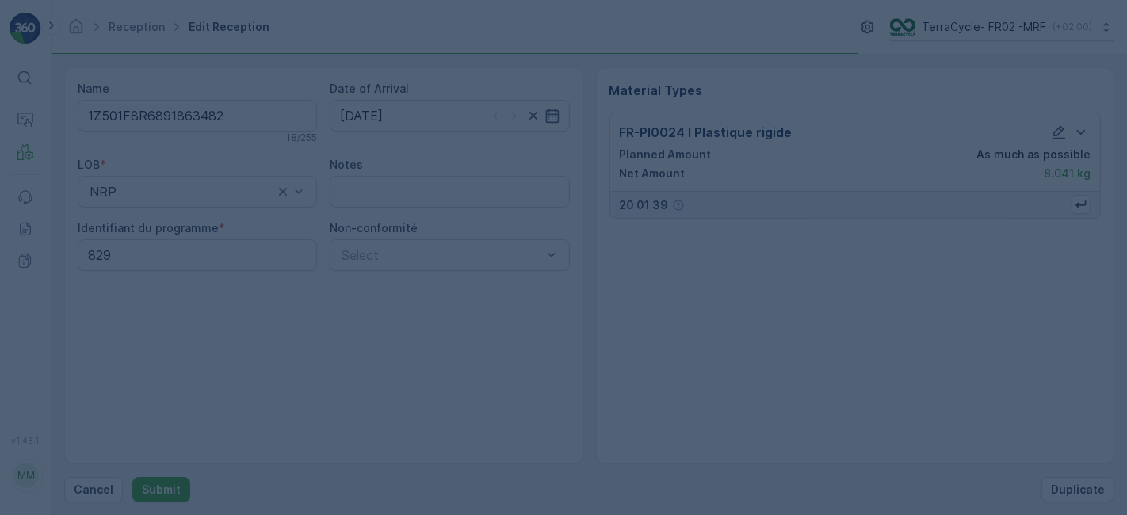
scroll to position [0, 0]
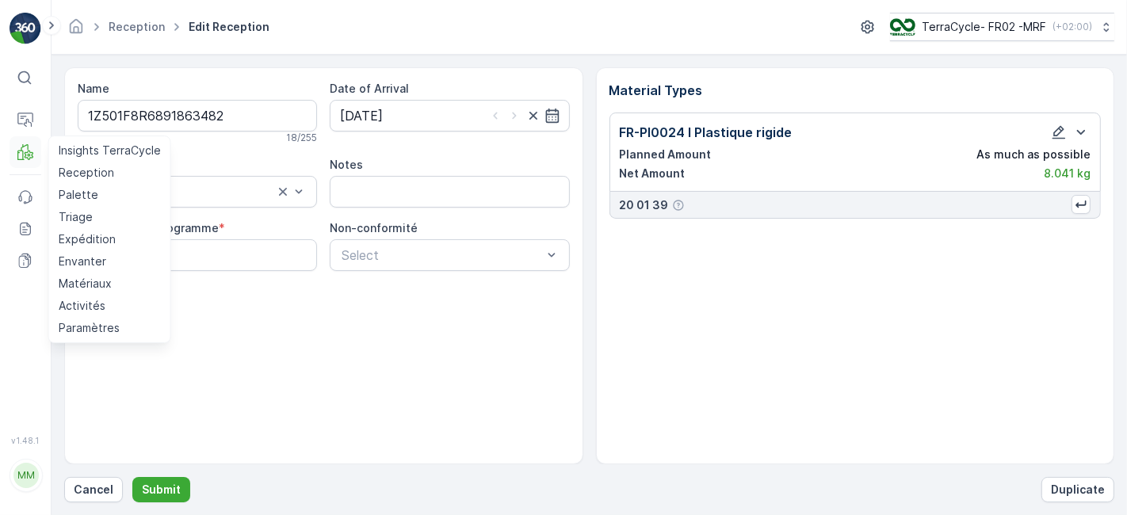
click at [23, 155] on icon at bounding box center [25, 152] width 16 height 16
click at [90, 172] on p "Reception" at bounding box center [86, 173] width 55 height 16
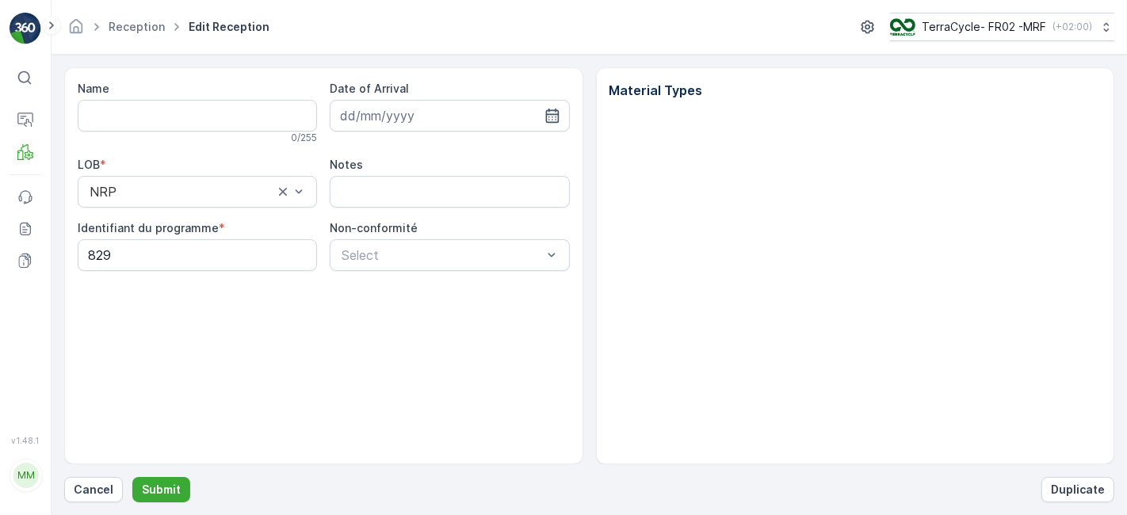
type input "1Z501F8R6891863482"
type input "[DATE]"
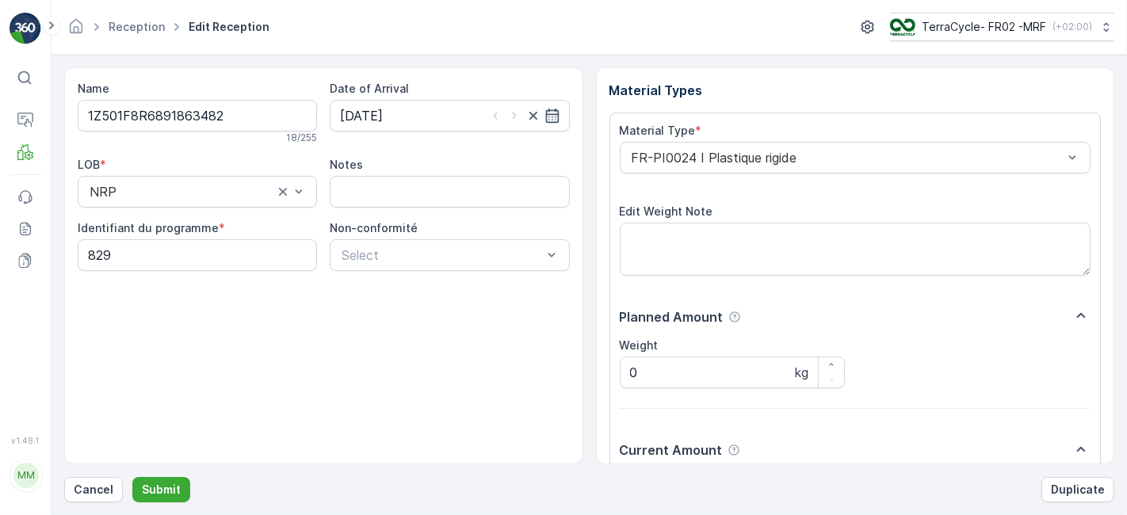
scroll to position [195, 0]
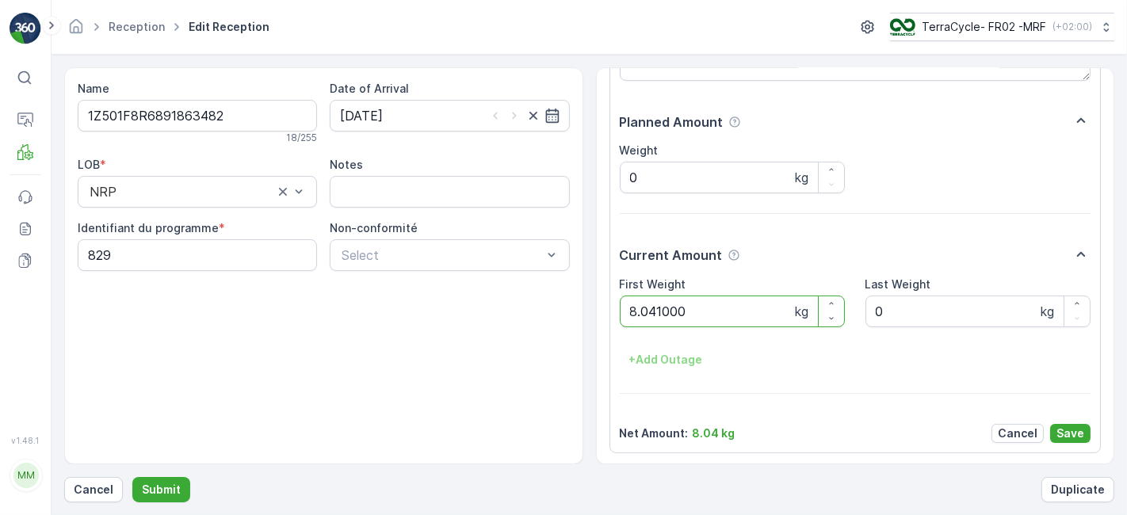
click at [132, 477] on button "Submit" at bounding box center [161, 489] width 58 height 25
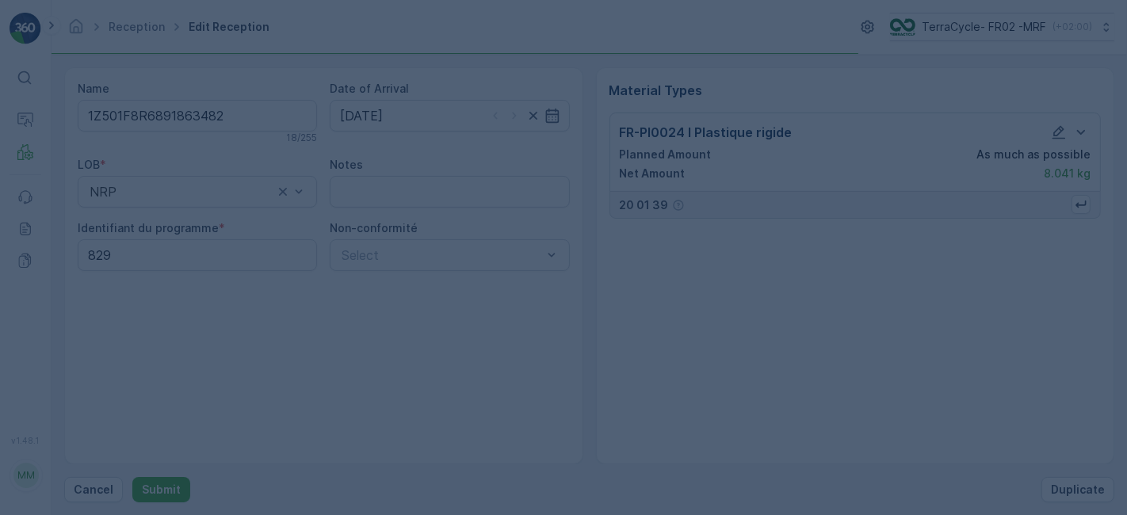
scroll to position [0, 0]
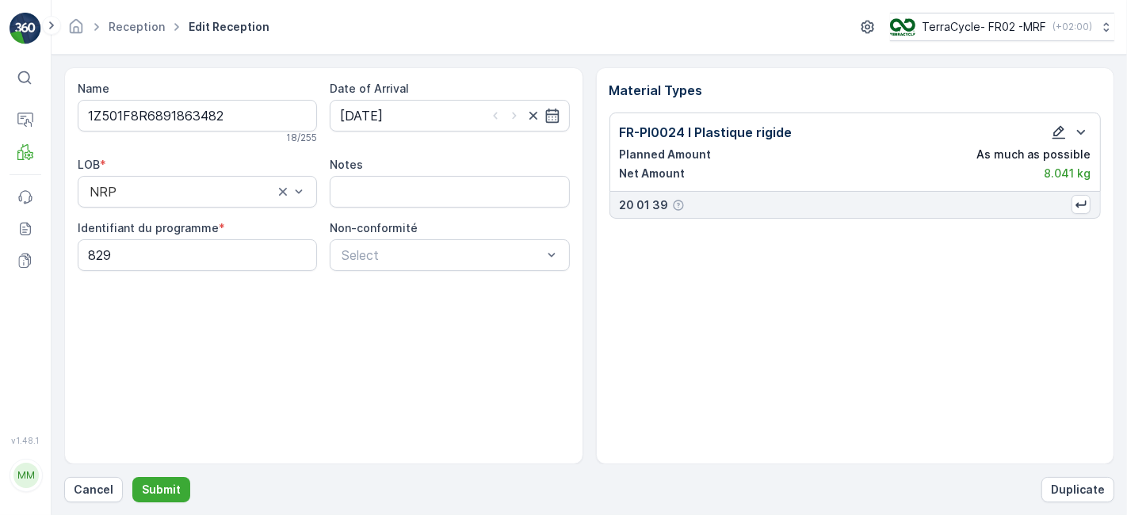
click at [1059, 134] on icon "button" at bounding box center [1059, 132] width 16 height 16
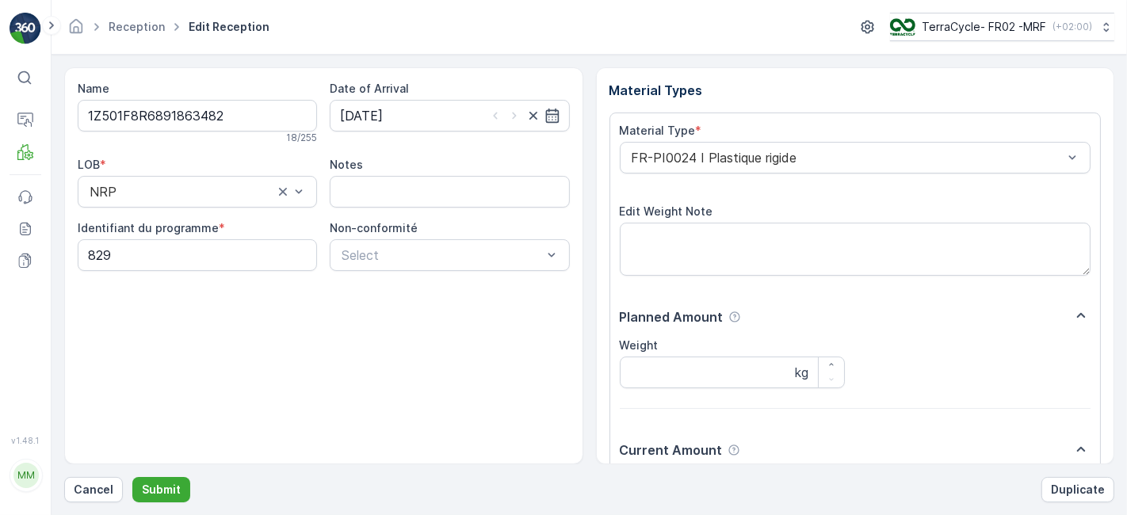
scroll to position [195, 0]
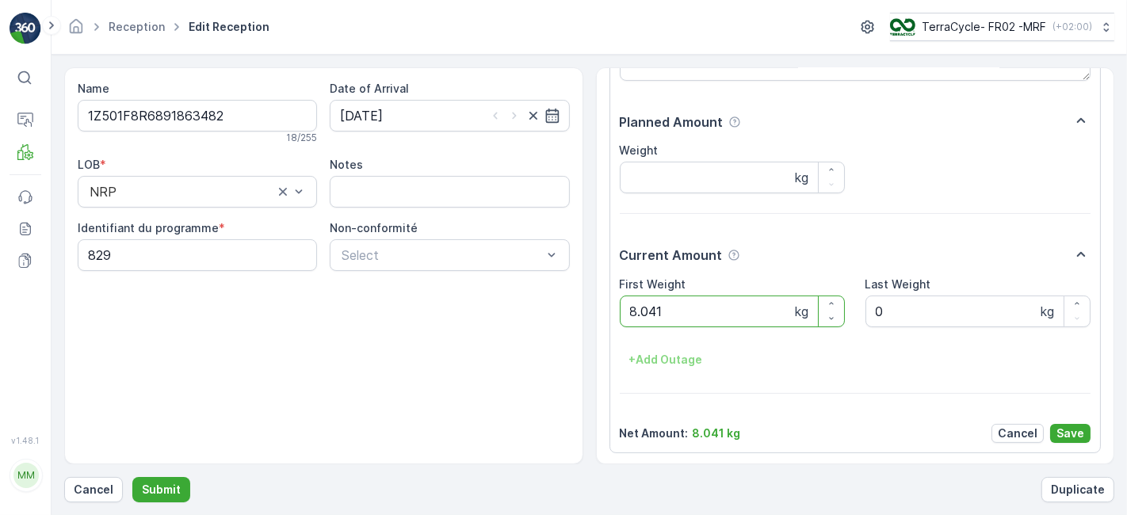
click at [690, 318] on Weight "8.041" at bounding box center [732, 312] width 225 height 32
type Weight "8"
type Weight "10"
click at [1072, 428] on p "Save" at bounding box center [1071, 434] width 28 height 16
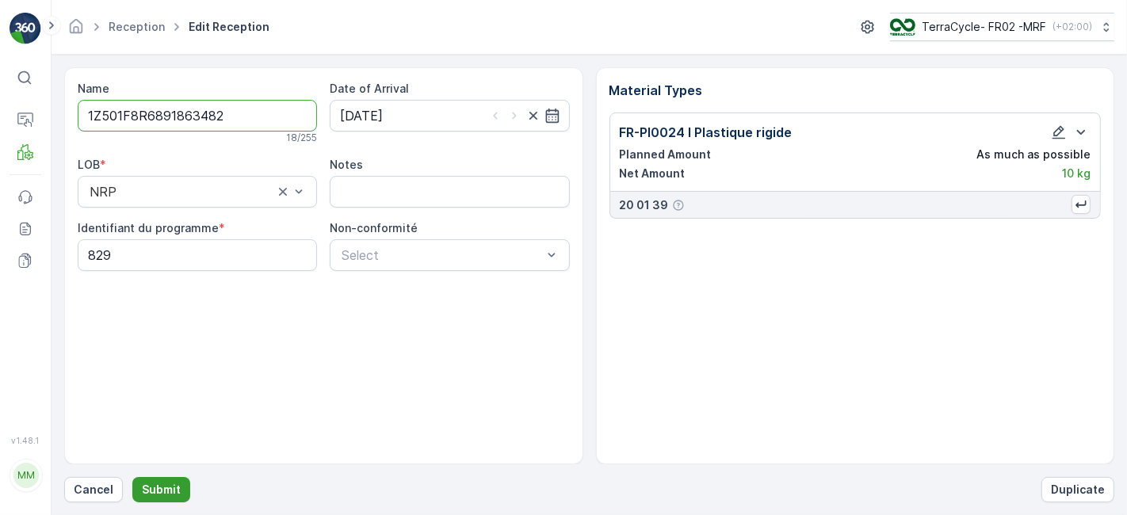
click at [171, 488] on p "Submit" at bounding box center [161, 490] width 39 height 16
click at [1055, 128] on icon "button" at bounding box center [1059, 132] width 16 height 16
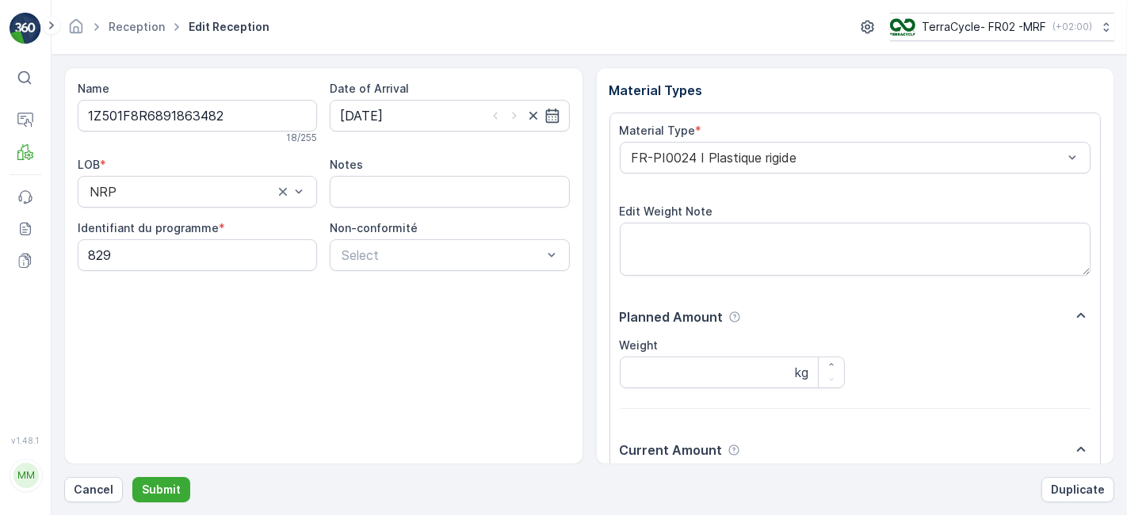
scroll to position [195, 0]
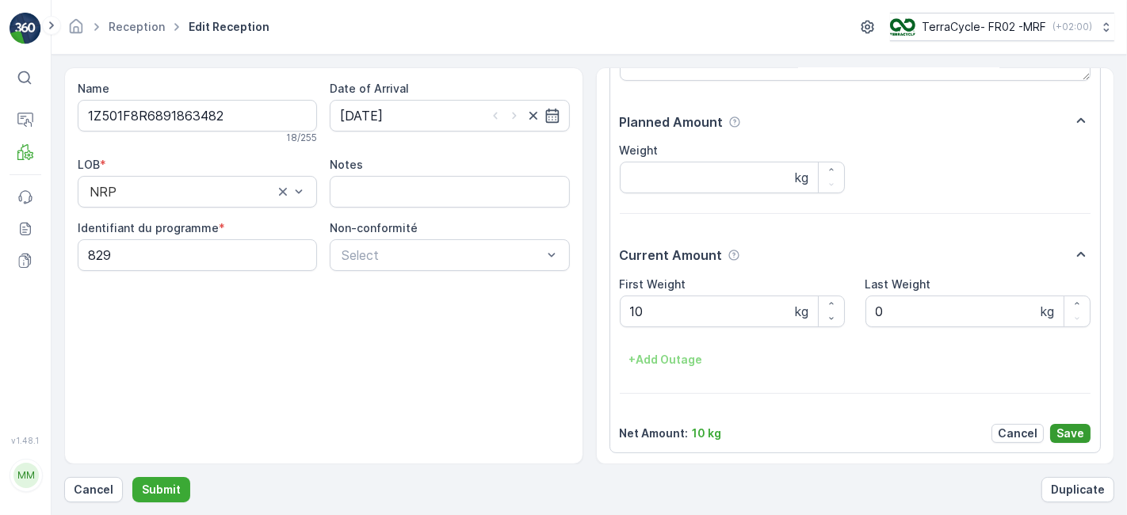
click at [1072, 426] on p "Save" at bounding box center [1071, 434] width 28 height 16
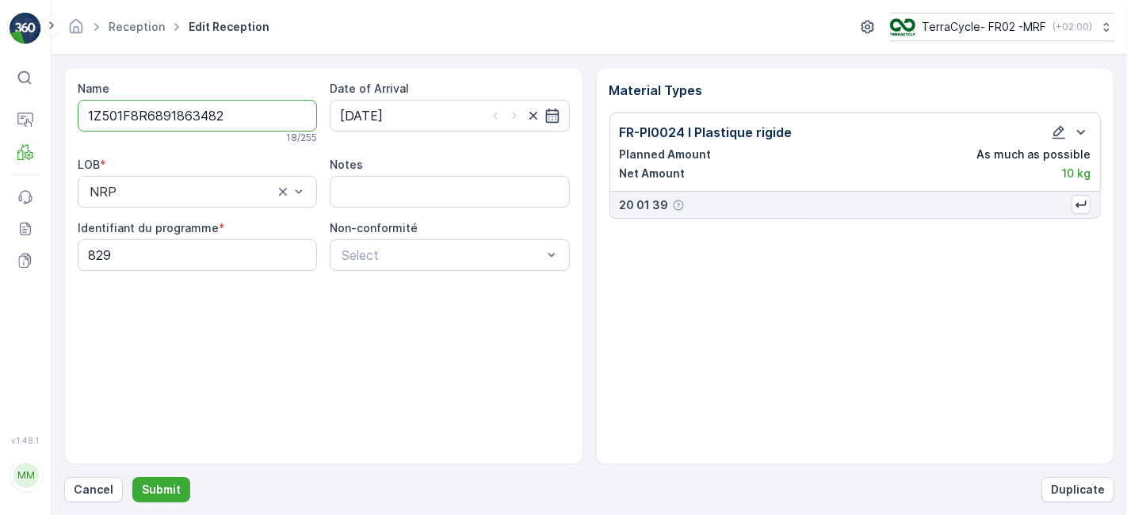
scroll to position [0, 0]
drag, startPoint x: 1072, startPoint y: 425, endPoint x: 686, endPoint y: 408, distance: 387.1
click at [686, 408] on div "Material Types FR-PI0024 I Plastique rigide Planned Amount As much as possible …" at bounding box center [855, 265] width 519 height 397
click at [154, 483] on p "Submit" at bounding box center [161, 490] width 39 height 16
click at [1057, 131] on icon "button" at bounding box center [1059, 132] width 16 height 16
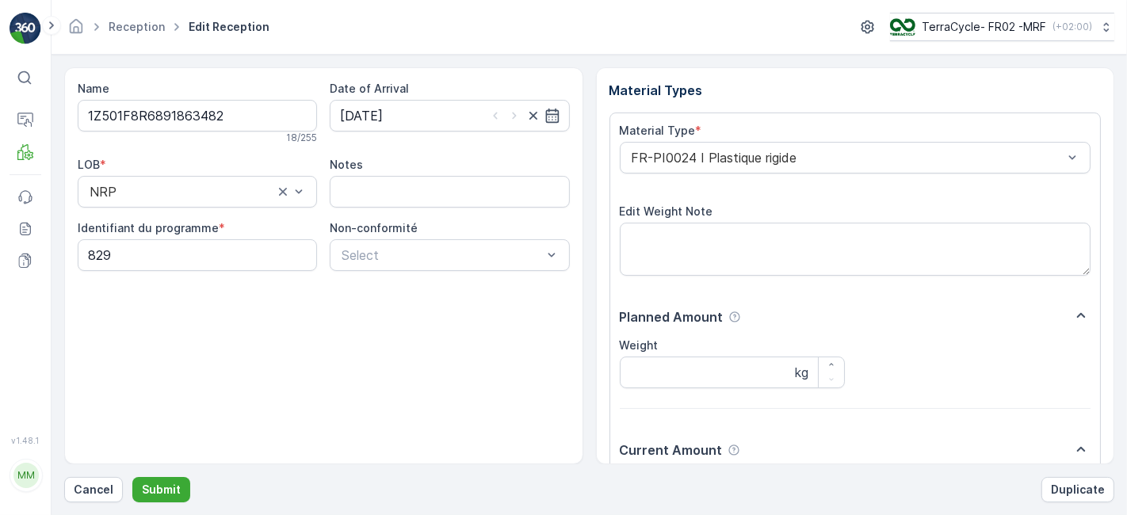
scroll to position [195, 0]
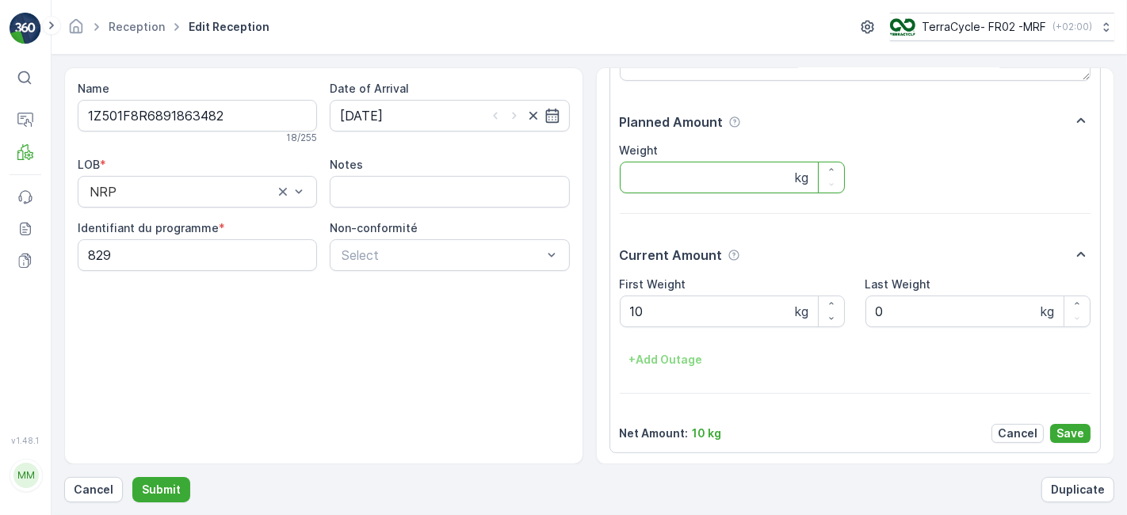
click at [682, 174] on input "Weight" at bounding box center [732, 178] width 225 height 32
type input "10"
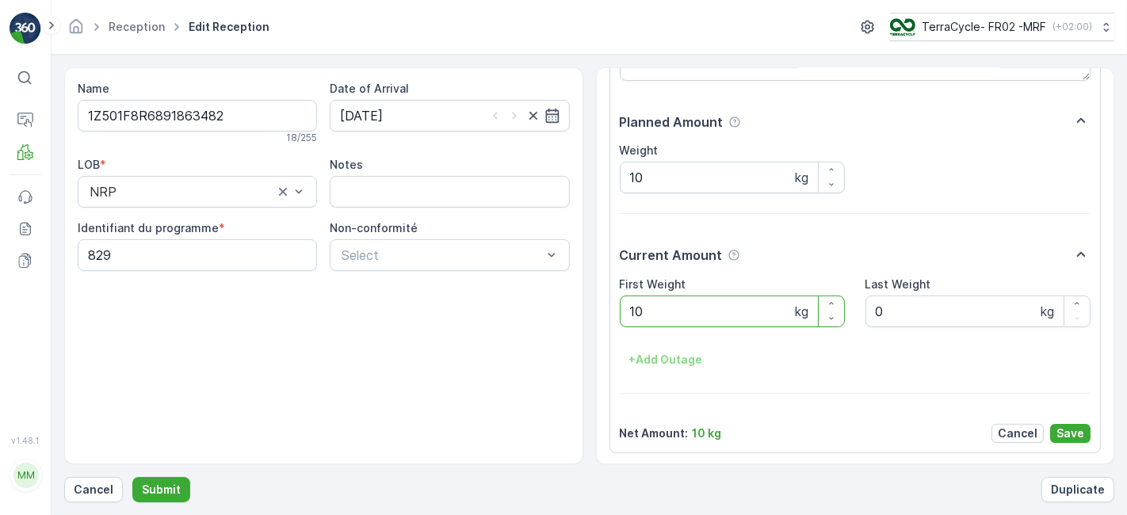
click at [642, 320] on Weight "10" at bounding box center [732, 312] width 225 height 32
type Weight "1"
click at [1065, 430] on p "Save" at bounding box center [1071, 434] width 28 height 16
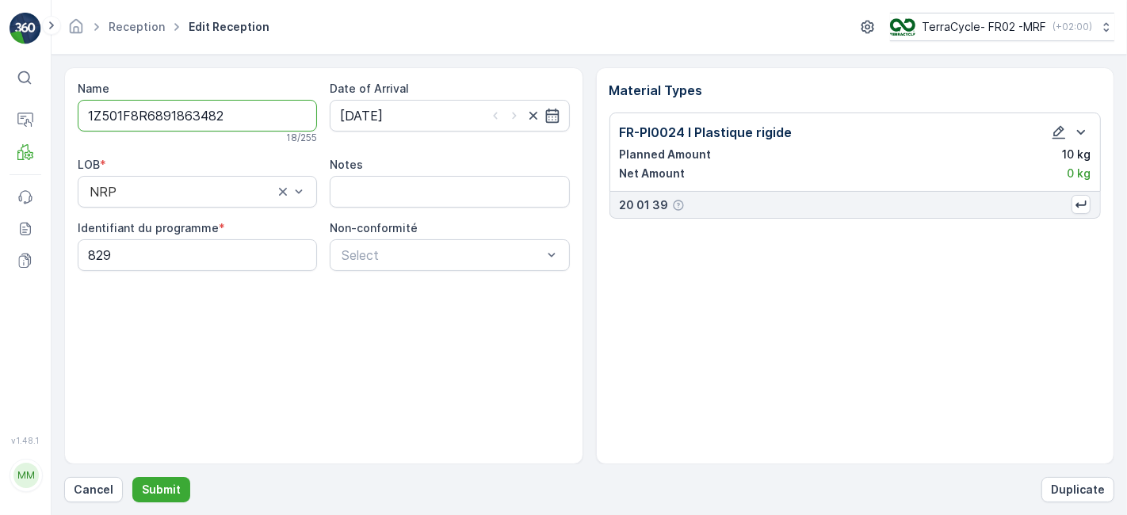
scroll to position [0, 0]
click at [1057, 132] on icon "button" at bounding box center [1059, 132] width 16 height 16
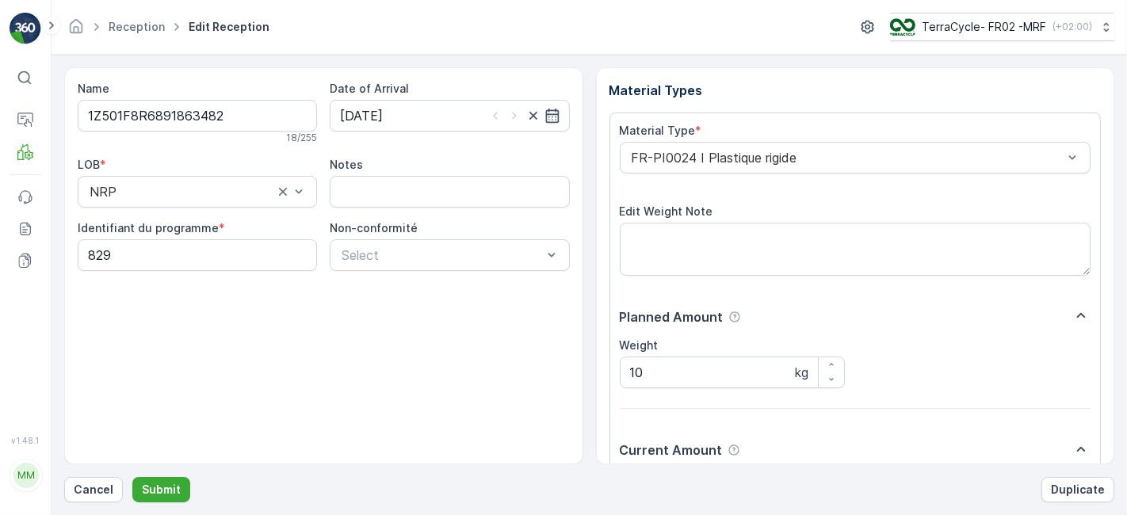
scroll to position [195, 0]
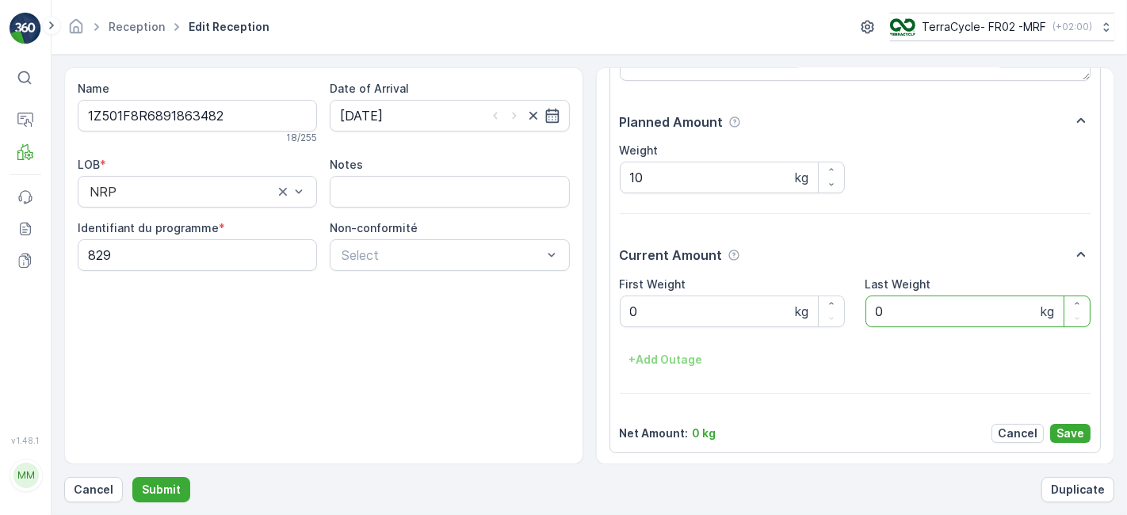
drag, startPoint x: 1108, startPoint y: 319, endPoint x: 1095, endPoint y: 180, distance: 140.1
click at [1095, 180] on div "Material Types Material Type * FR-PI0024 I Plastique rigide Edit Weight Note Pl…" at bounding box center [855, 265] width 519 height 397
drag, startPoint x: 1074, startPoint y: 169, endPoint x: 1064, endPoint y: 72, distance: 97.2
click at [1064, 72] on div "Material Type * FR-PI0024 I Plastique rigide Edit Weight Note Planned Amount We…" at bounding box center [856, 185] width 472 height 515
type input "10"
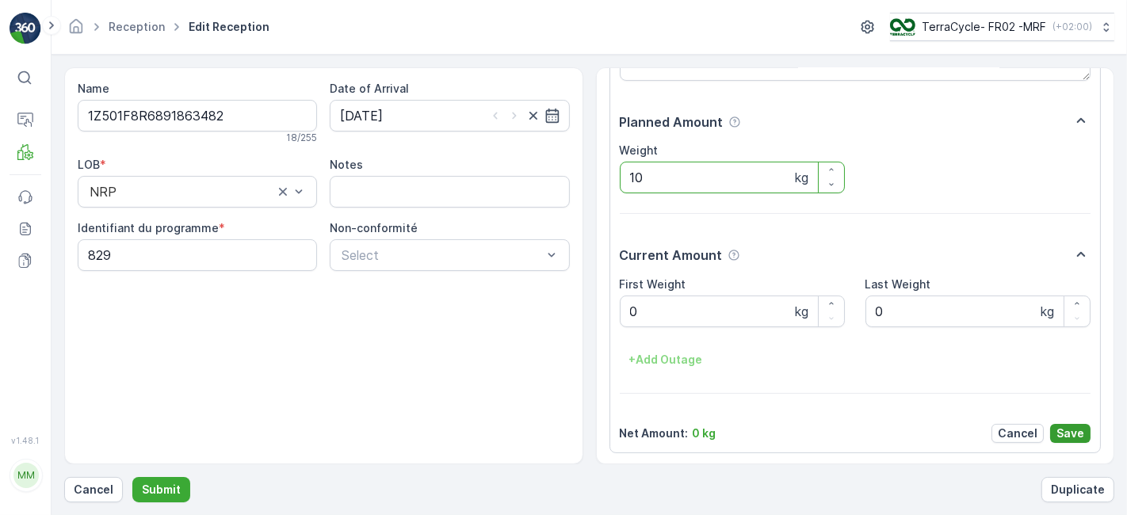
click at [1066, 429] on p "Save" at bounding box center [1071, 434] width 28 height 16
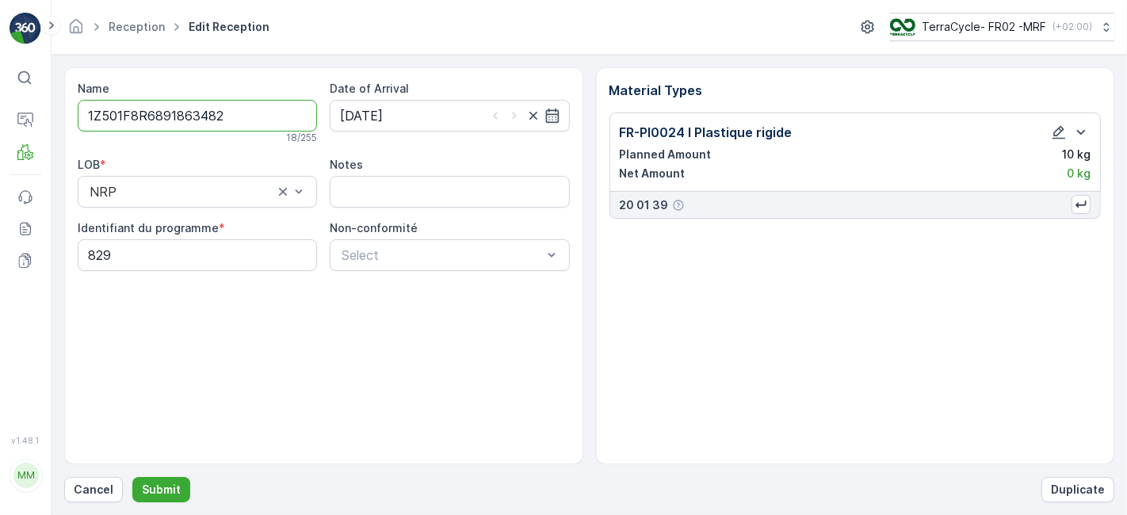
scroll to position [0, 0]
click at [159, 490] on p "Submit" at bounding box center [161, 490] width 39 height 16
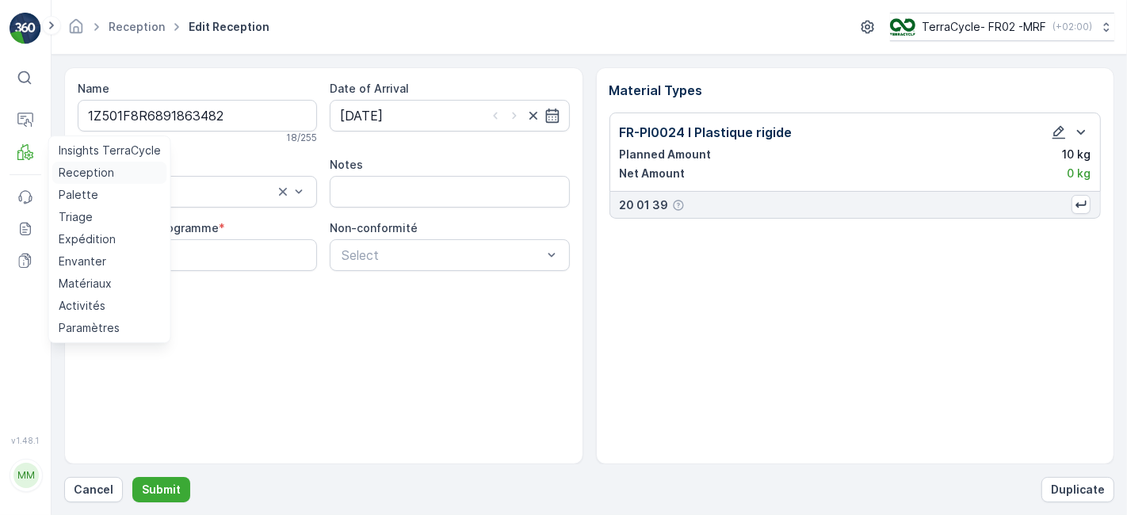
click at [79, 174] on p "Reception" at bounding box center [86, 173] width 55 height 16
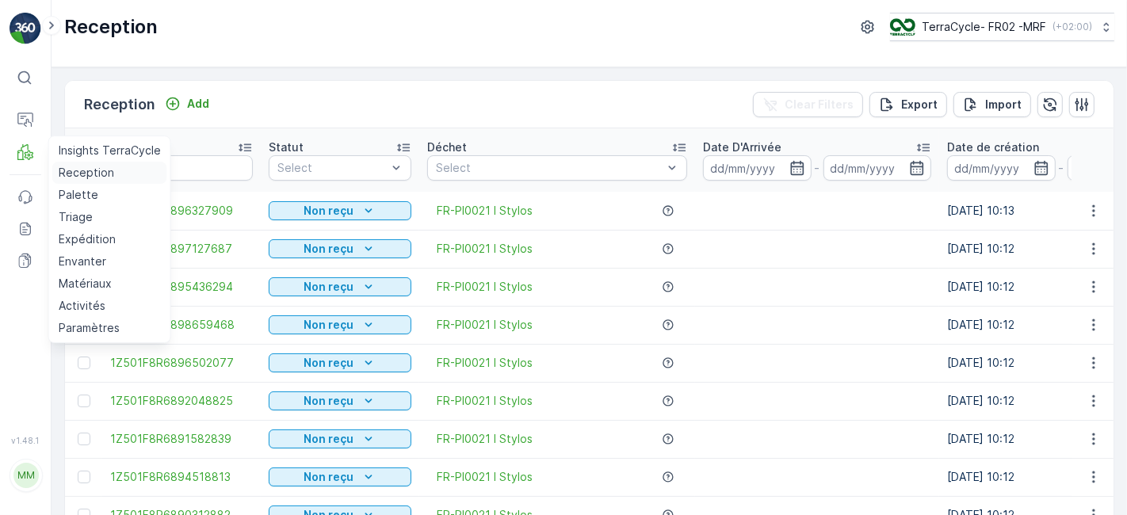
click at [86, 174] on p "Reception" at bounding box center [86, 173] width 55 height 16
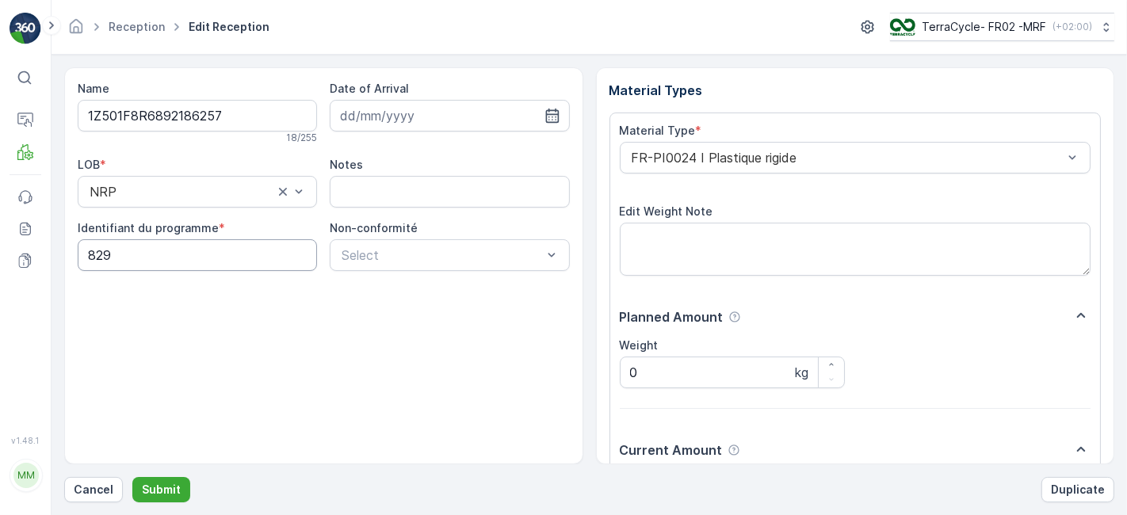
scroll to position [195, 0]
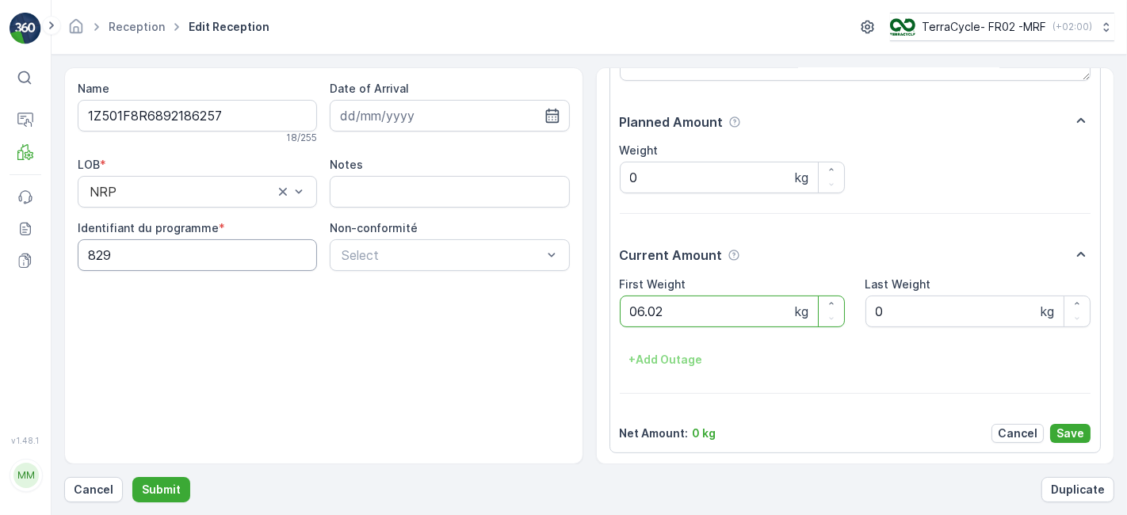
click at [132, 477] on button "Submit" at bounding box center [161, 489] width 58 height 25
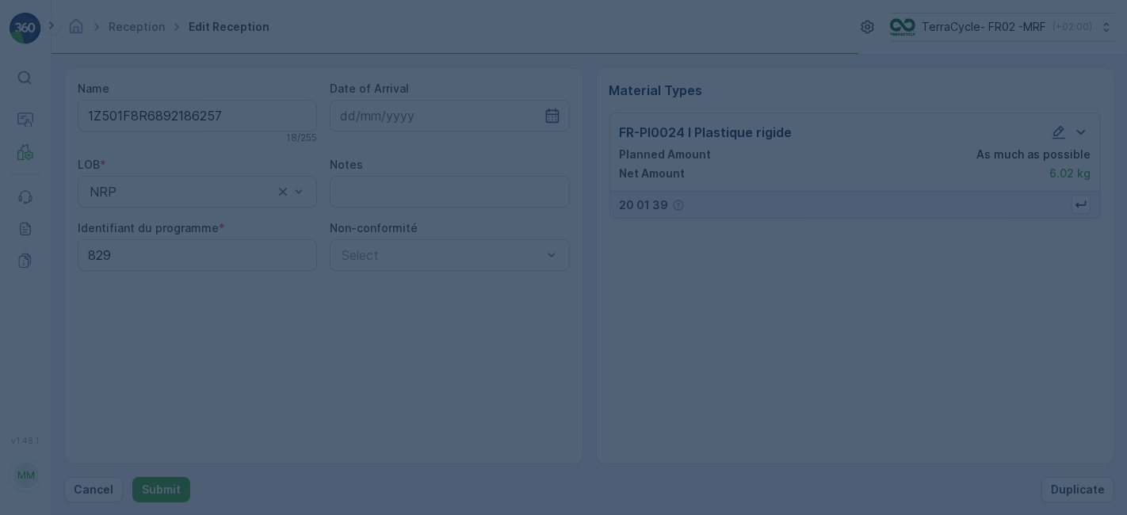
scroll to position [0, 0]
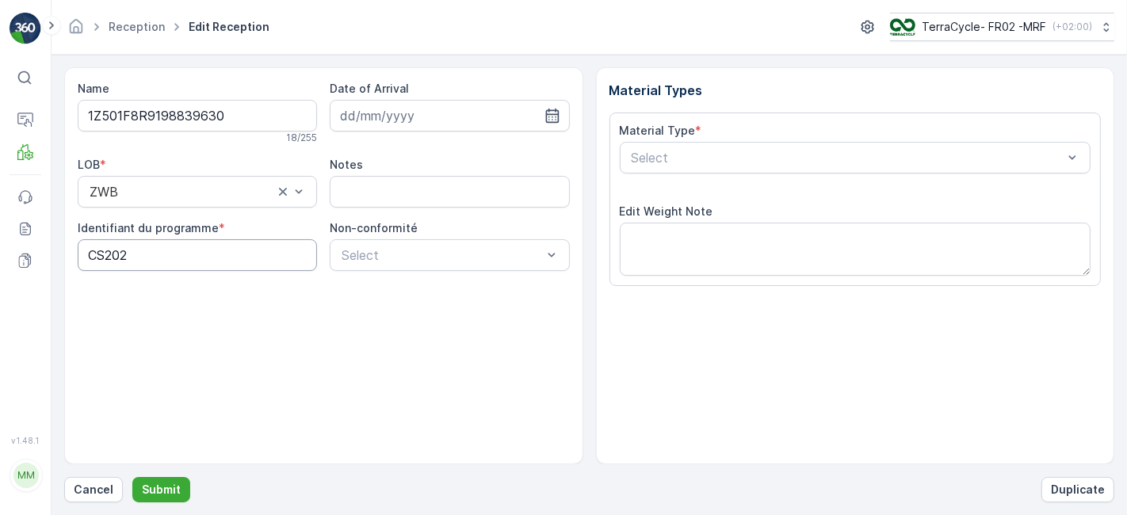
scroll to position [195, 0]
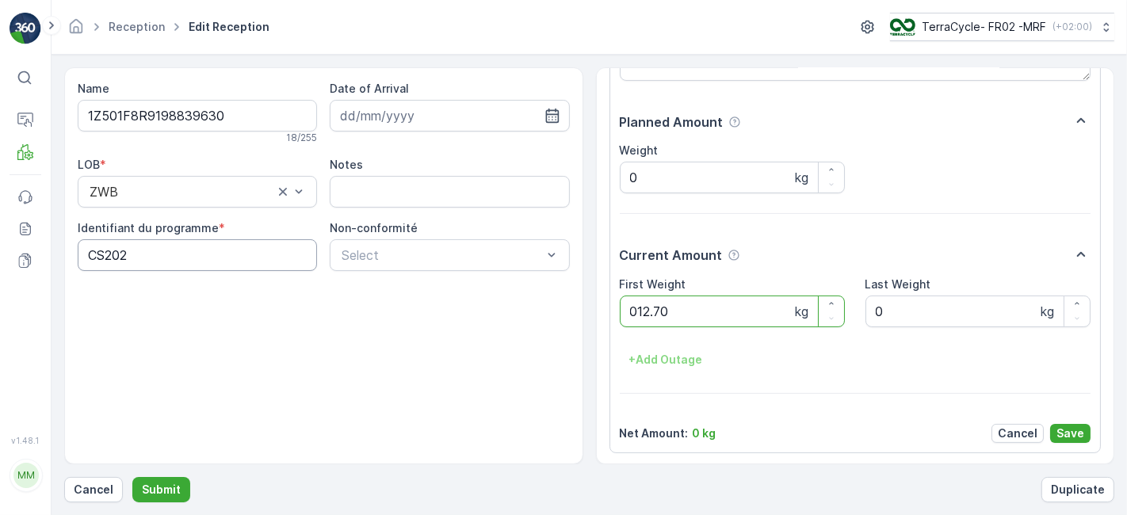
click at [132, 477] on button "Submit" at bounding box center [161, 489] width 58 height 25
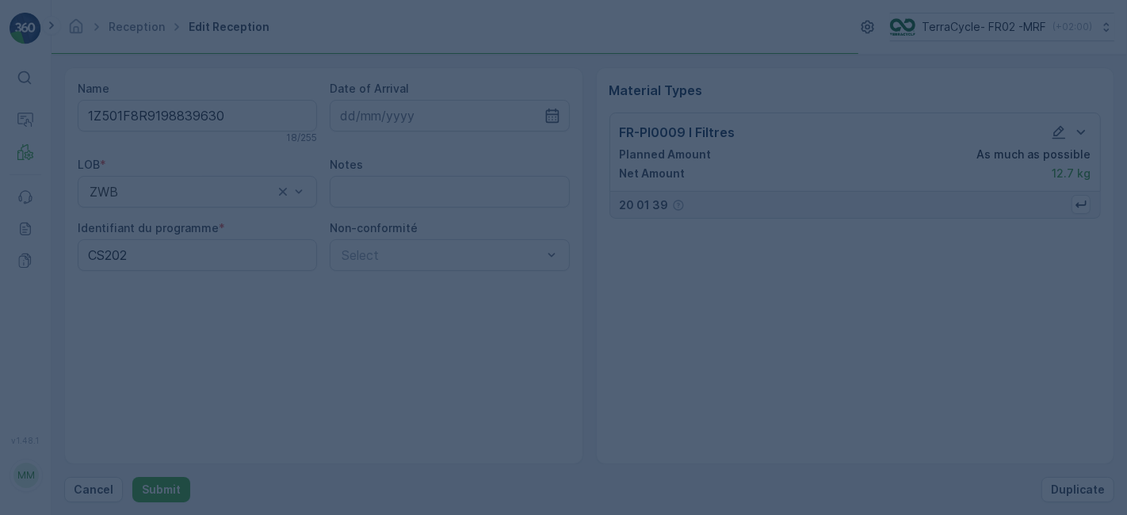
scroll to position [0, 0]
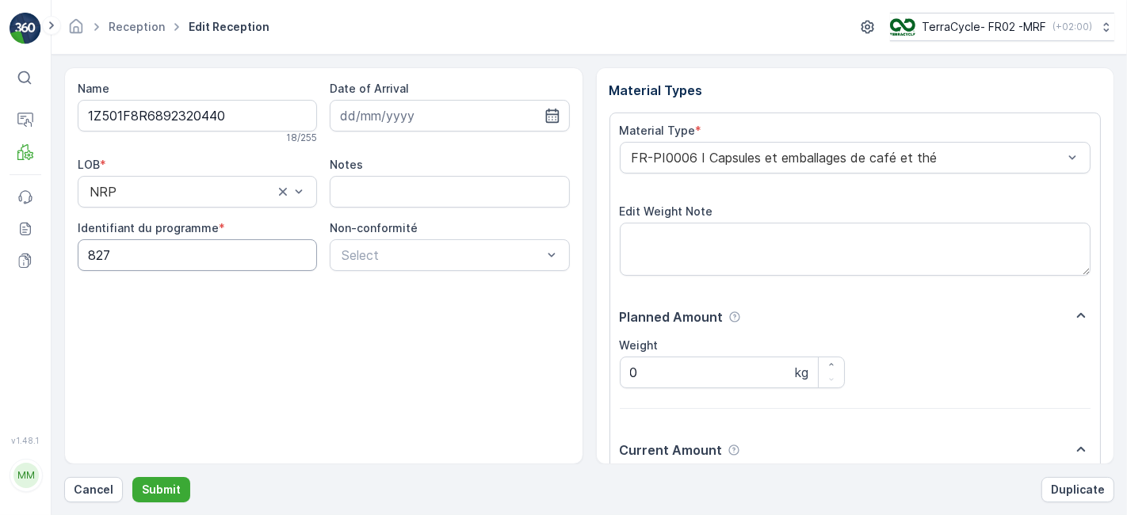
scroll to position [195, 0]
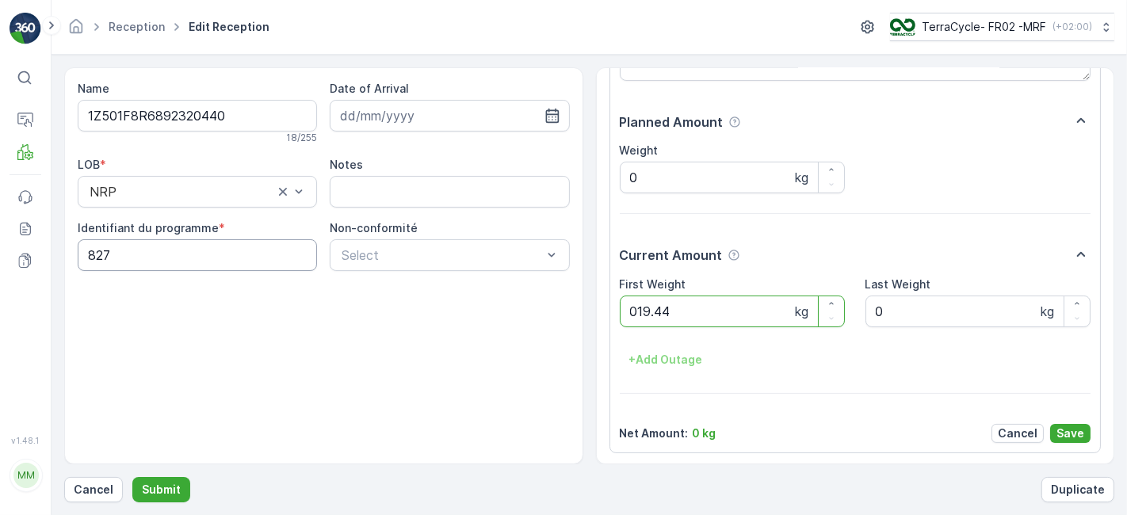
click at [132, 477] on button "Submit" at bounding box center [161, 489] width 58 height 25
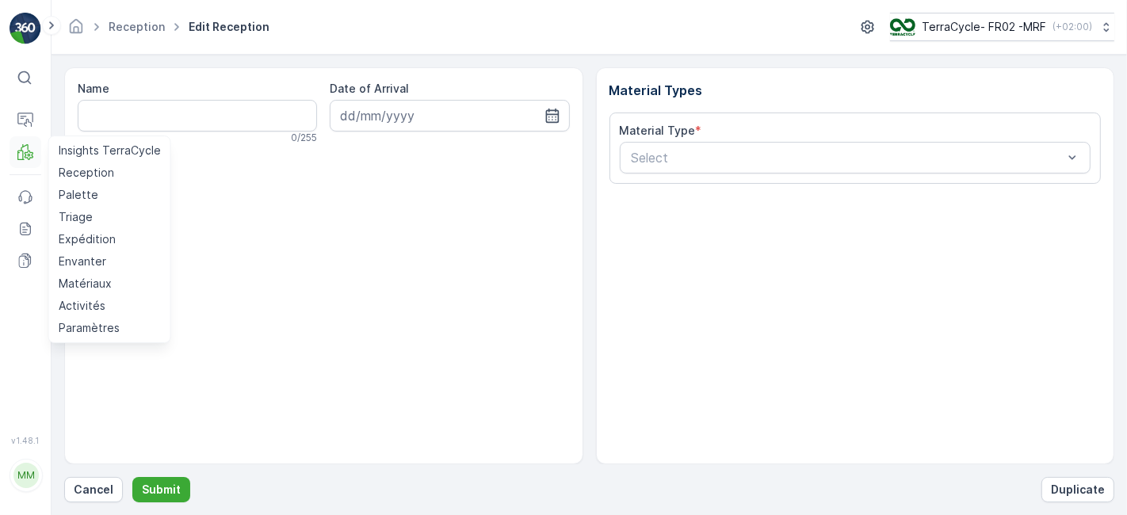
click at [24, 148] on icon at bounding box center [25, 152] width 16 height 16
click at [73, 170] on p "Reception" at bounding box center [86, 173] width 55 height 16
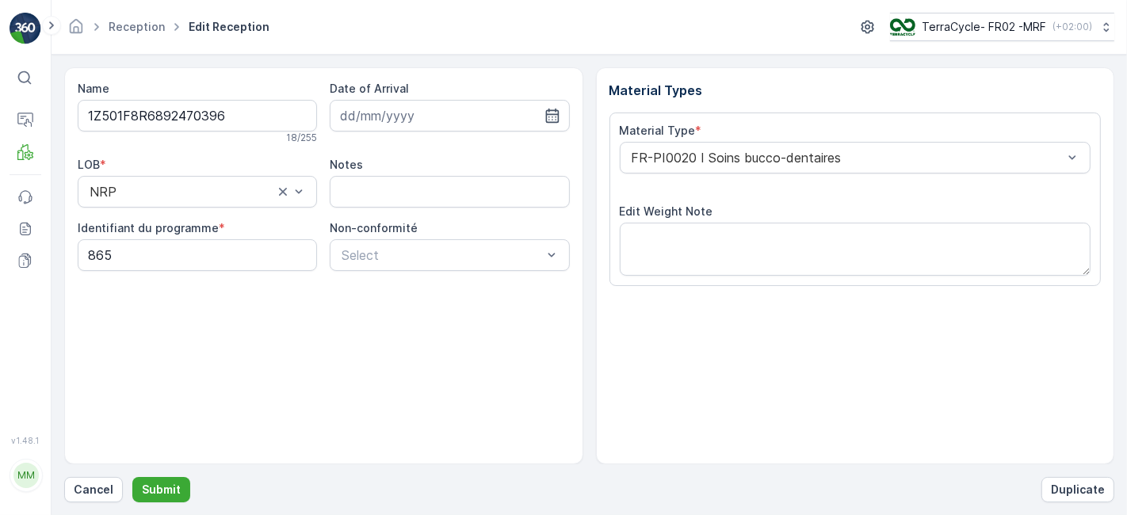
scroll to position [195, 0]
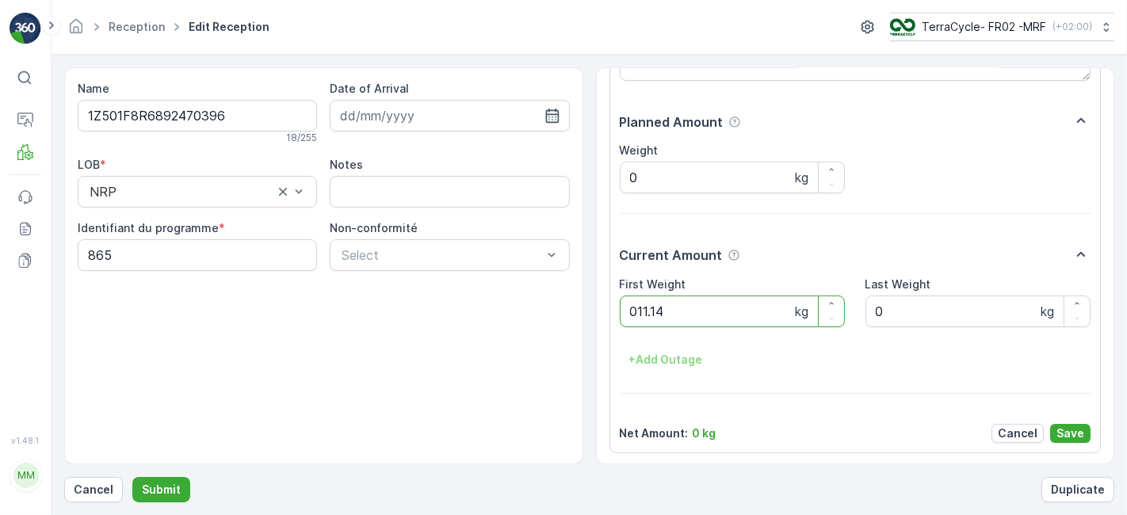
click at [132, 477] on button "Submit" at bounding box center [161, 489] width 58 height 25
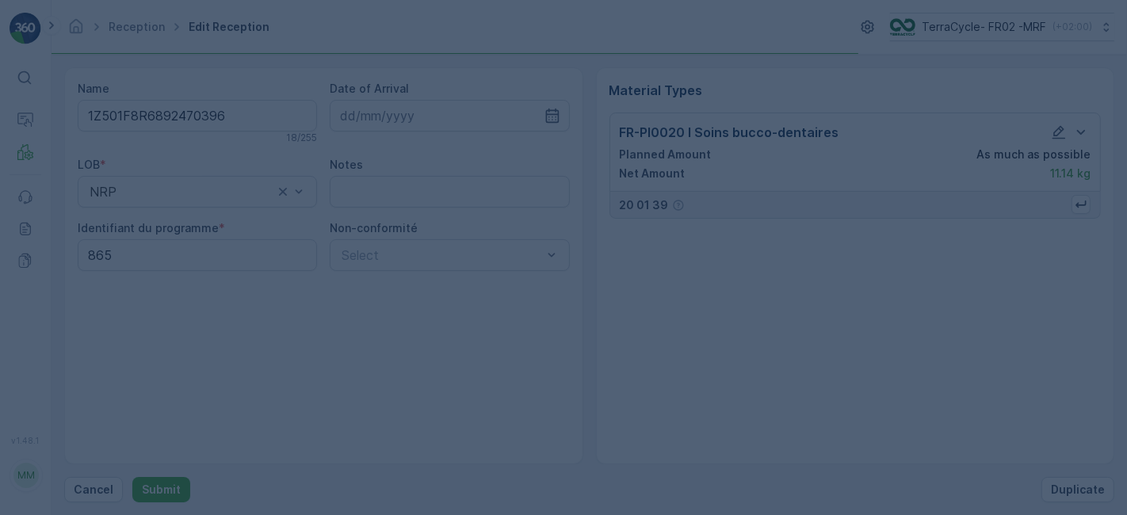
scroll to position [0, 0]
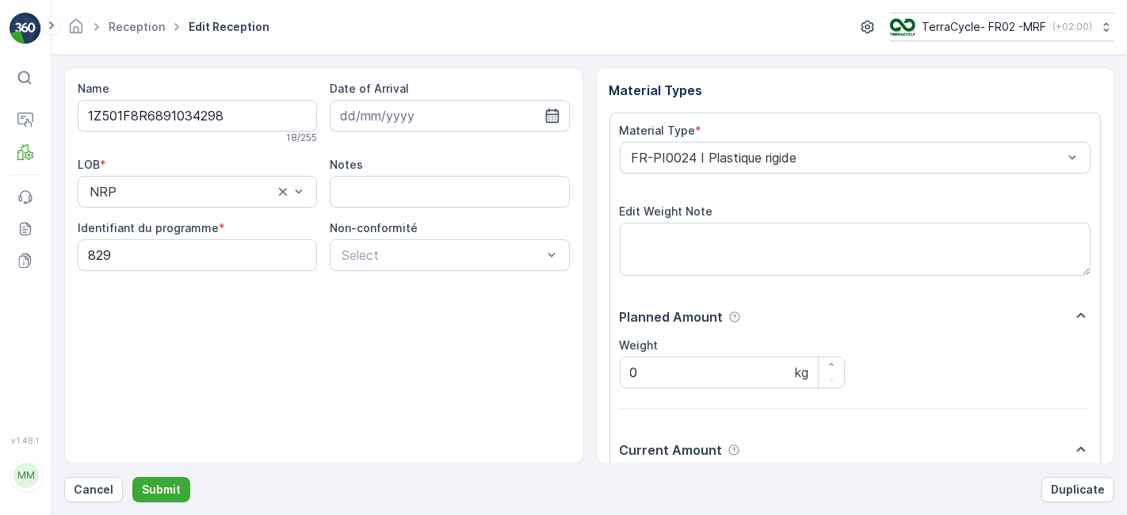
scroll to position [195, 0]
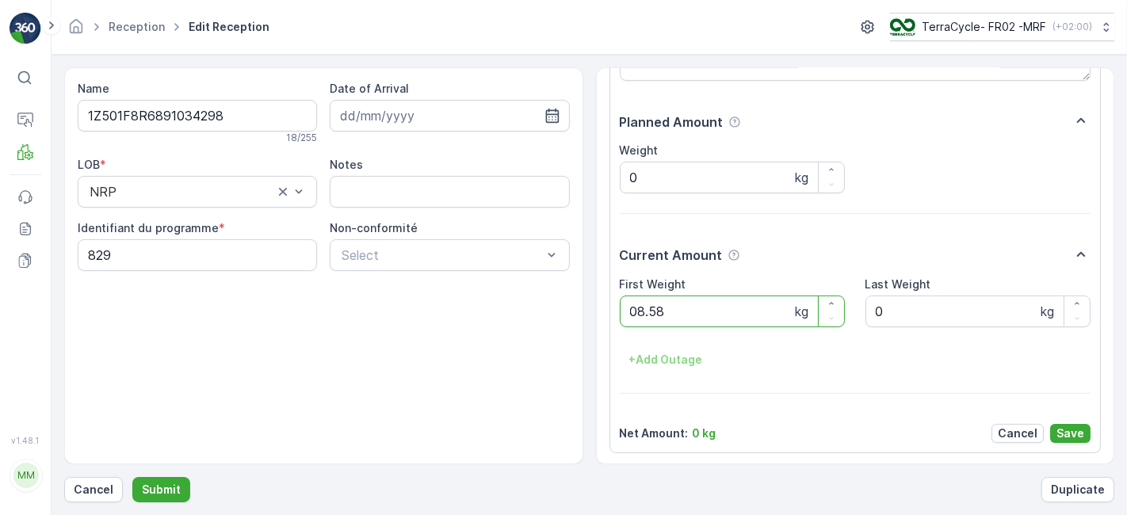
click at [132, 477] on button "Submit" at bounding box center [161, 489] width 58 height 25
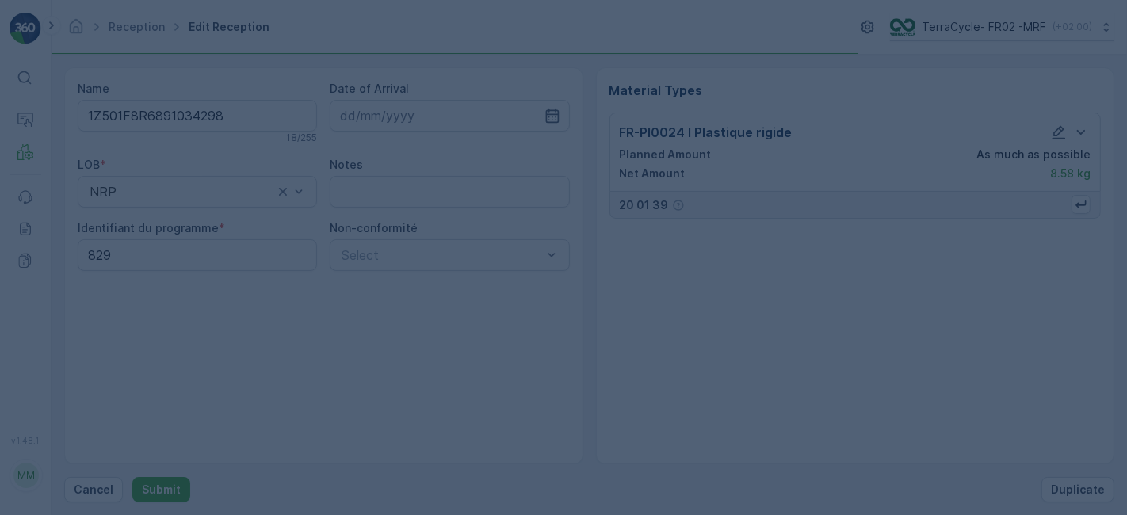
scroll to position [0, 0]
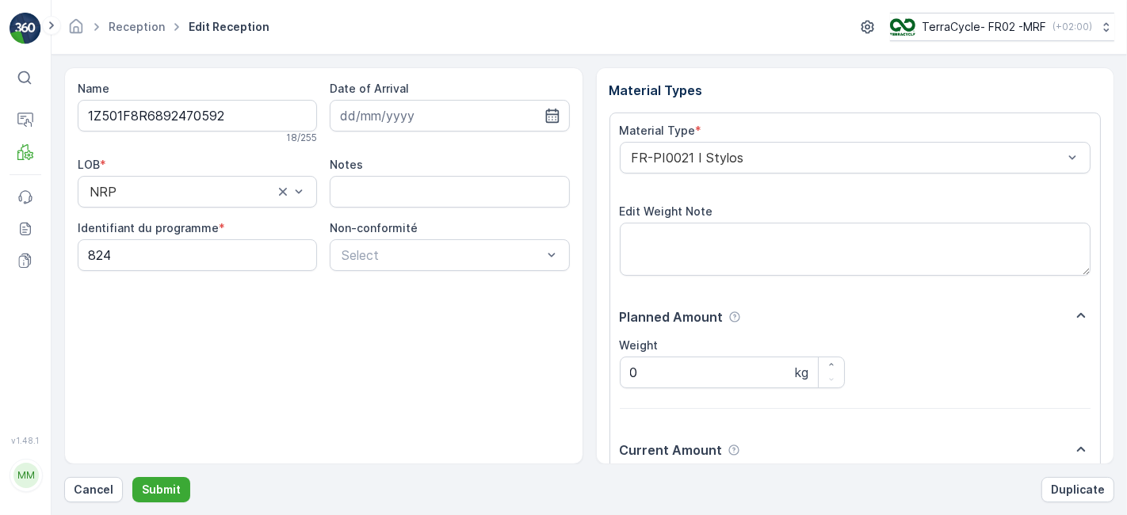
scroll to position [195, 0]
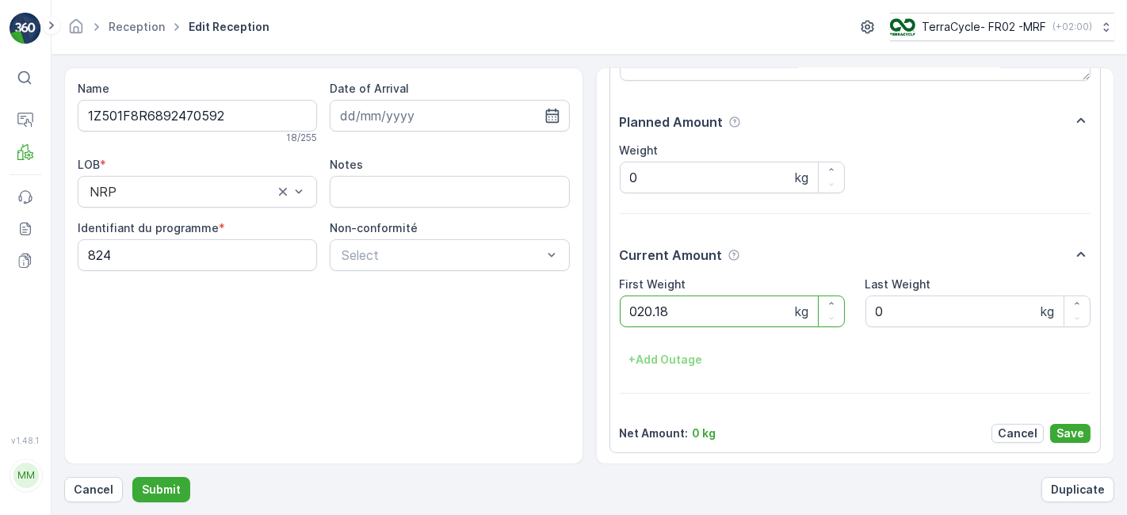
click at [132, 477] on button "Submit" at bounding box center [161, 489] width 58 height 25
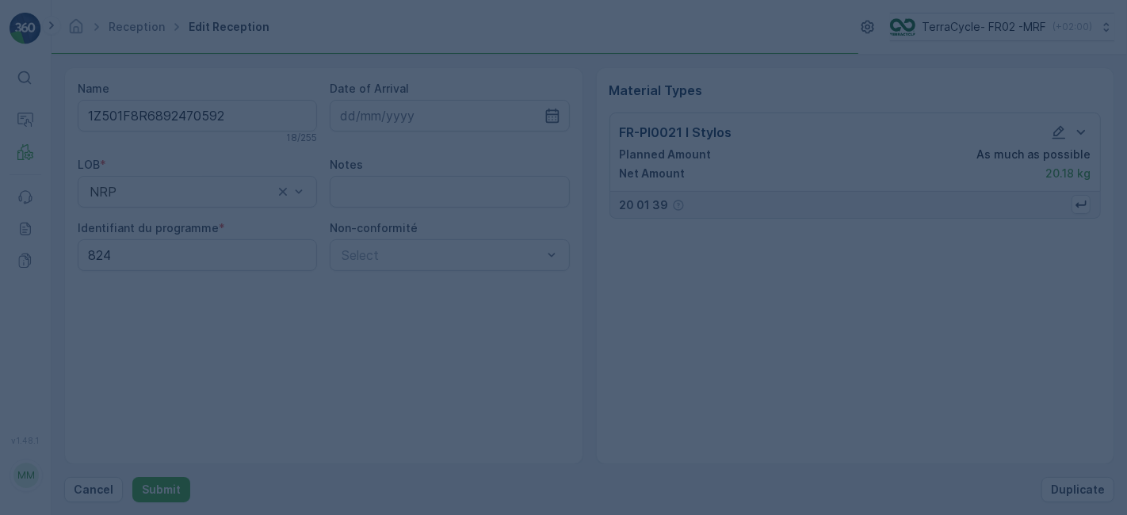
scroll to position [0, 0]
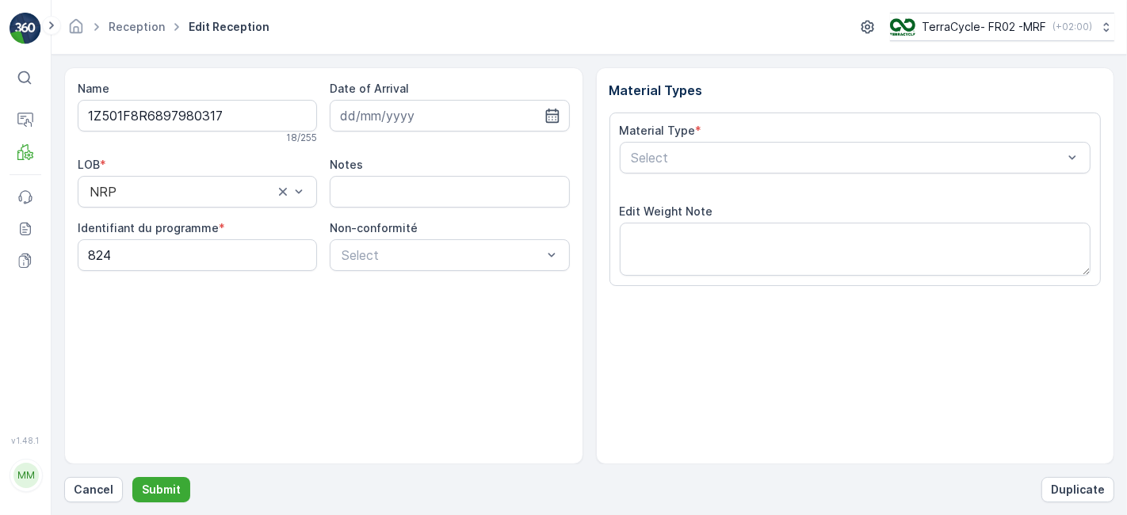
scroll to position [195, 0]
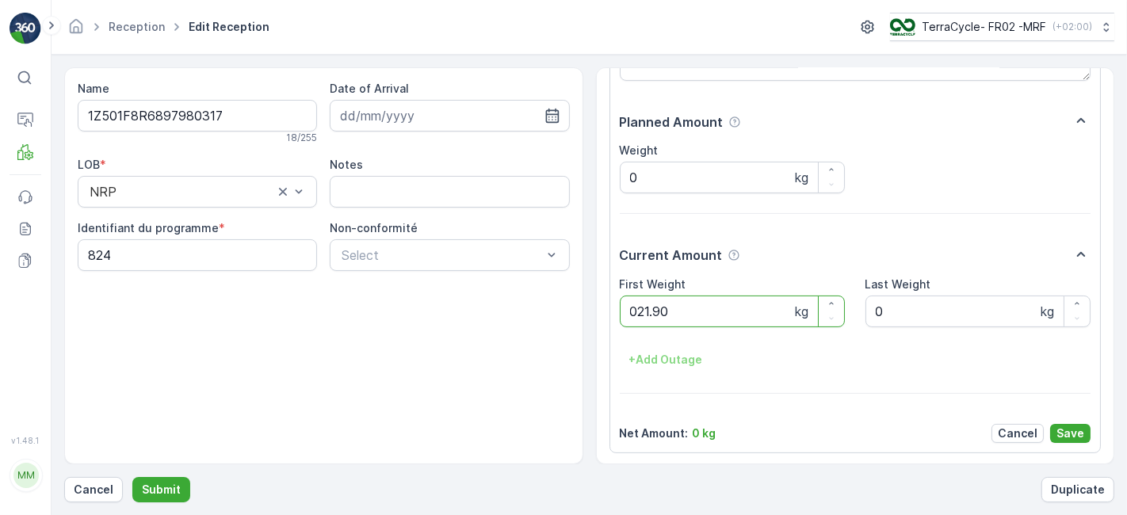
click at [132, 477] on button "Submit" at bounding box center [161, 489] width 58 height 25
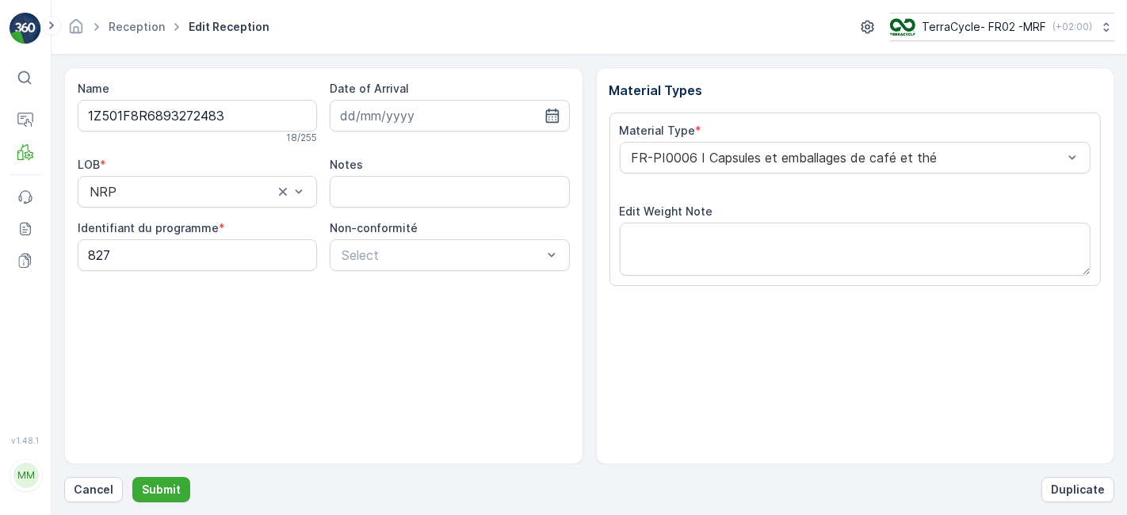
scroll to position [195, 0]
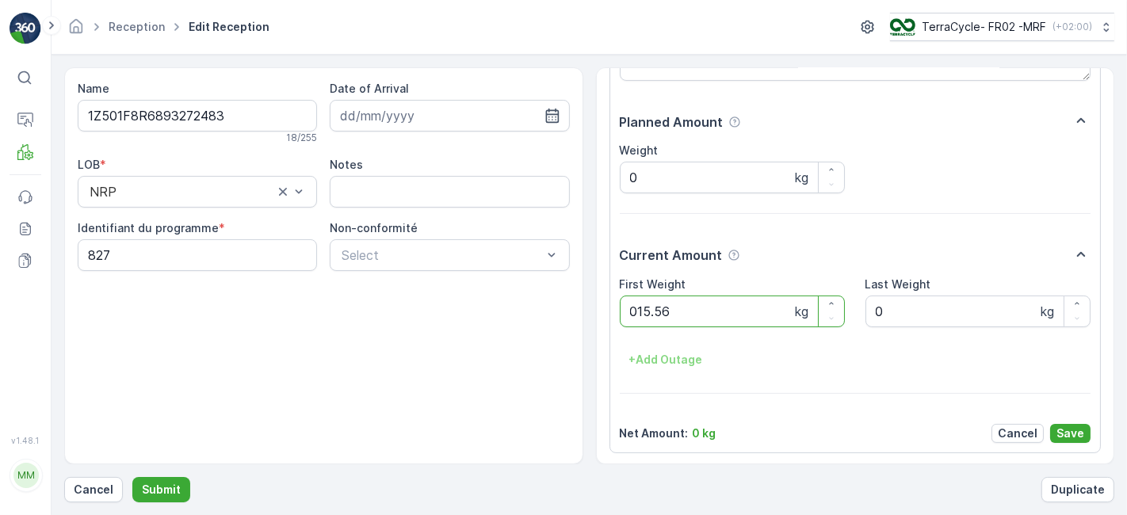
click at [132, 477] on button "Submit" at bounding box center [161, 489] width 58 height 25
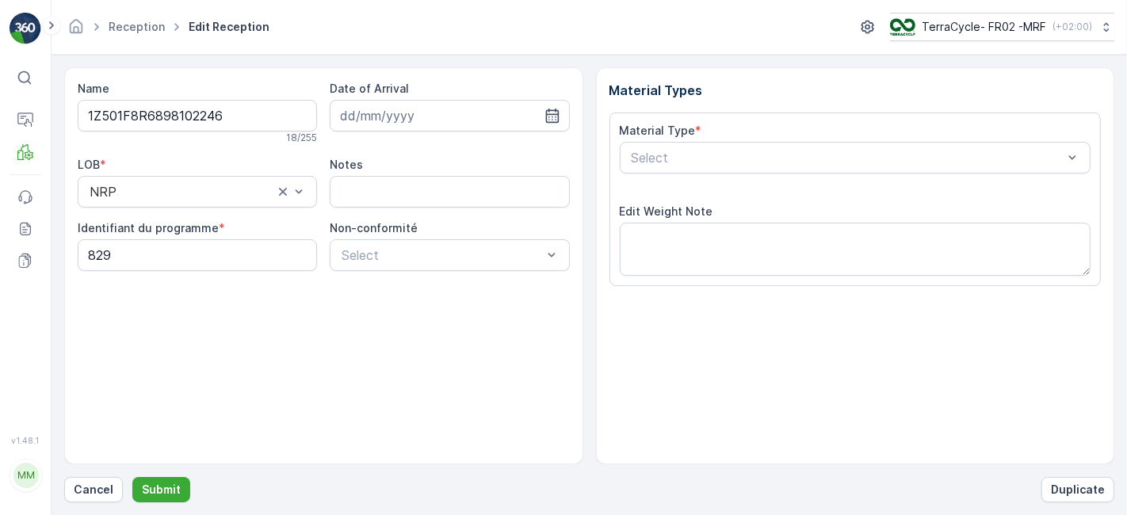
scroll to position [195, 0]
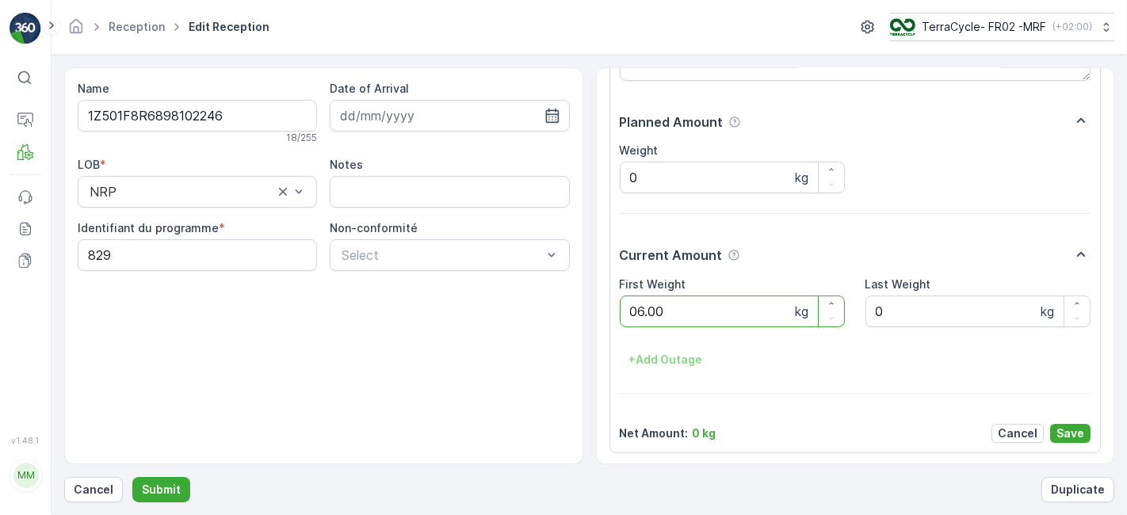
click at [132, 477] on button "Submit" at bounding box center [161, 489] width 58 height 25
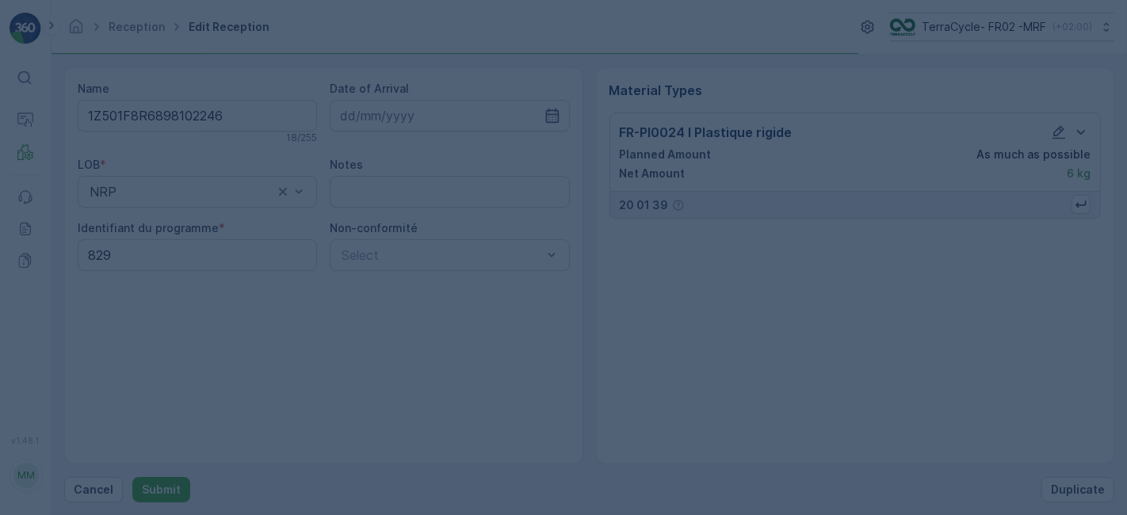
scroll to position [0, 0]
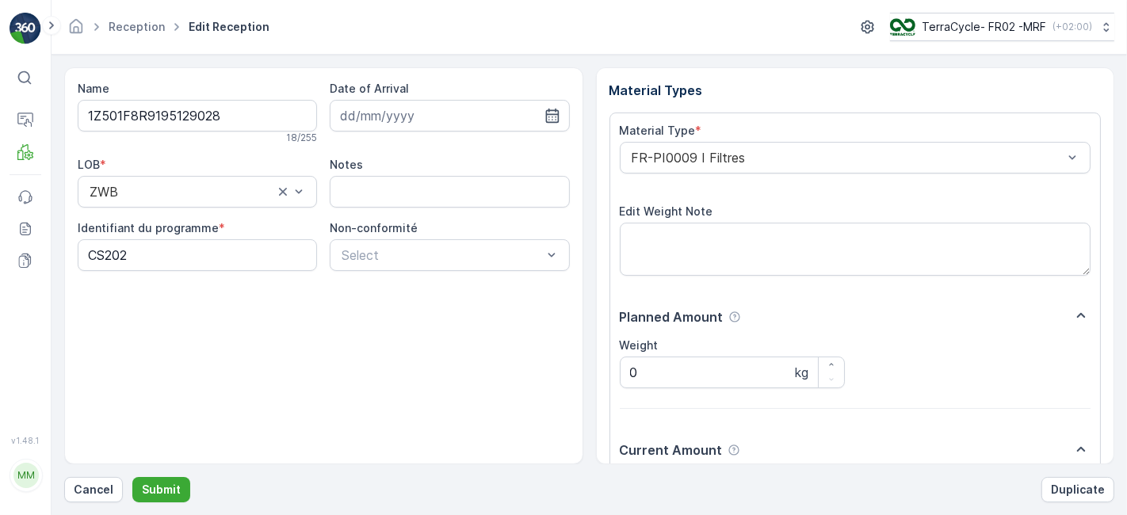
scroll to position [195, 0]
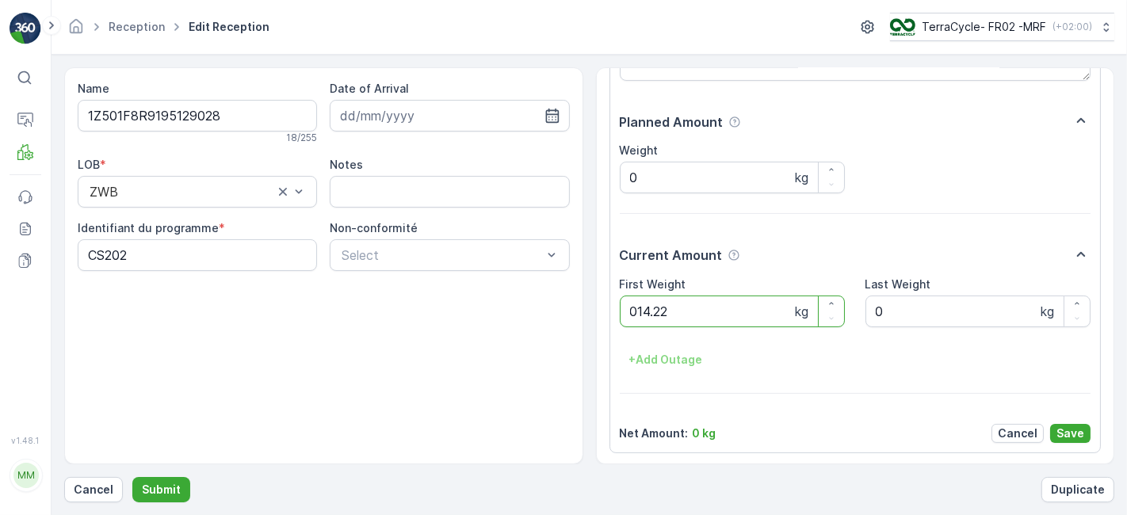
click at [132, 477] on button "Submit" at bounding box center [161, 489] width 58 height 25
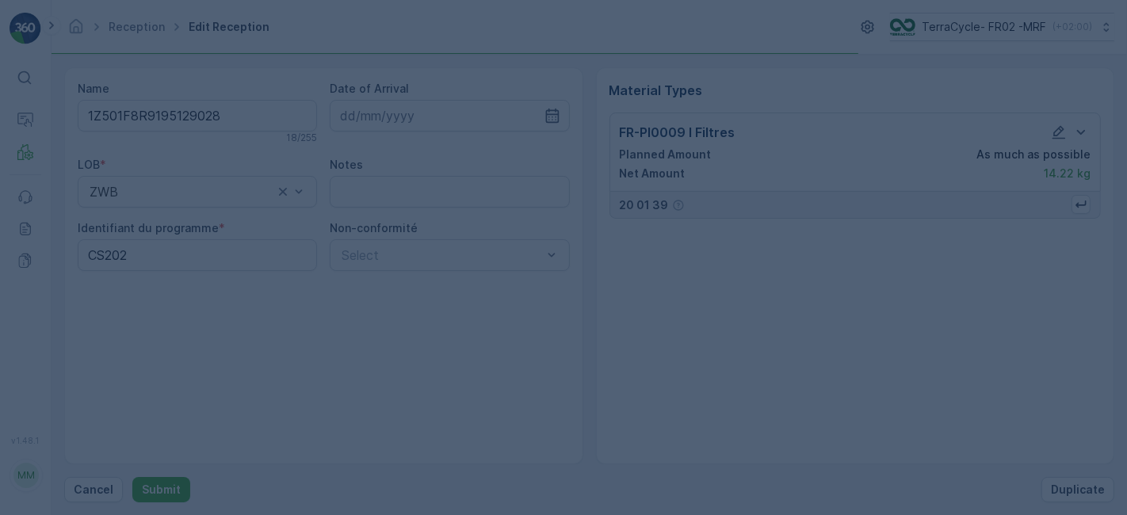
scroll to position [0, 0]
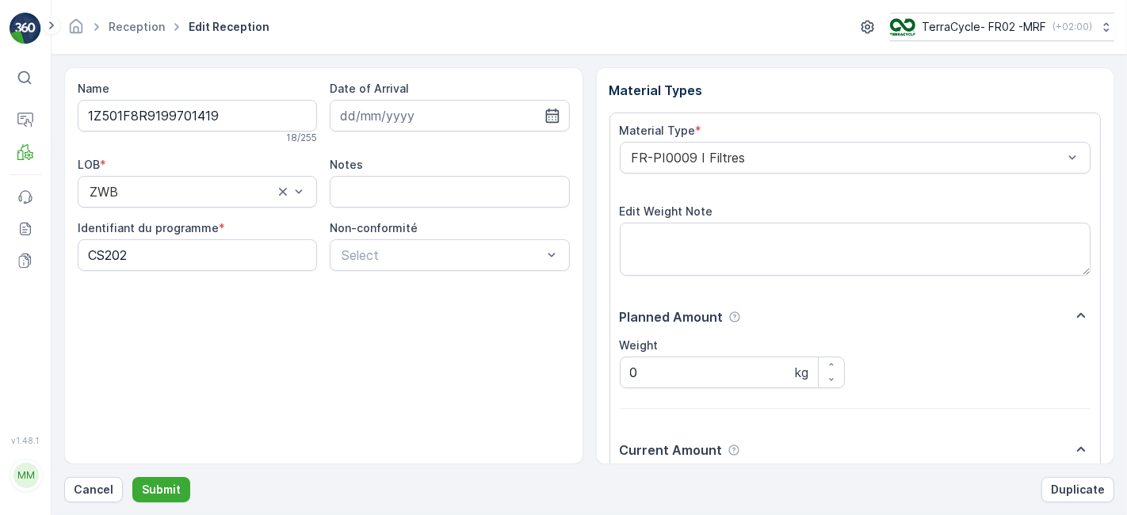
scroll to position [195, 0]
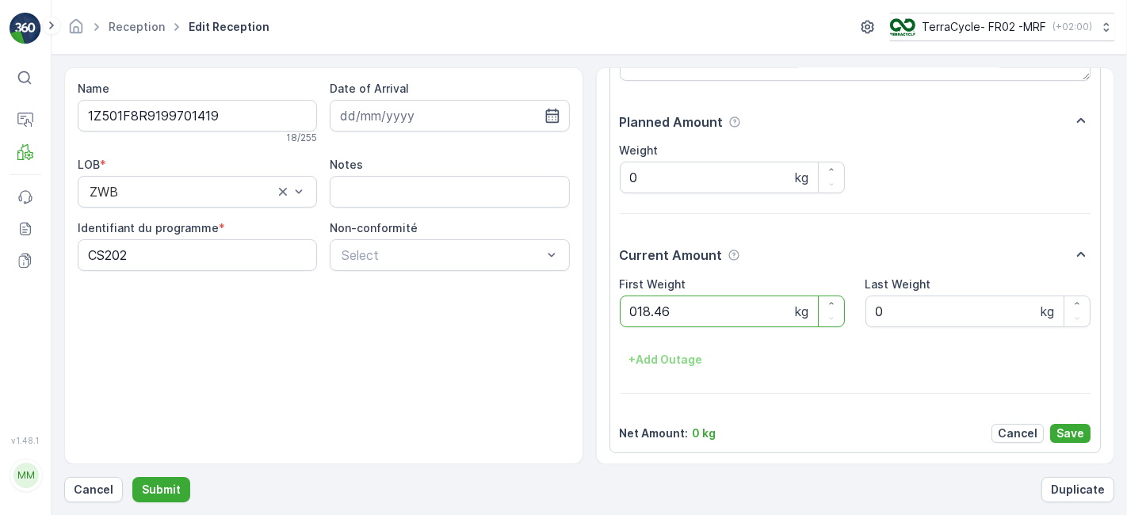
click at [132, 477] on button "Submit" at bounding box center [161, 489] width 58 height 25
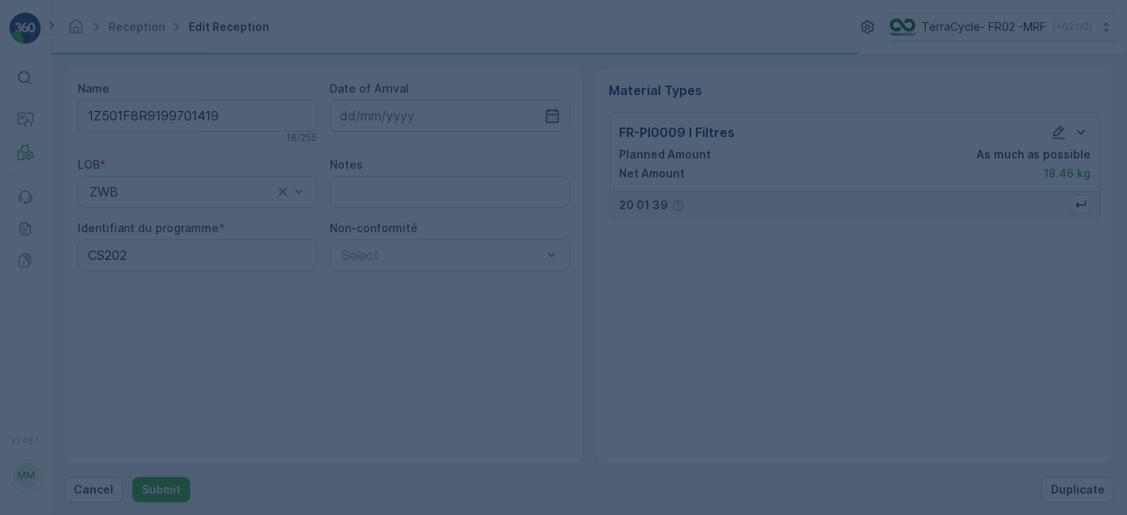
scroll to position [0, 0]
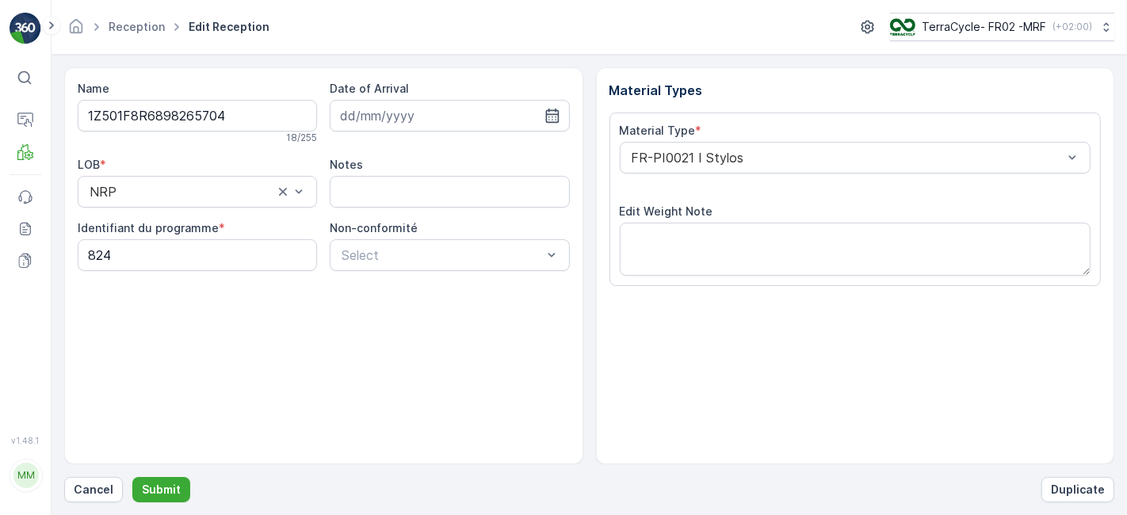
scroll to position [195, 0]
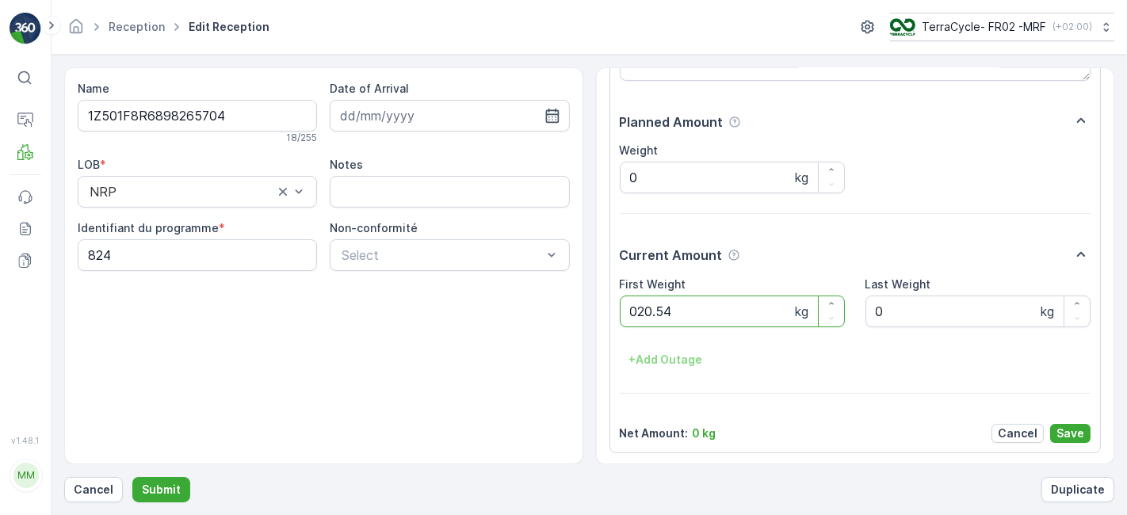
click at [132, 477] on button "Submit" at bounding box center [161, 489] width 58 height 25
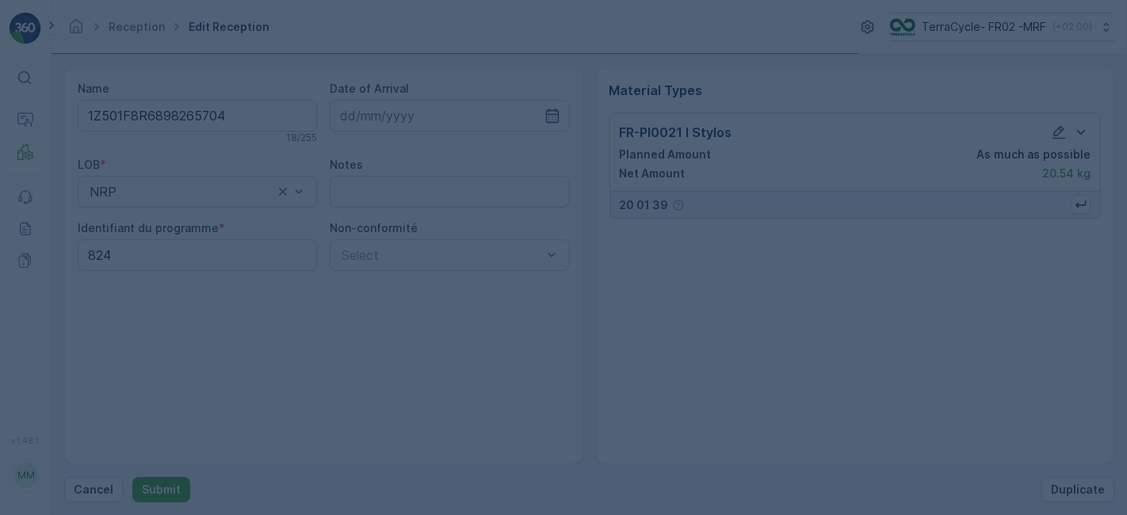
scroll to position [0, 0]
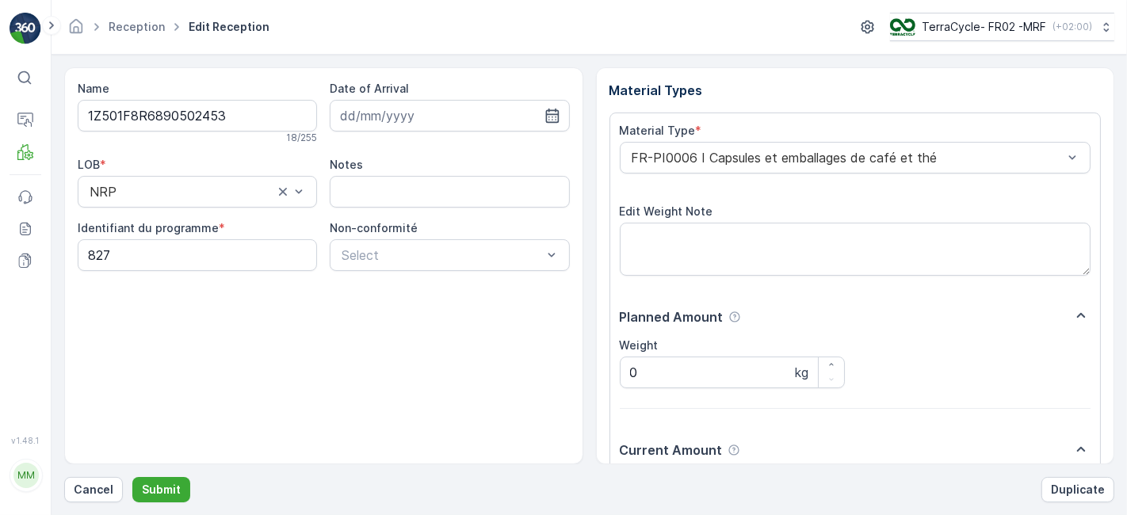
scroll to position [195, 0]
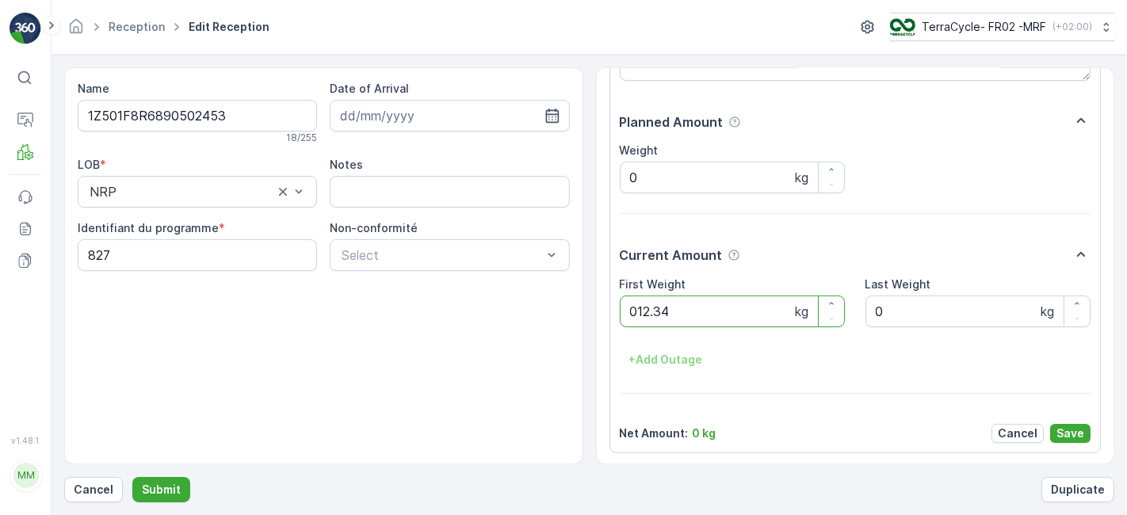
click at [132, 477] on button "Submit" at bounding box center [161, 489] width 58 height 25
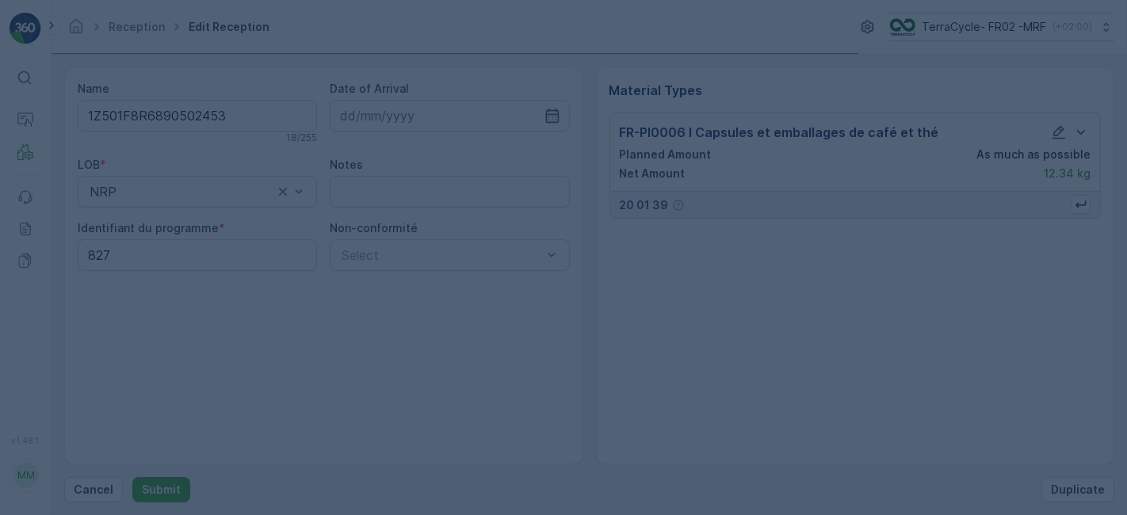
scroll to position [0, 0]
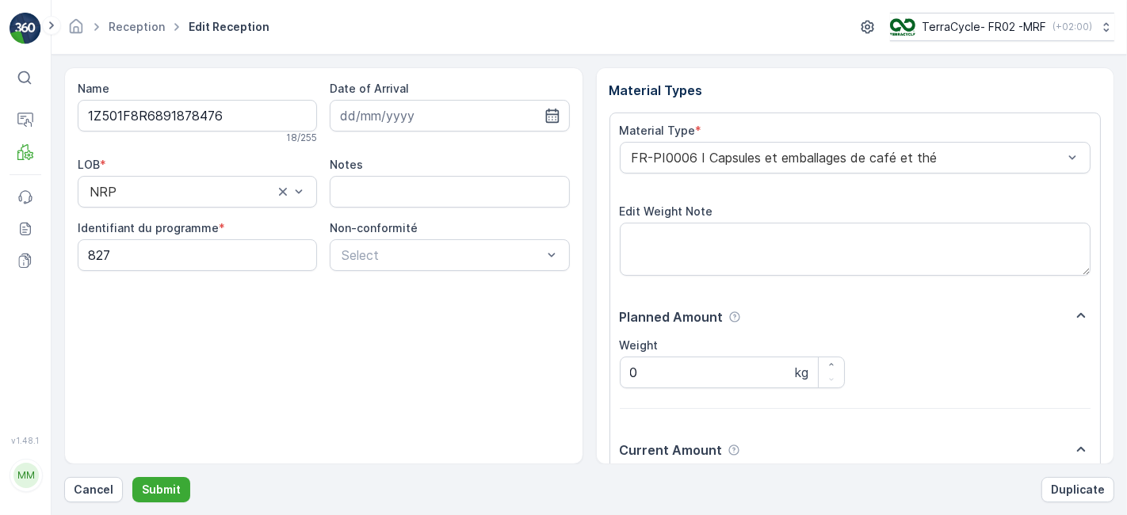
scroll to position [195, 0]
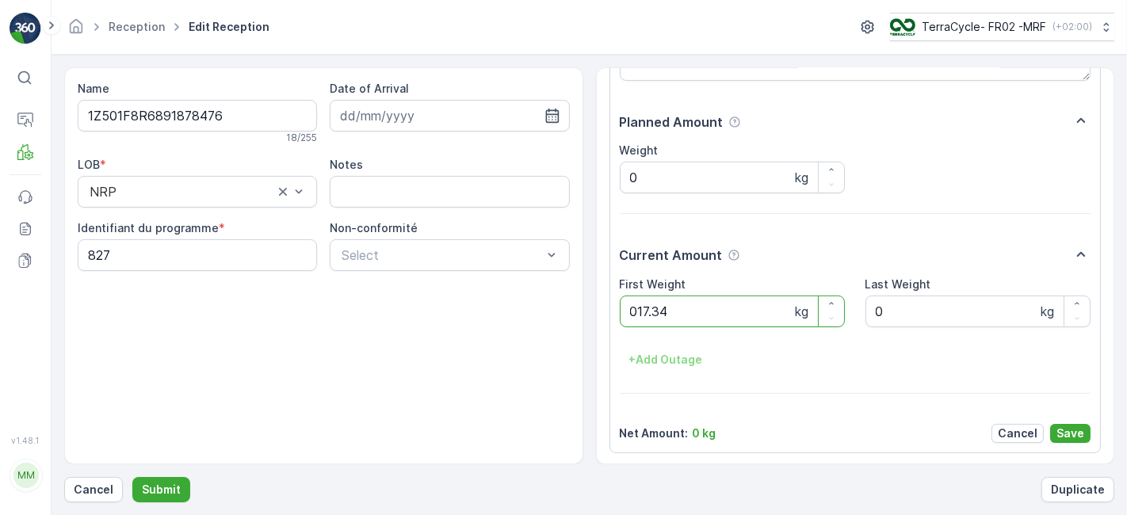
click at [132, 477] on button "Submit" at bounding box center [161, 489] width 58 height 25
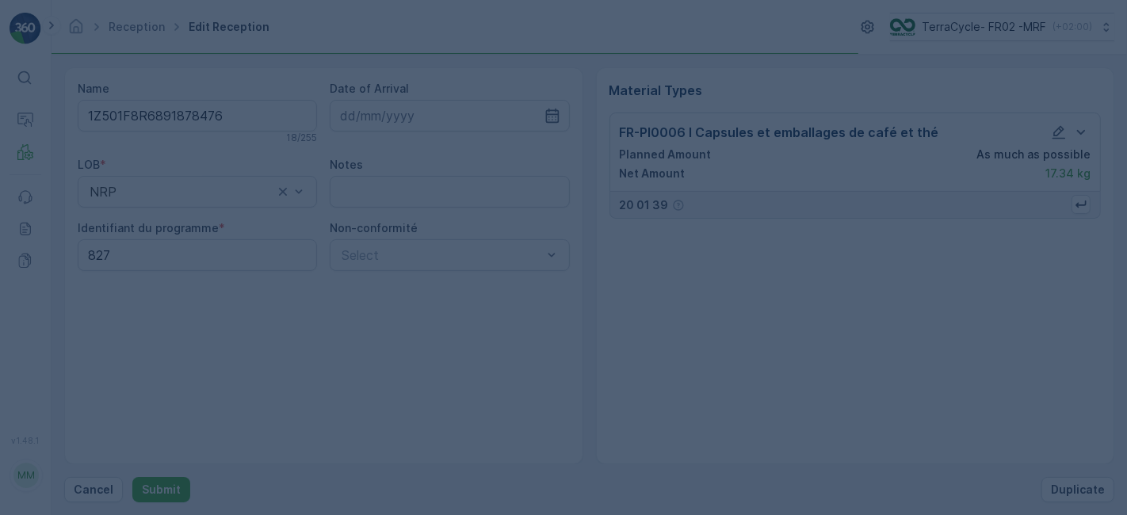
scroll to position [0, 0]
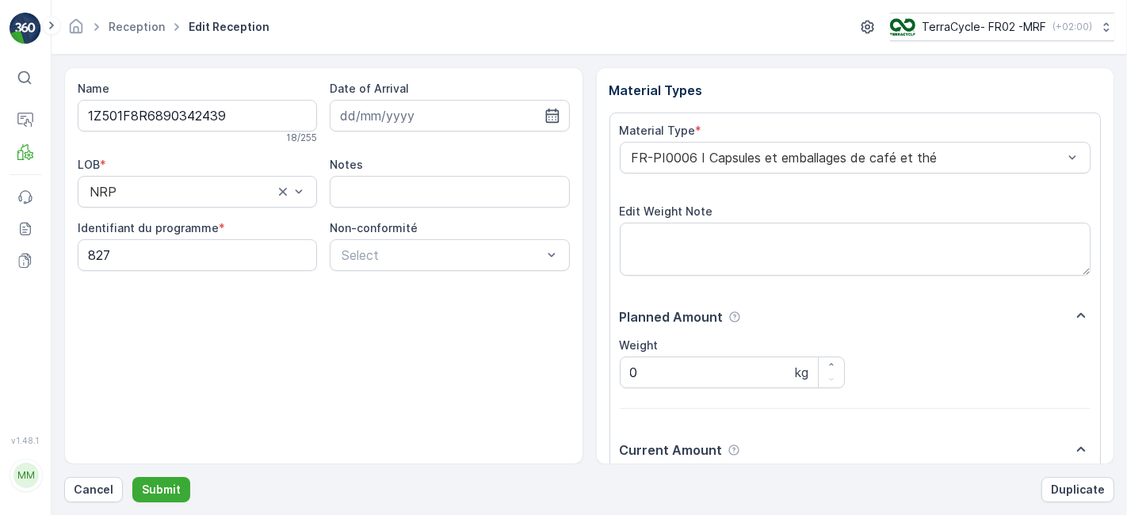
scroll to position [195, 0]
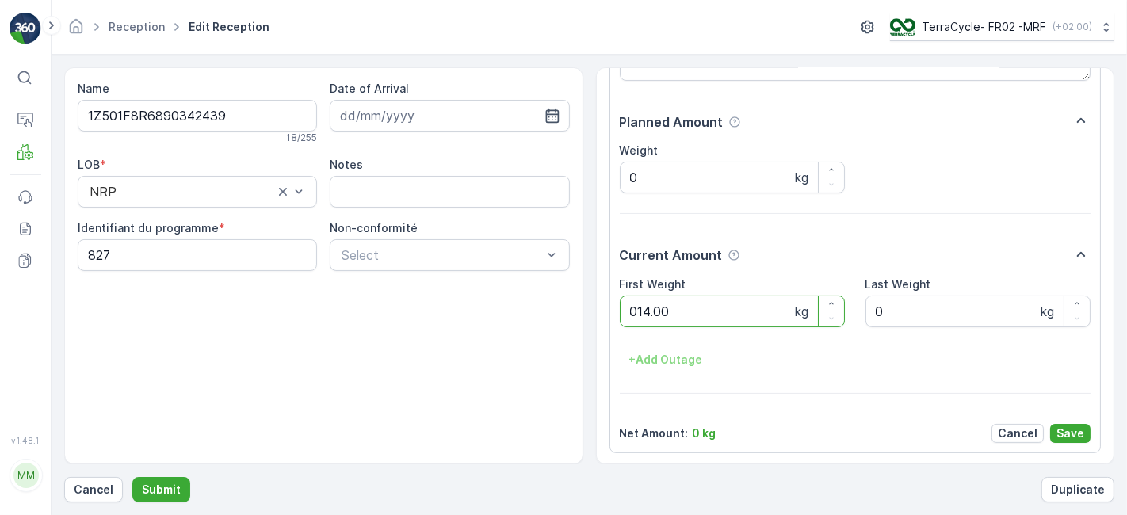
click at [132, 477] on button "Submit" at bounding box center [161, 489] width 58 height 25
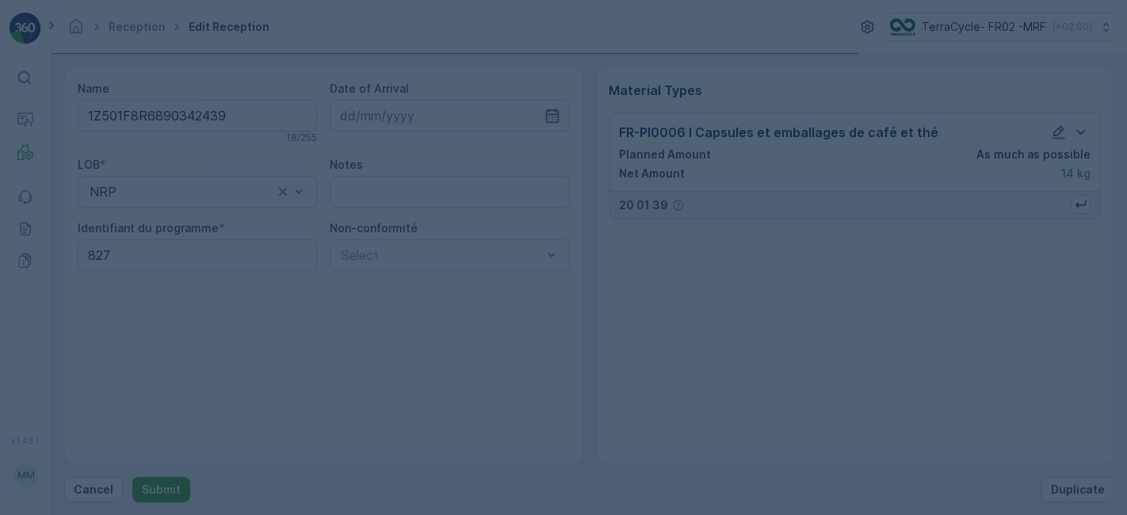
scroll to position [0, 0]
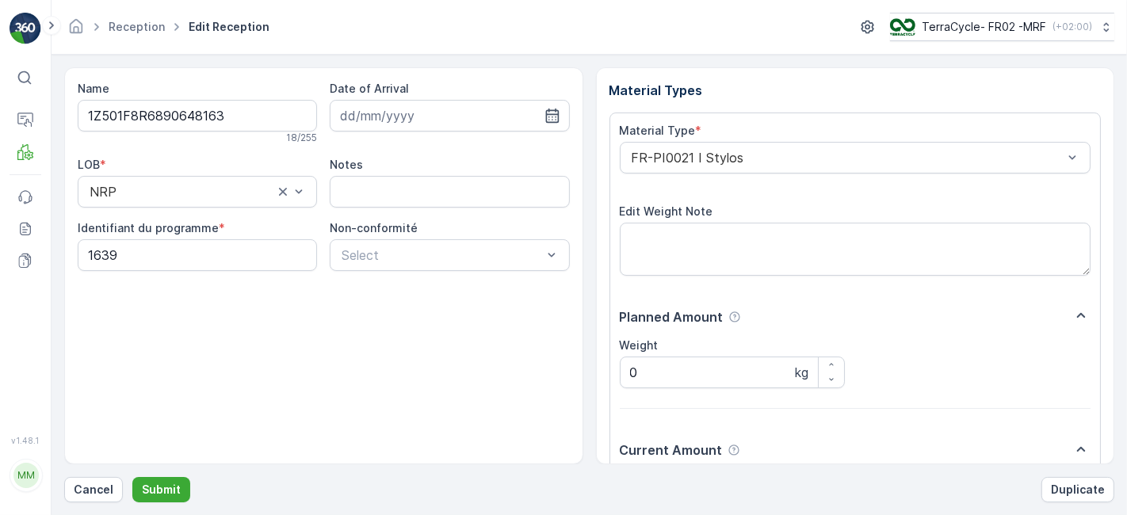
scroll to position [195, 0]
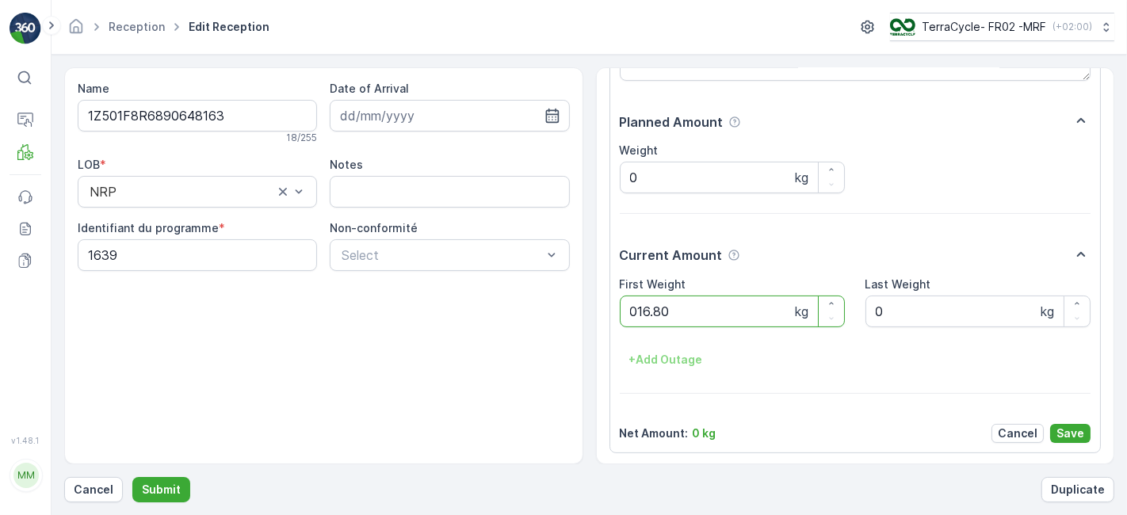
click at [132, 477] on button "Submit" at bounding box center [161, 489] width 58 height 25
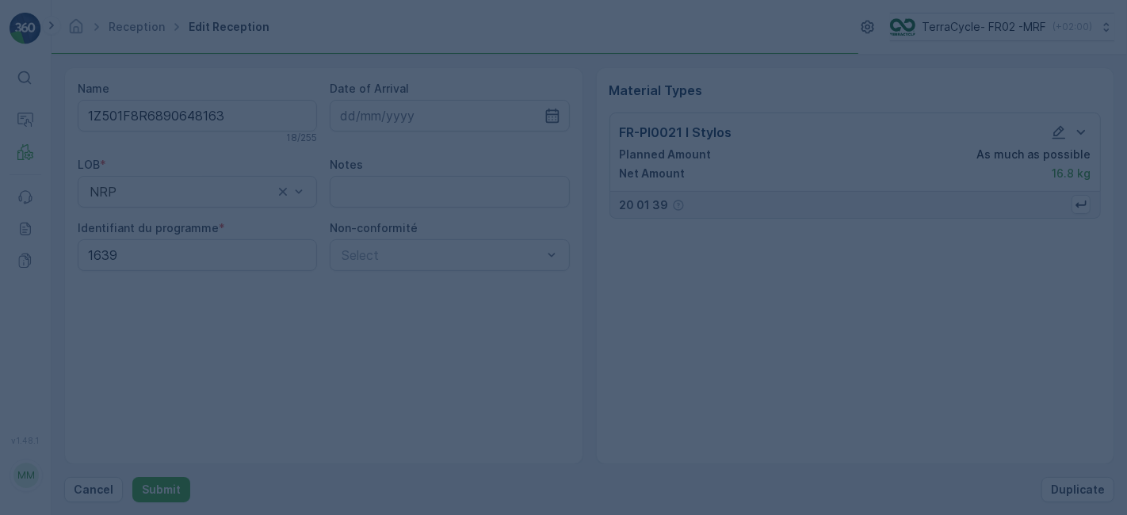
scroll to position [0, 0]
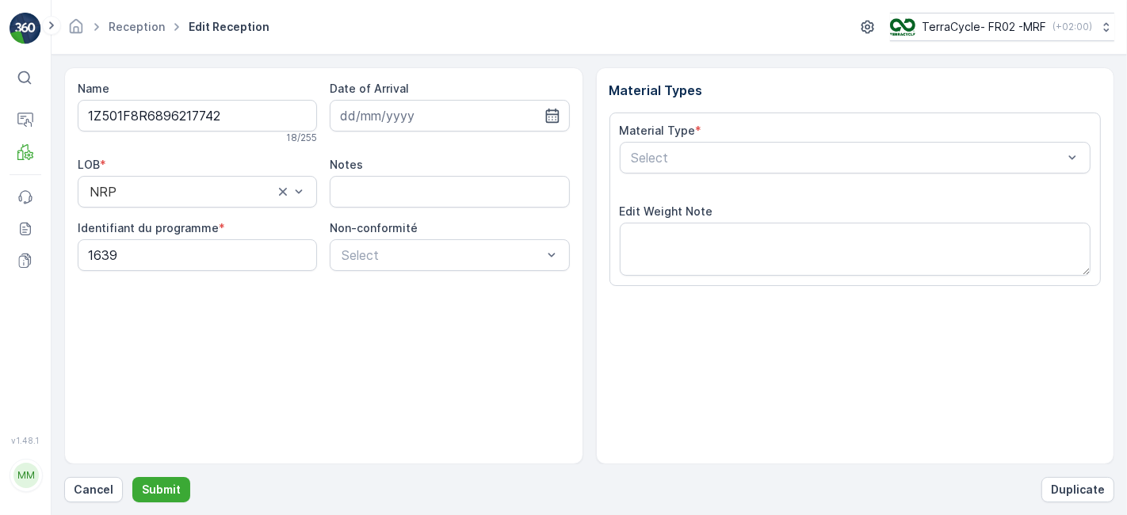
scroll to position [195, 0]
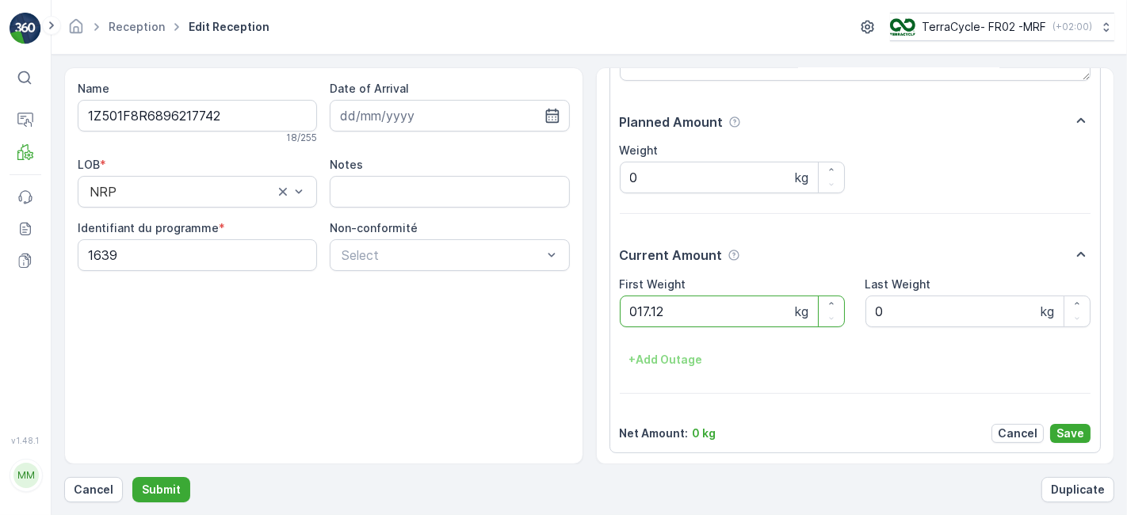
click at [132, 477] on button "Submit" at bounding box center [161, 489] width 58 height 25
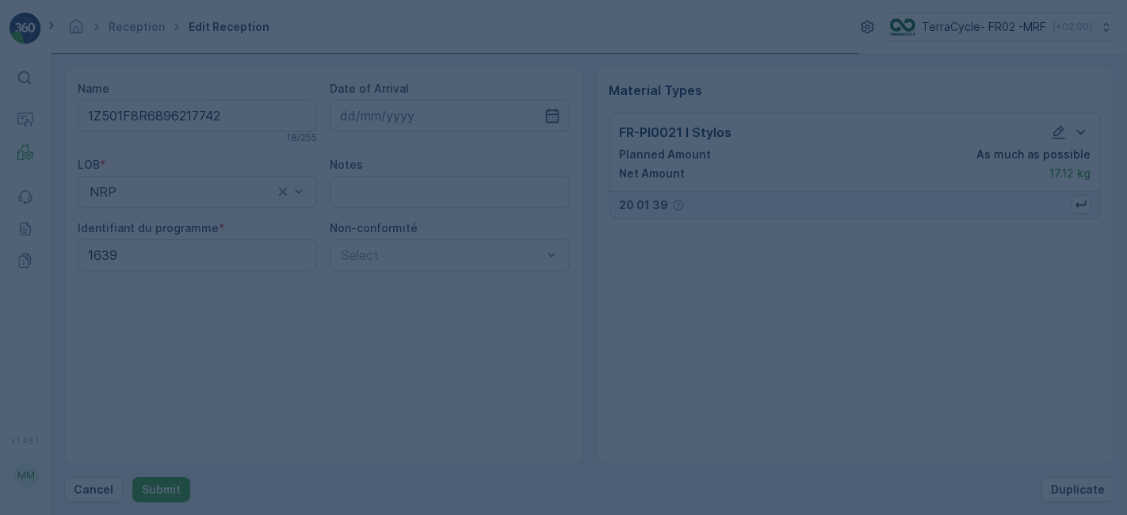
scroll to position [0, 0]
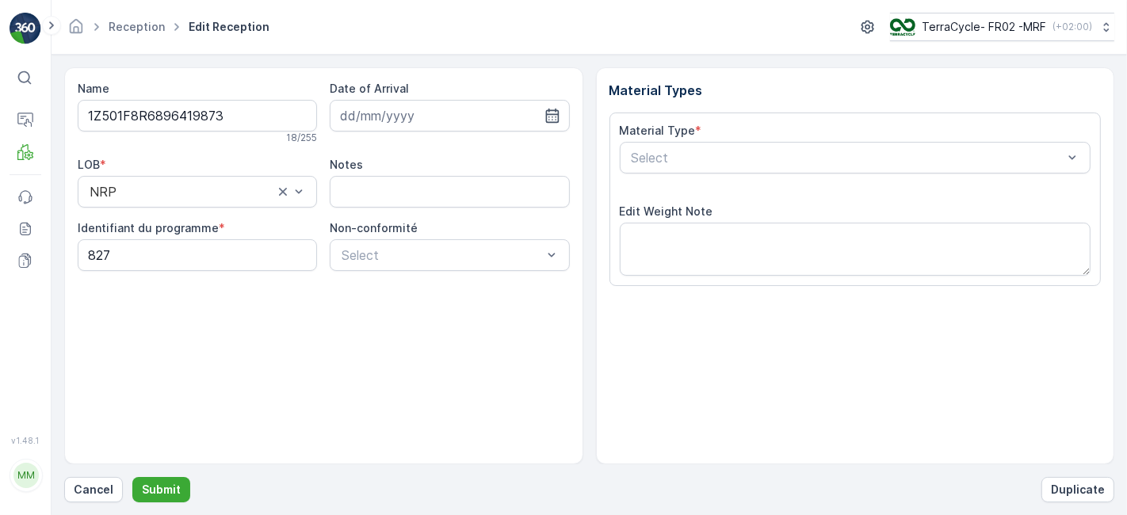
scroll to position [195, 0]
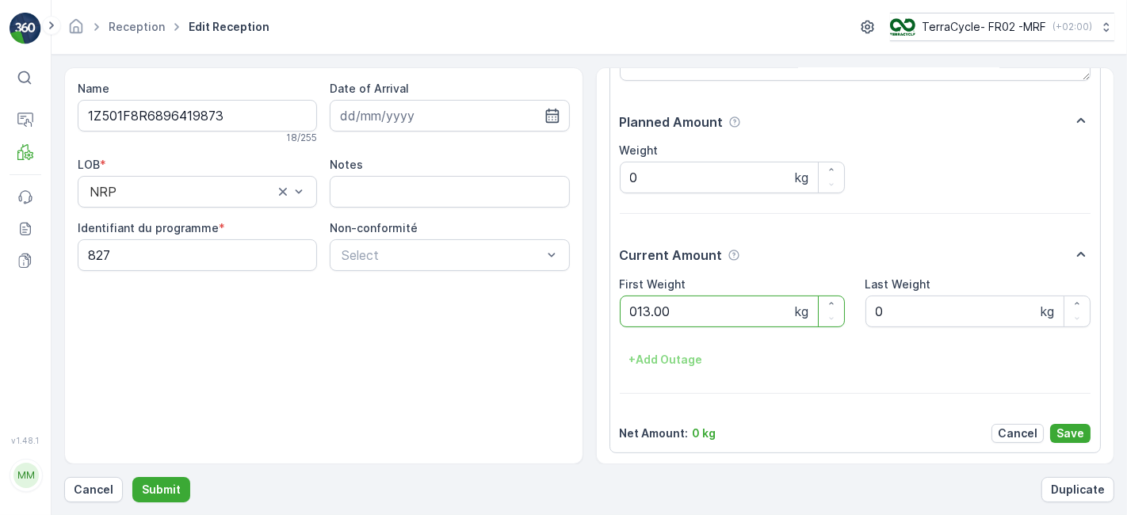
click at [132, 477] on button "Submit" at bounding box center [161, 489] width 58 height 25
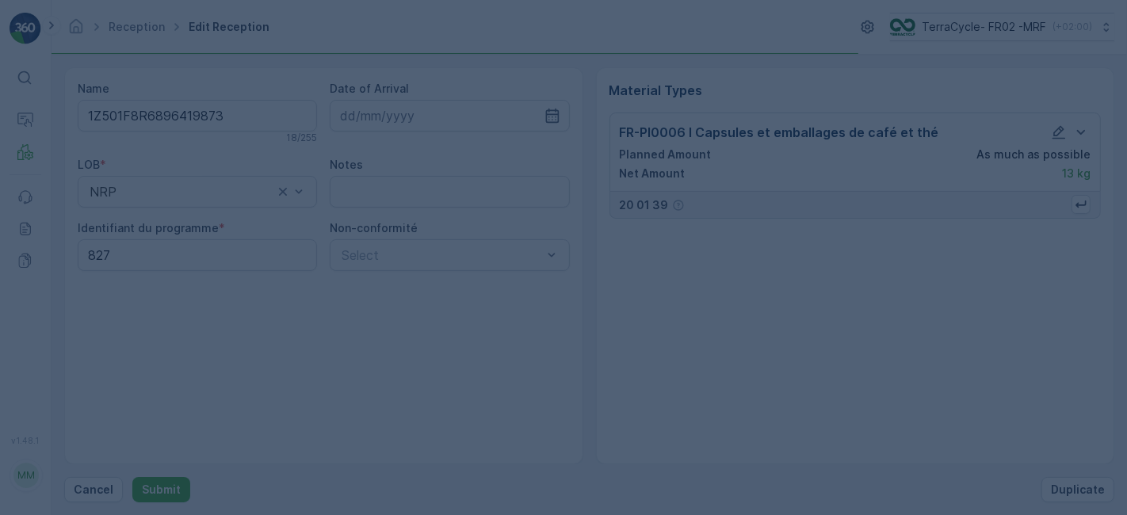
scroll to position [0, 0]
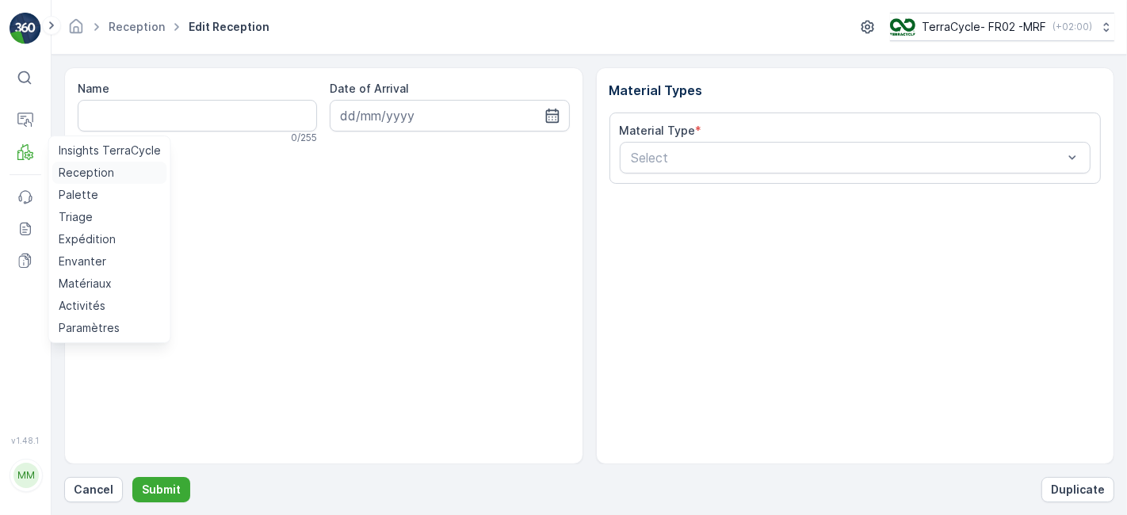
click at [72, 170] on p "Reception" at bounding box center [86, 173] width 55 height 16
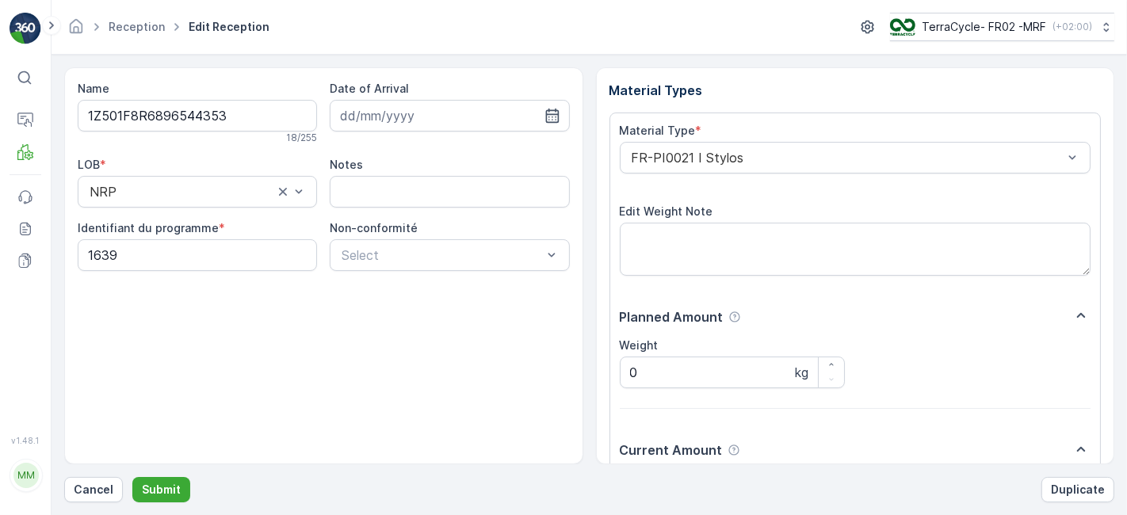
scroll to position [195, 0]
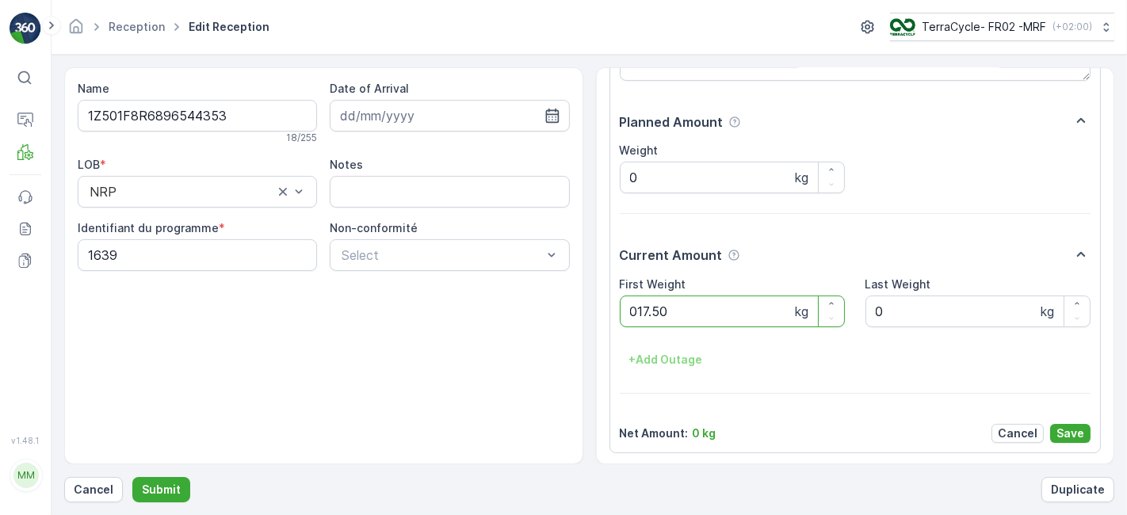
click at [132, 477] on button "Submit" at bounding box center [161, 489] width 58 height 25
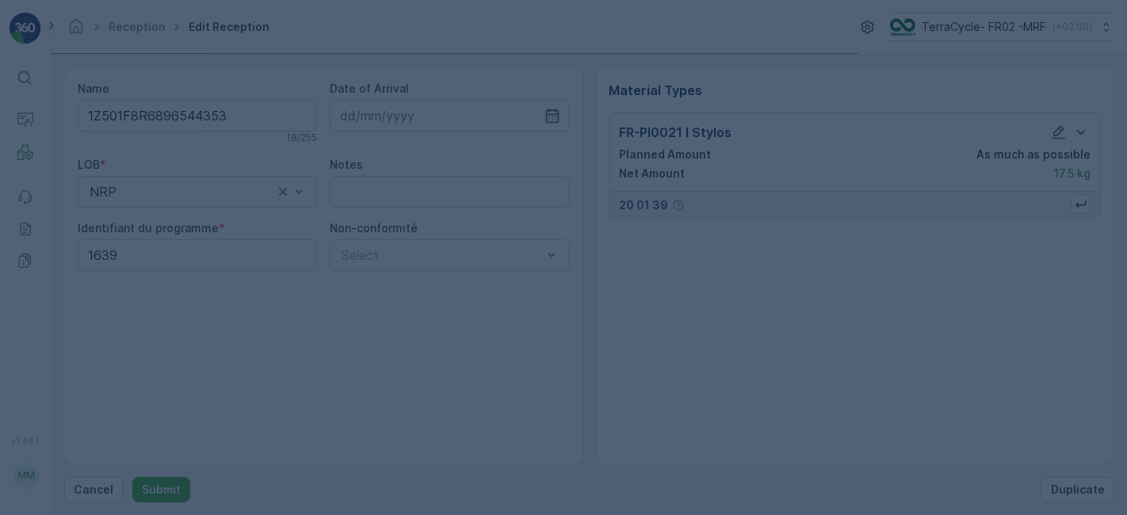
scroll to position [0, 0]
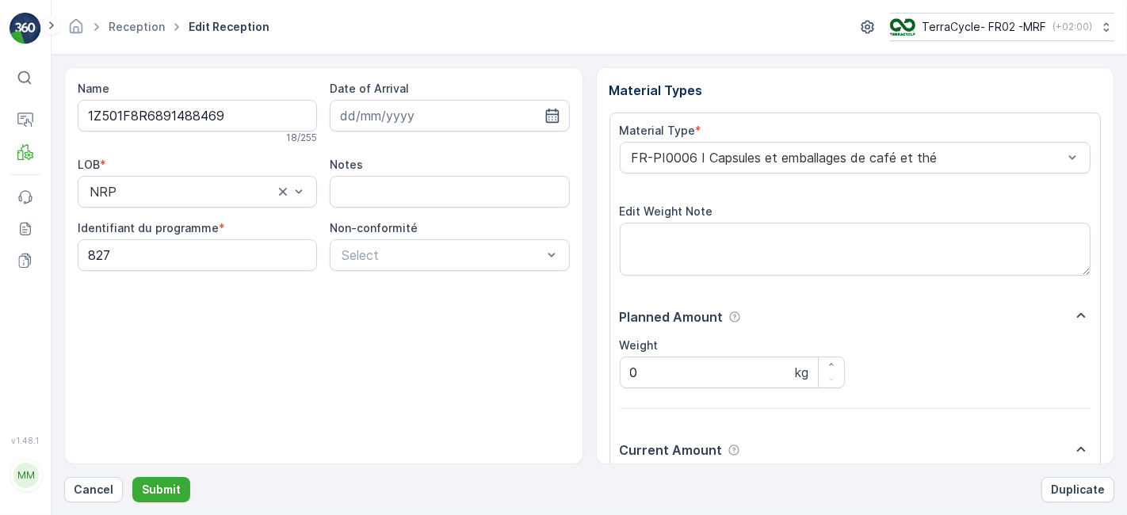
scroll to position [195, 0]
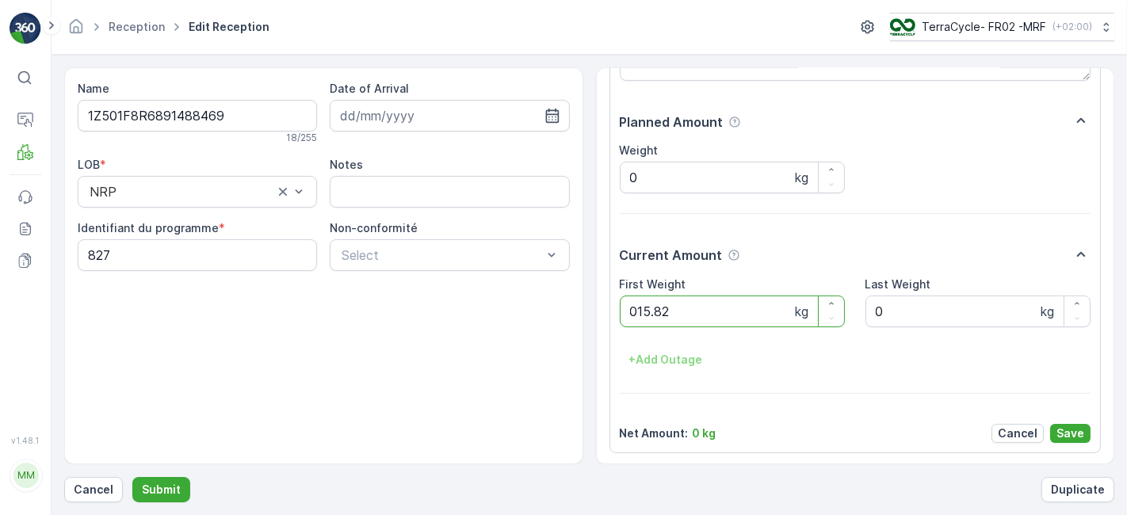
click at [132, 477] on button "Submit" at bounding box center [161, 489] width 58 height 25
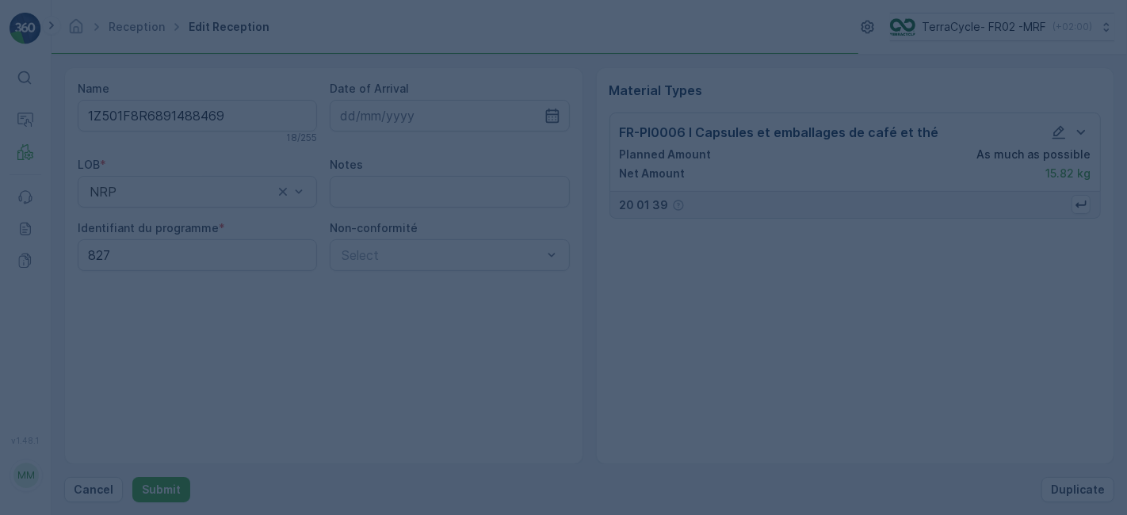
scroll to position [0, 0]
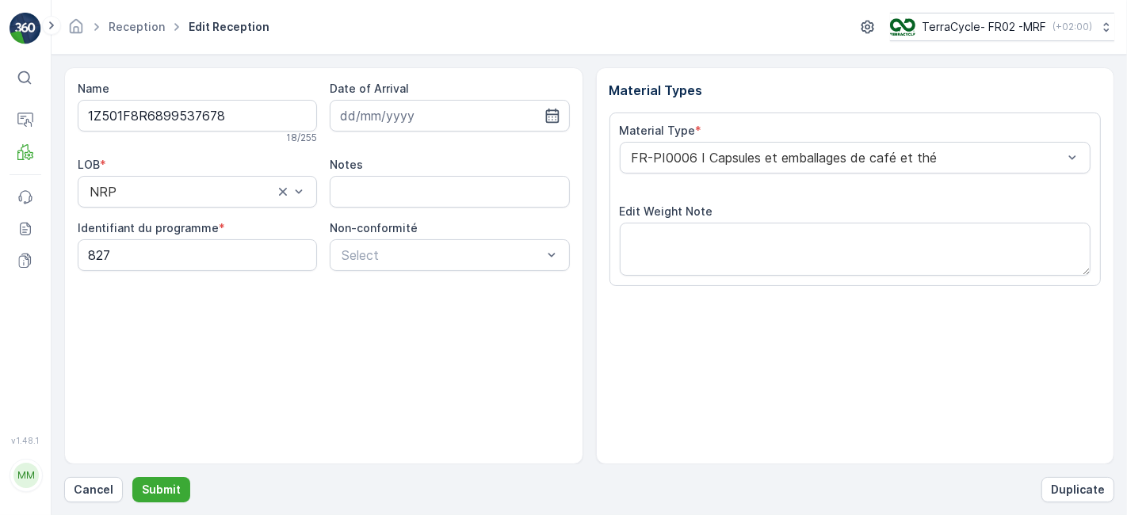
scroll to position [195, 0]
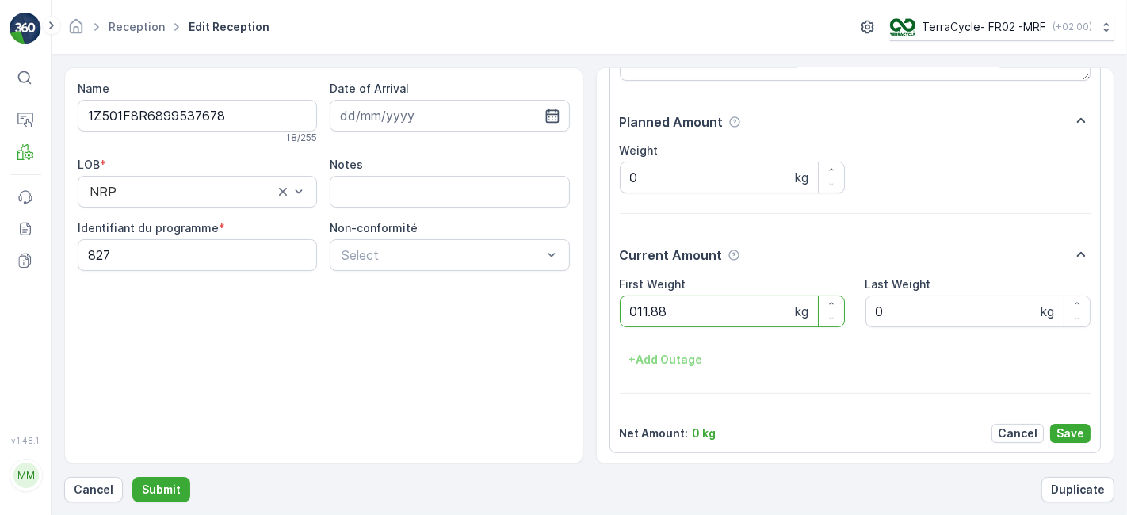
click at [132, 477] on button "Submit" at bounding box center [161, 489] width 58 height 25
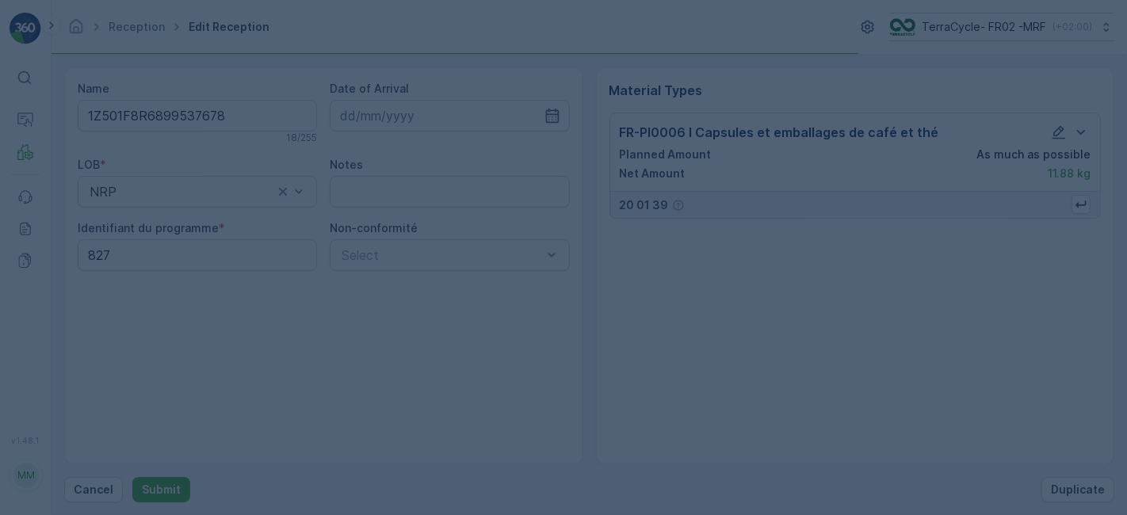
scroll to position [0, 0]
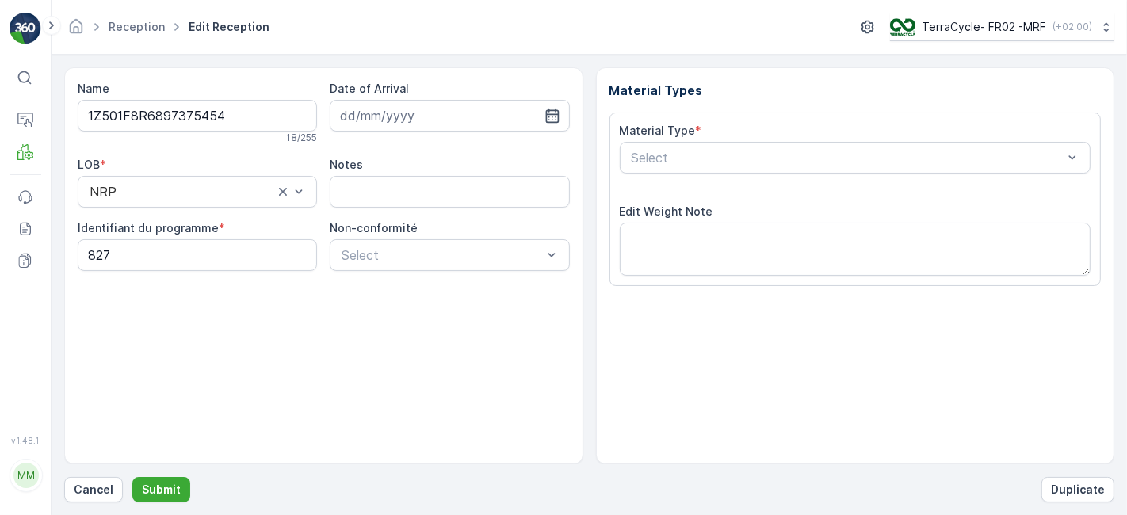
scroll to position [195, 0]
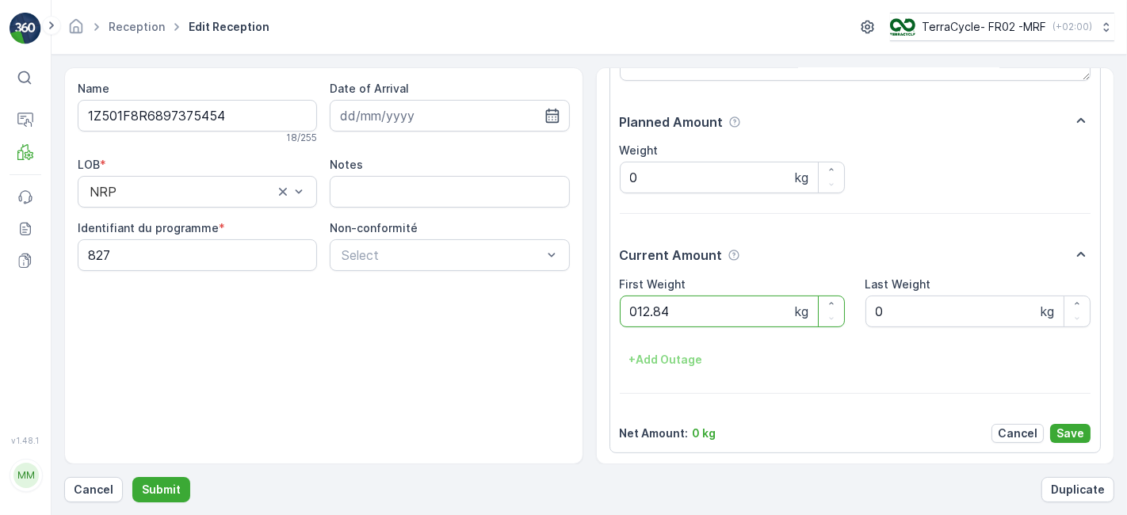
click at [132, 477] on button "Submit" at bounding box center [161, 489] width 58 height 25
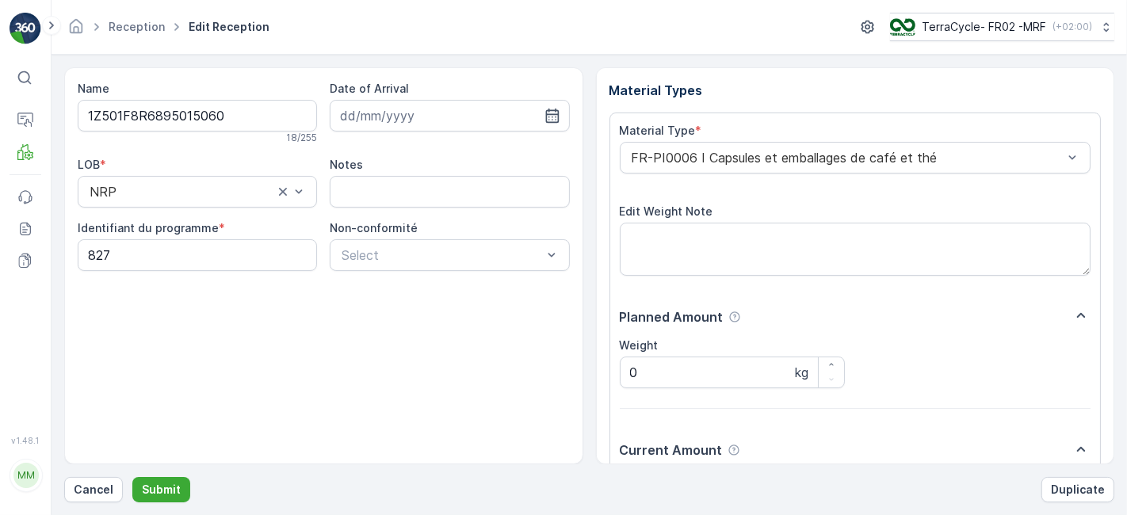
scroll to position [195, 0]
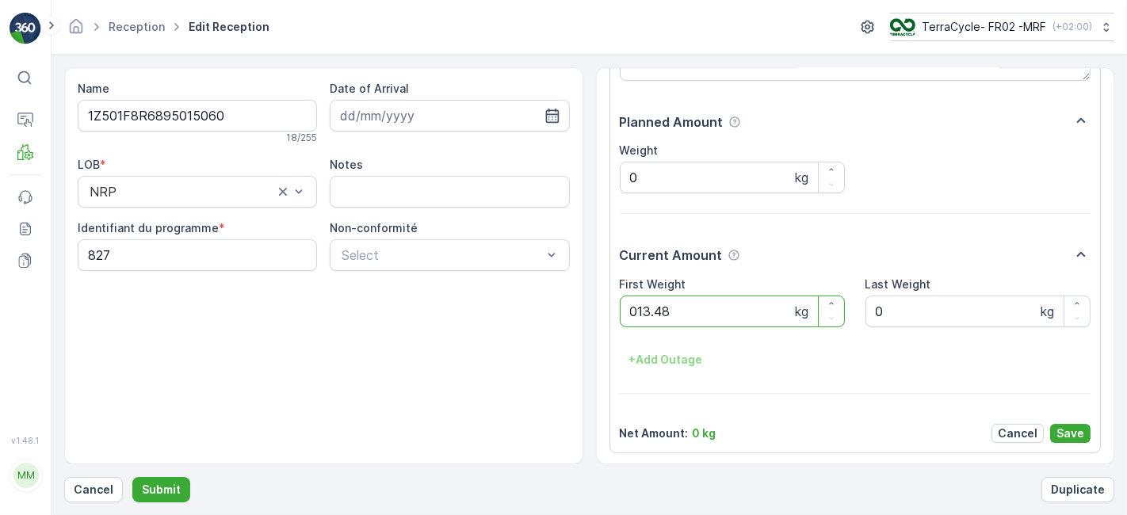
click at [132, 477] on button "Submit" at bounding box center [161, 489] width 58 height 25
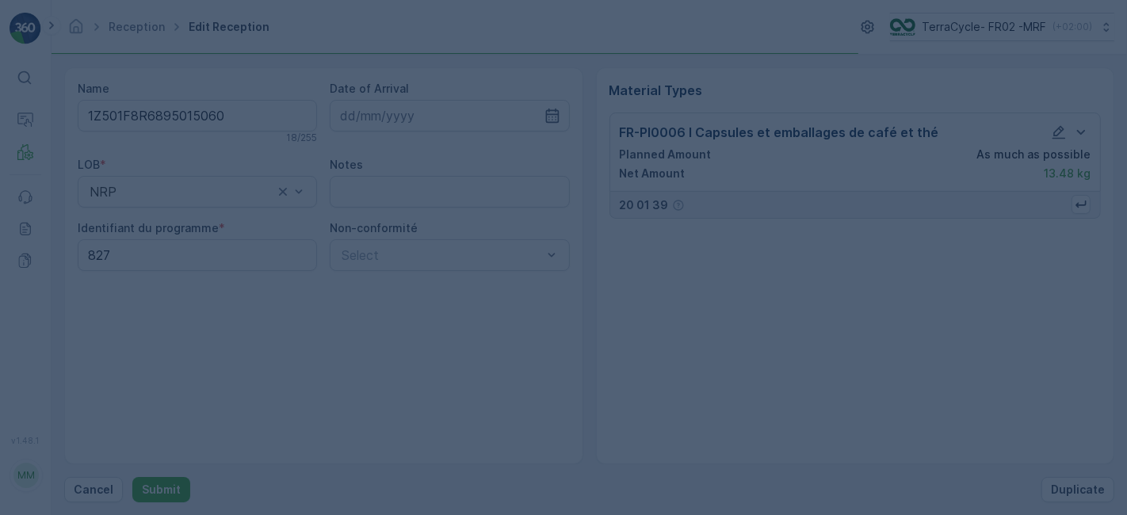
scroll to position [0, 0]
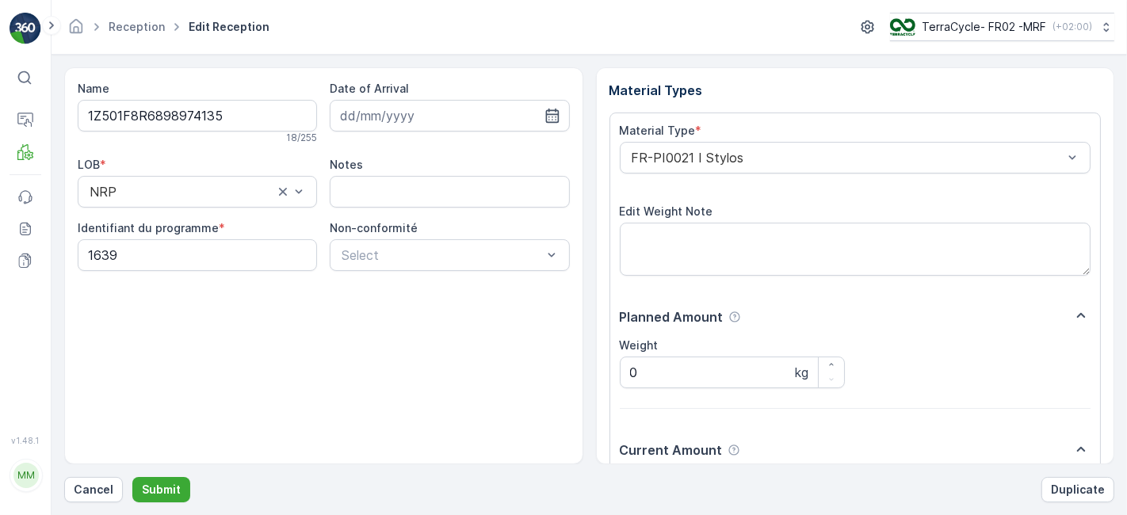
scroll to position [195, 0]
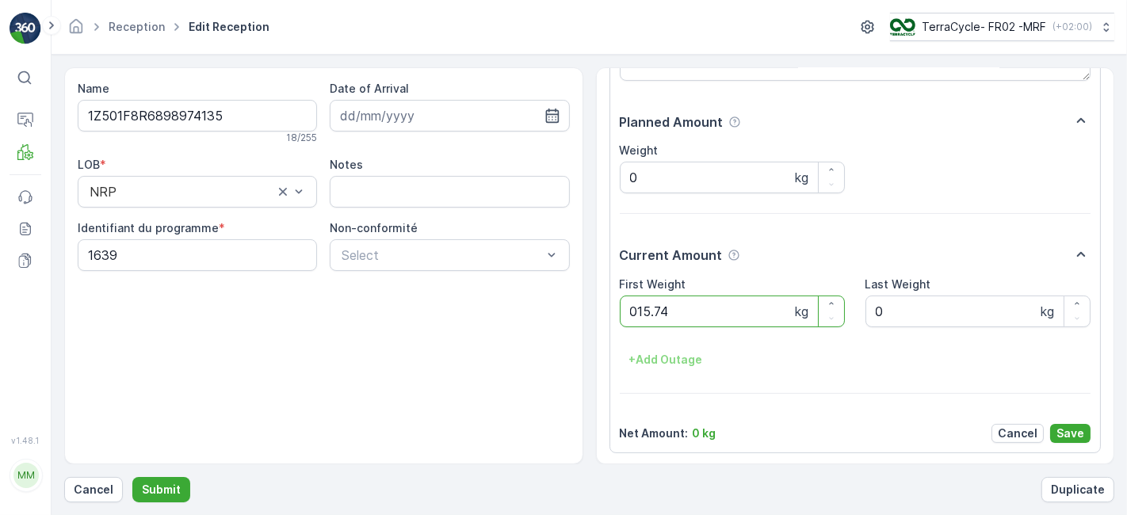
click at [132, 477] on button "Submit" at bounding box center [161, 489] width 58 height 25
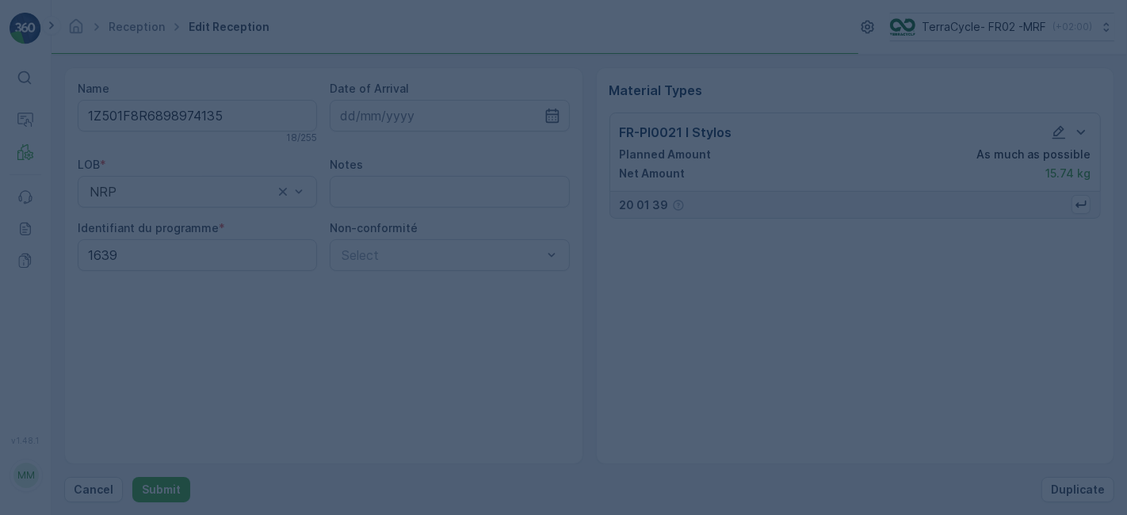
scroll to position [0, 0]
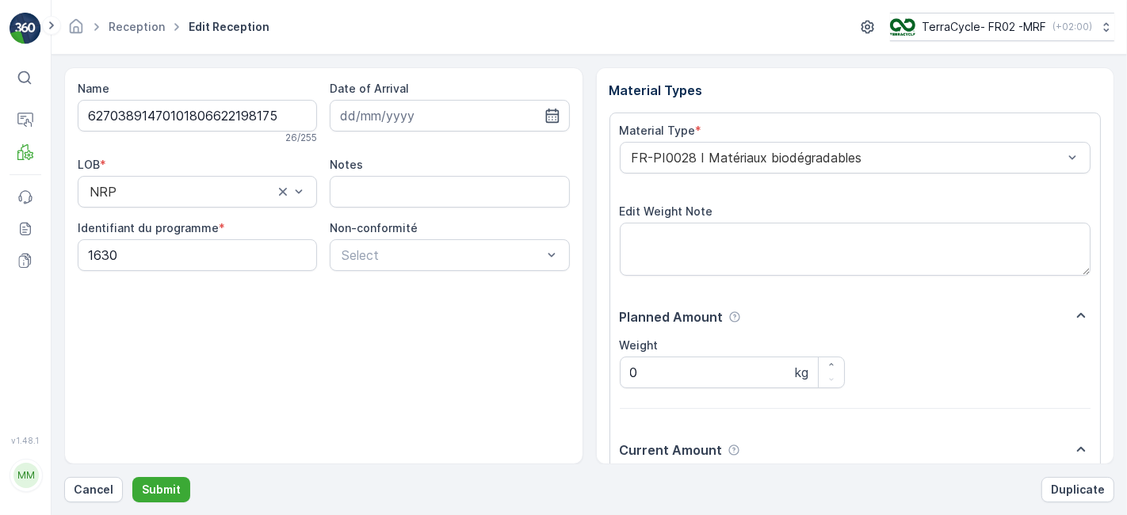
scroll to position [195, 0]
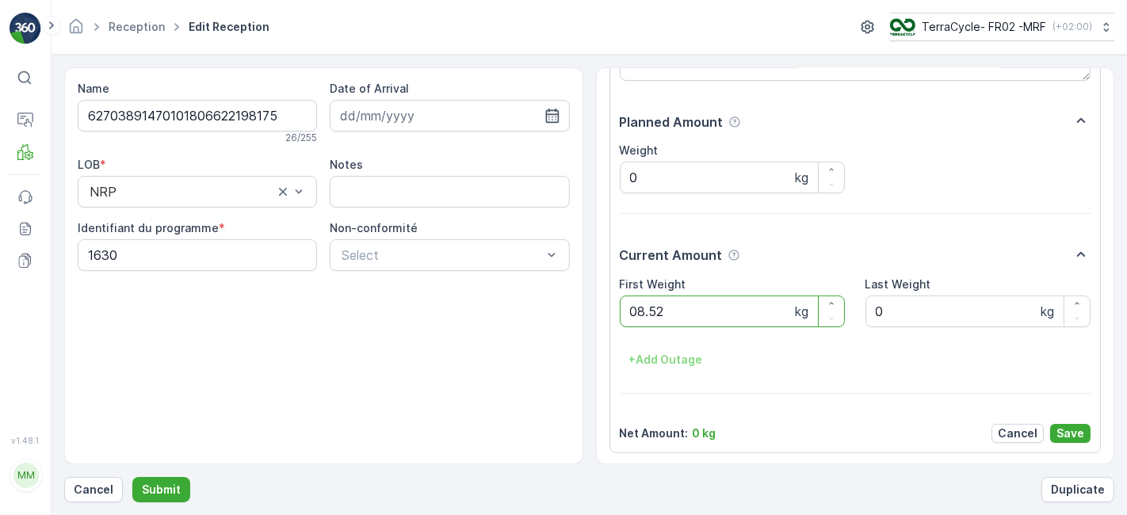
click at [132, 477] on button "Submit" at bounding box center [161, 489] width 58 height 25
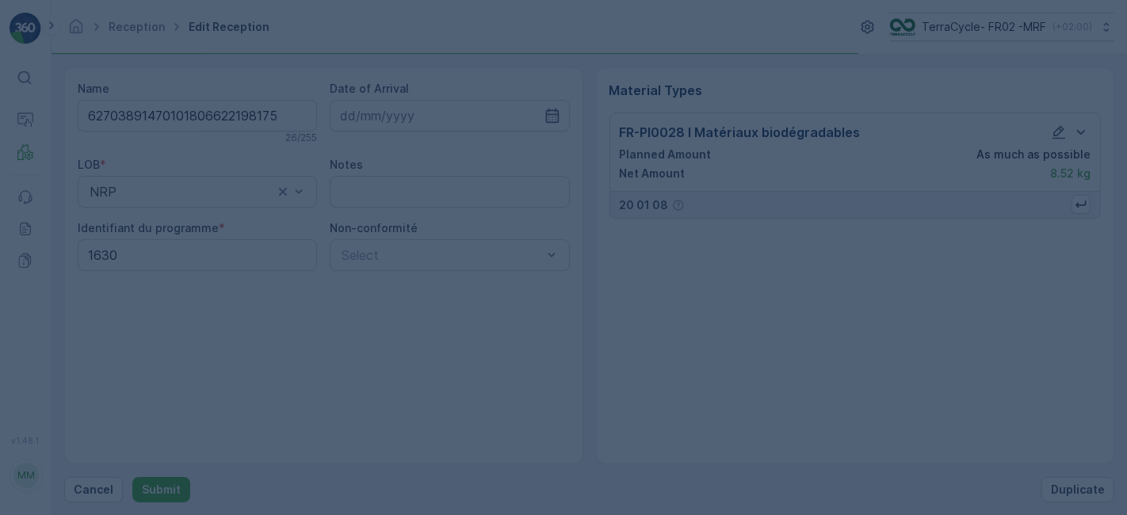
scroll to position [0, 0]
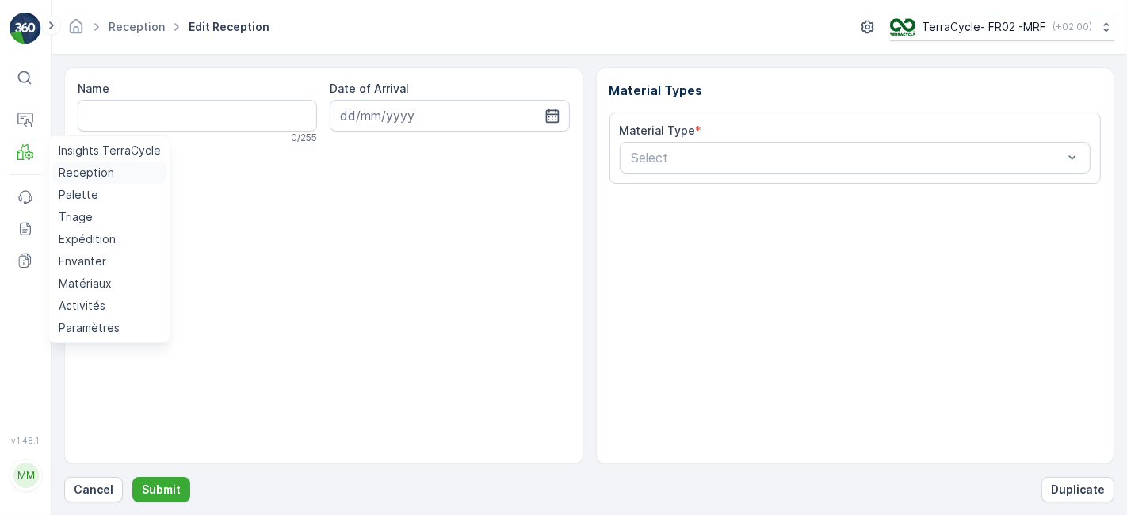
click at [70, 174] on p "Reception" at bounding box center [86, 173] width 55 height 16
click at [83, 173] on p "Reception" at bounding box center [86, 173] width 55 height 16
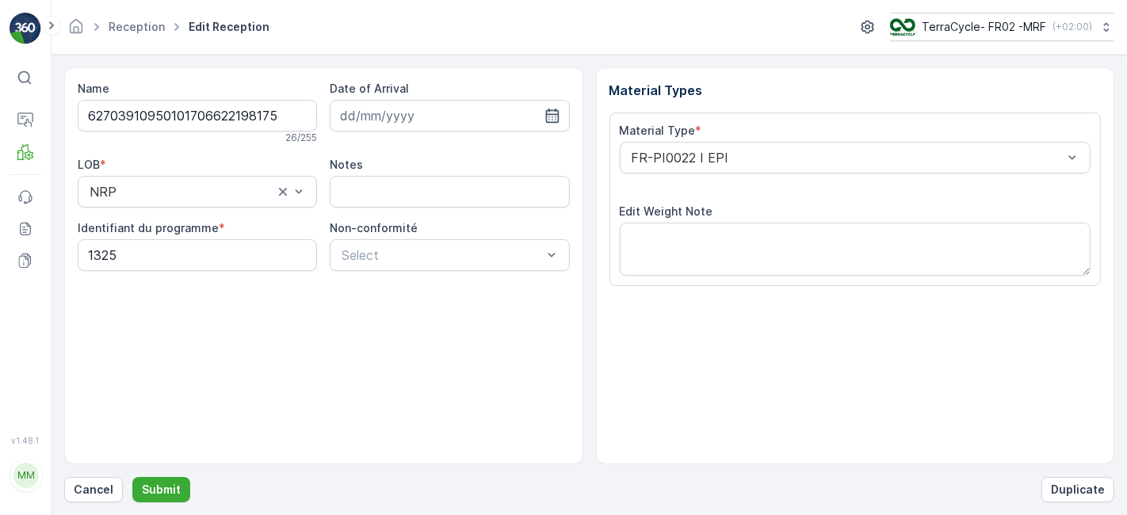
scroll to position [195, 0]
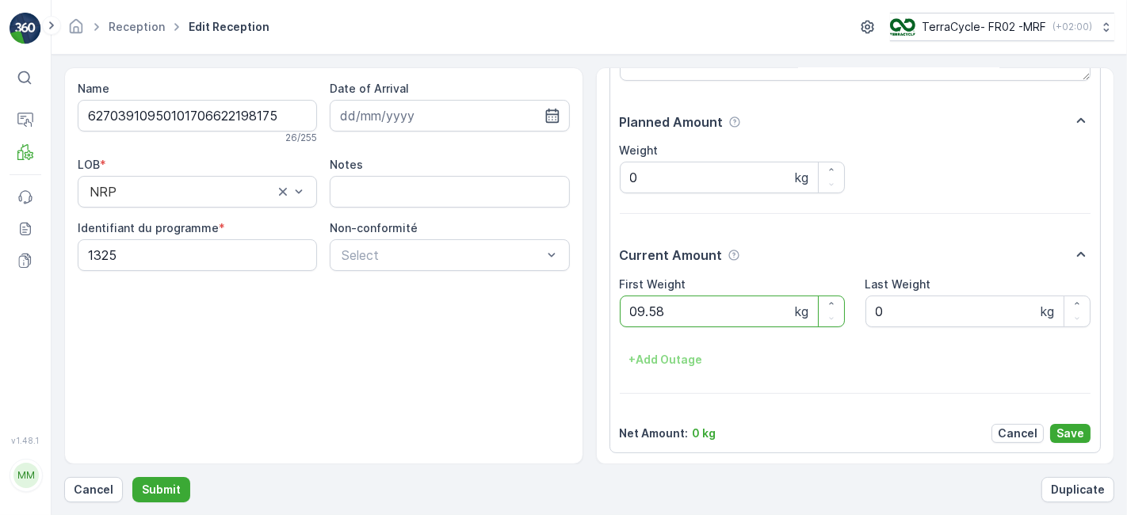
click at [132, 477] on button "Submit" at bounding box center [161, 489] width 58 height 25
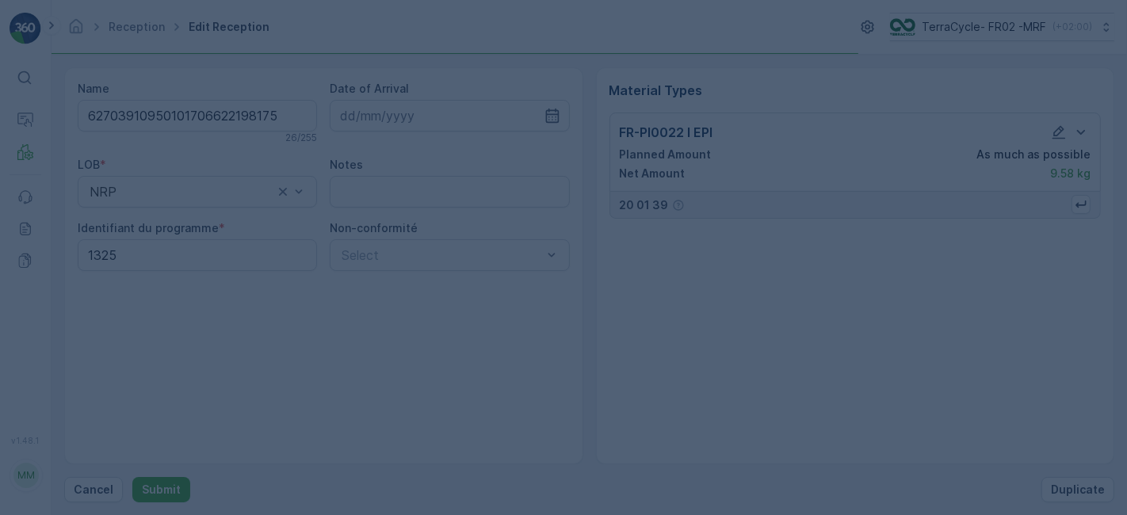
scroll to position [0, 0]
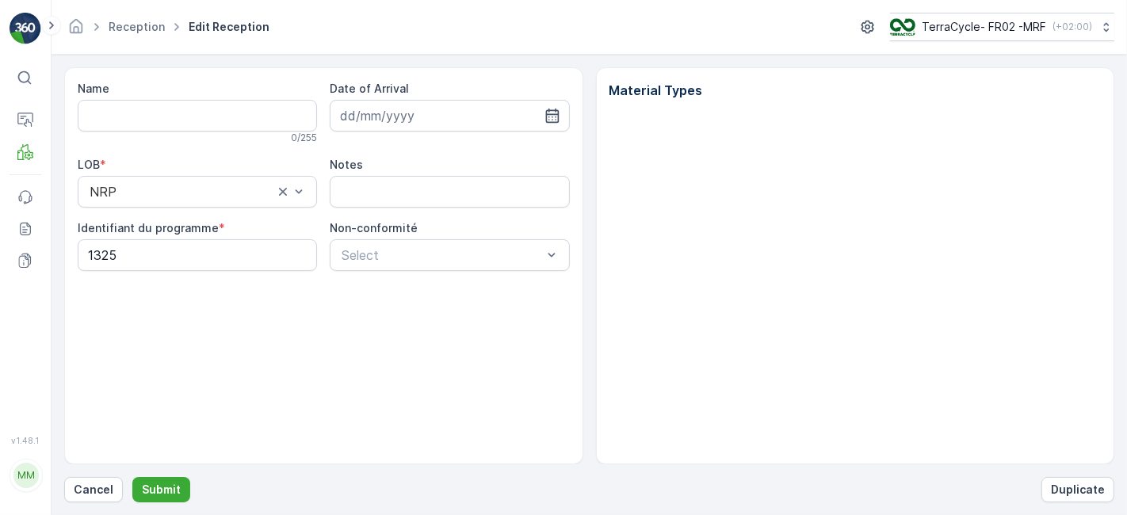
type input "62703910950101706622198175"
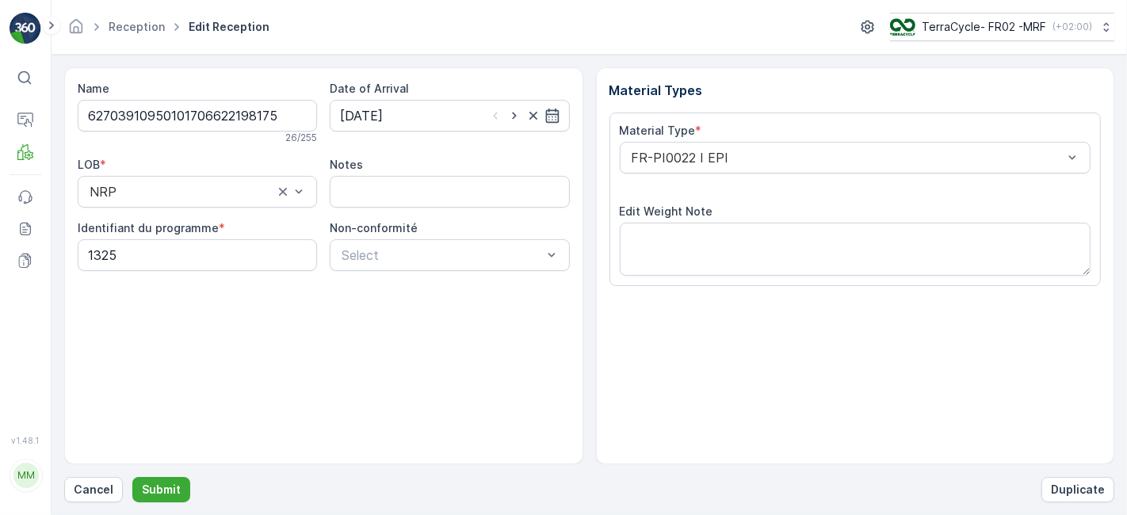
type input "[DATE]"
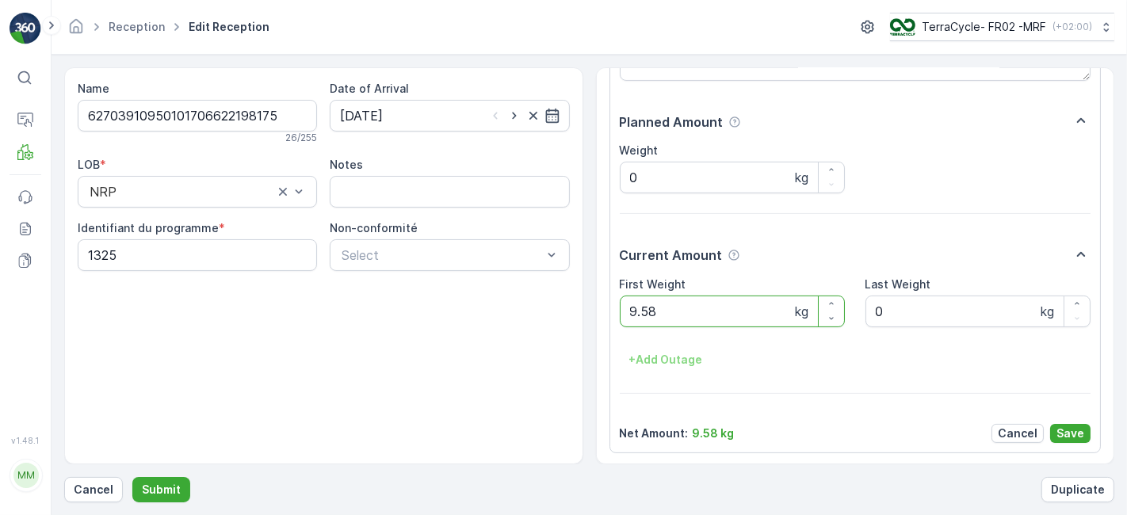
click at [529, 149] on div "Name 62703910950101706622198175 26 / 255 Date of Arrival [DATE] LOB * NRP Notes…" at bounding box center [589, 265] width 1050 height 397
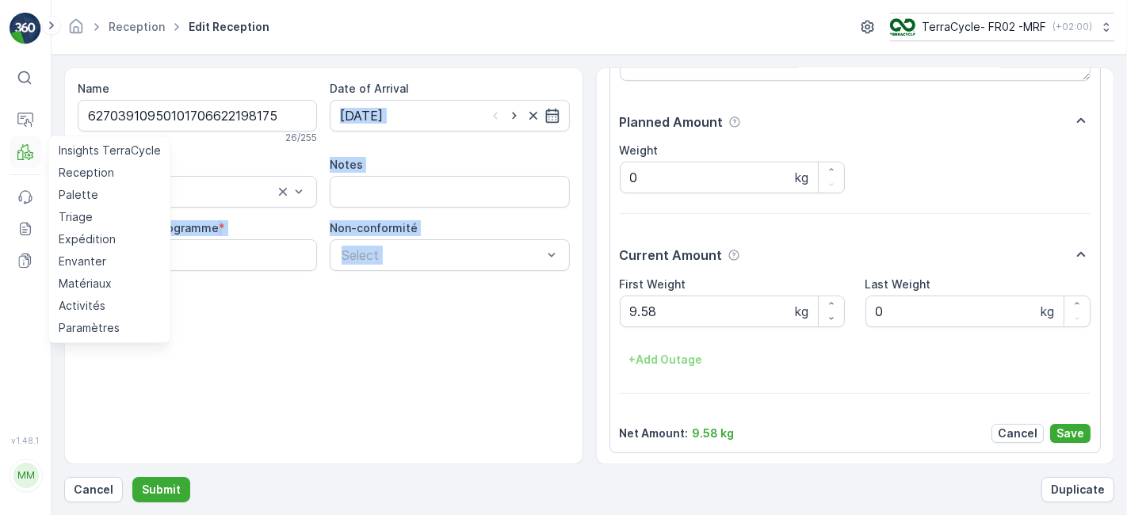
click at [21, 152] on icon at bounding box center [25, 152] width 16 height 16
click at [73, 177] on p "Reception" at bounding box center [86, 173] width 55 height 16
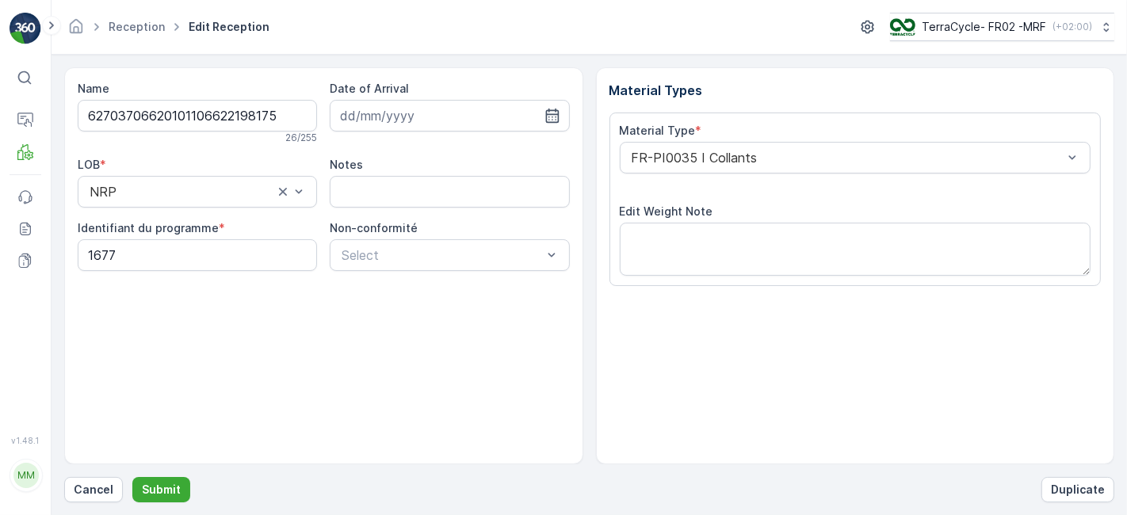
scroll to position [195, 0]
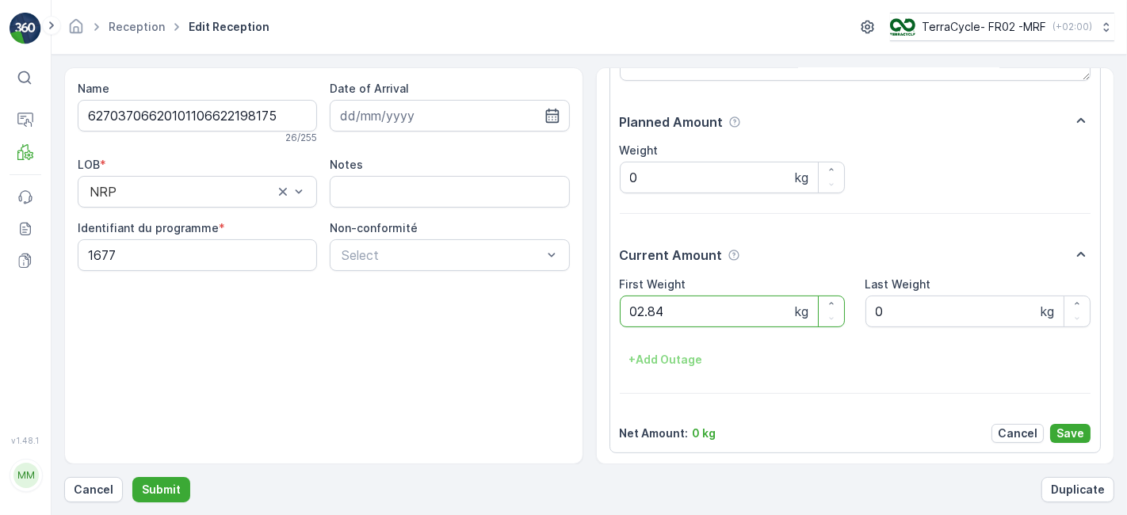
click at [132, 477] on button "Submit" at bounding box center [161, 489] width 58 height 25
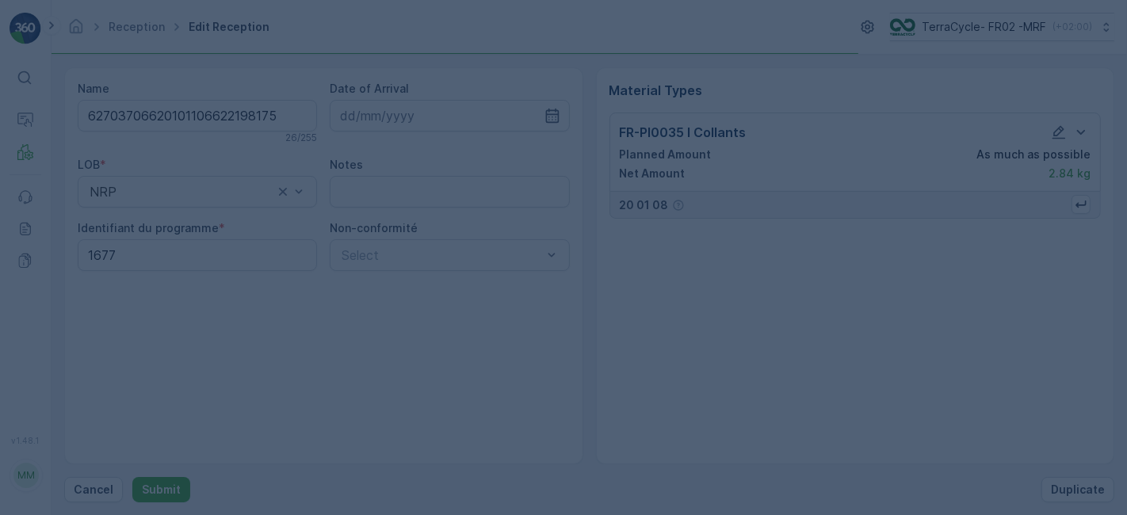
scroll to position [0, 0]
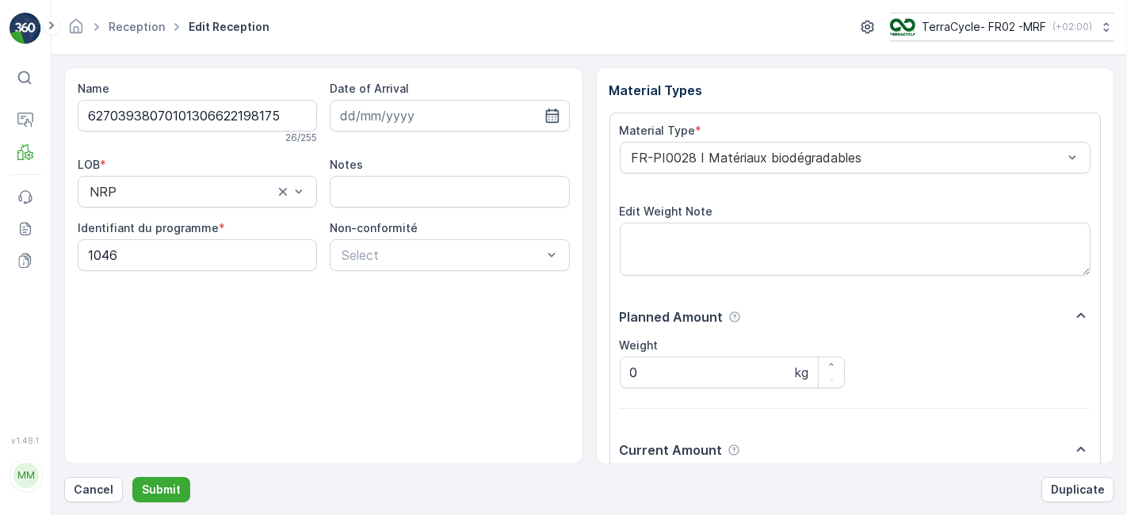
scroll to position [195, 0]
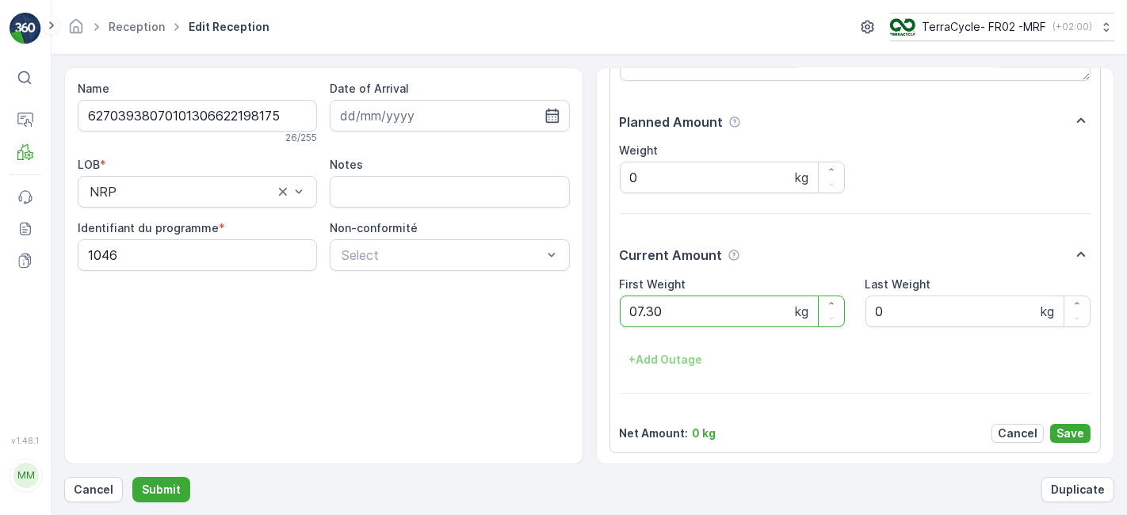
click at [132, 477] on button "Submit" at bounding box center [161, 489] width 58 height 25
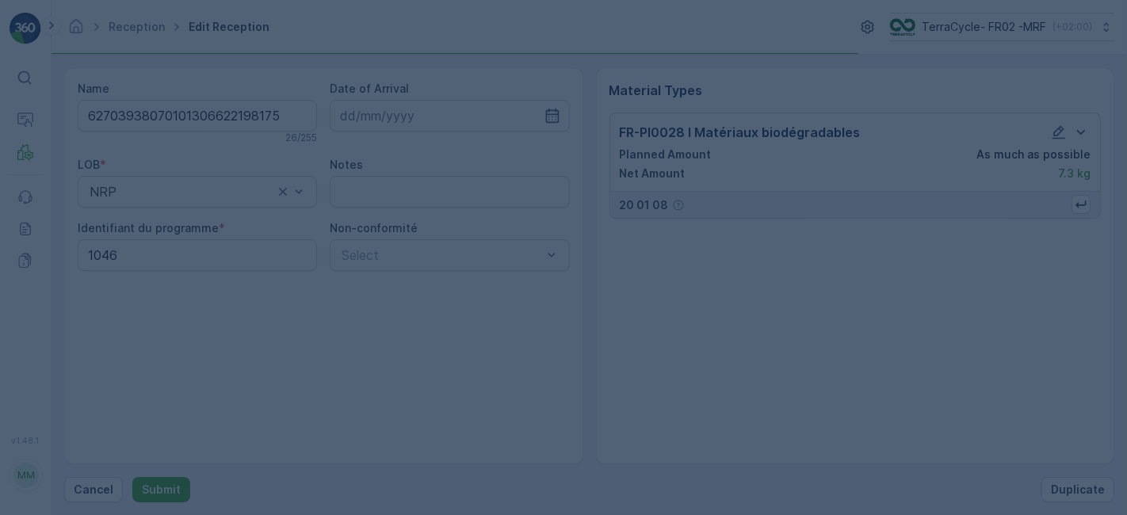
scroll to position [0, 0]
